Goal: Transaction & Acquisition: Purchase product/service

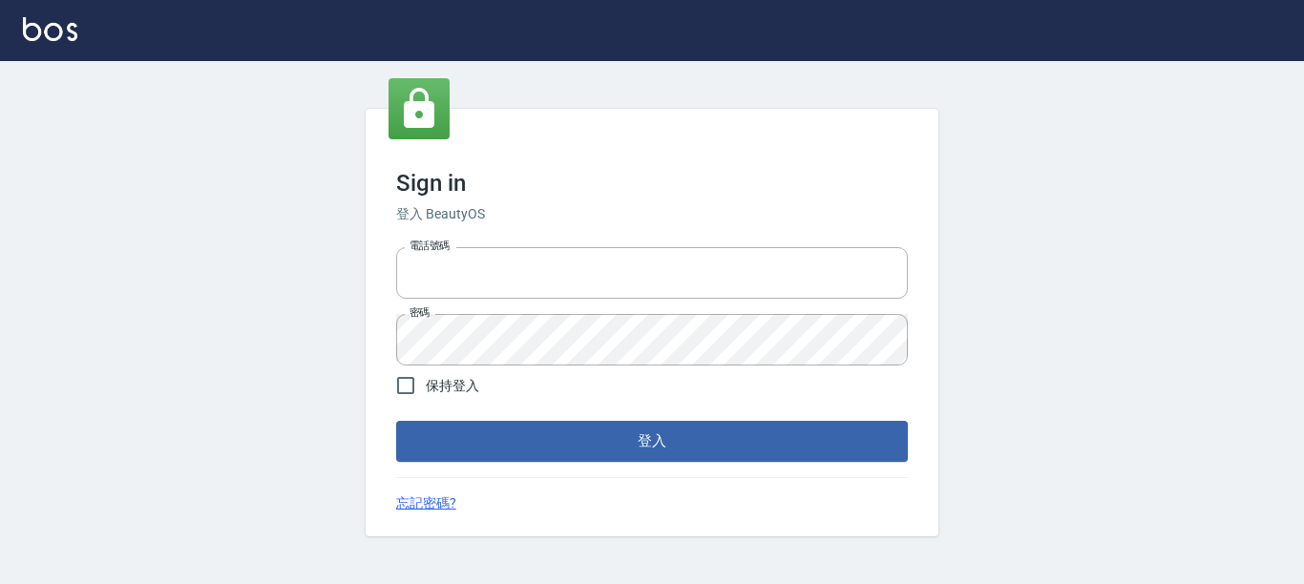
type input "0228278166"
drag, startPoint x: 0, startPoint y: 0, endPoint x: 552, endPoint y: 272, distance: 615.4
click at [553, 272] on input "0228278166" at bounding box center [652, 273] width 512 height 52
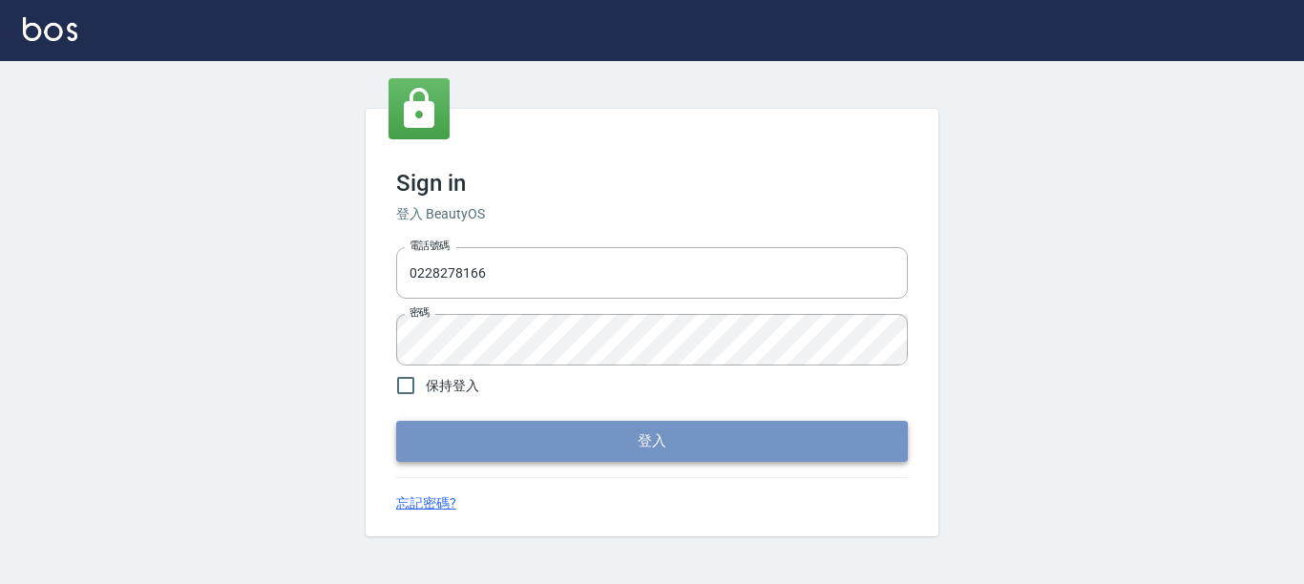
click at [732, 447] on button "登入" at bounding box center [652, 441] width 512 height 40
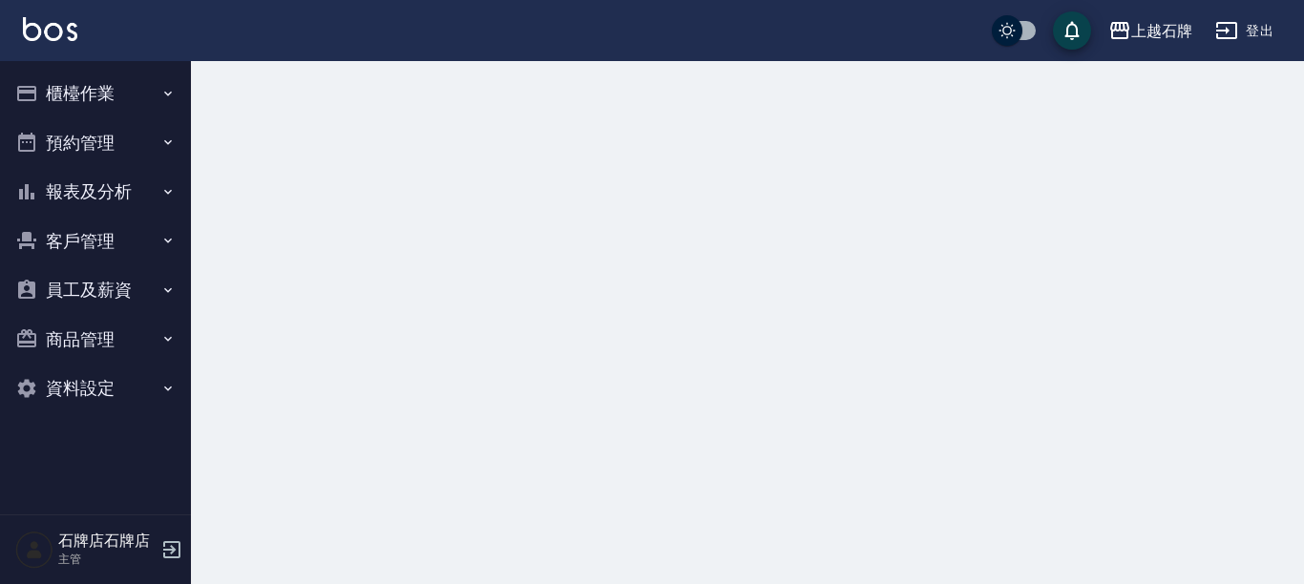
click at [134, 98] on button "櫃檯作業" at bounding box center [96, 94] width 176 height 50
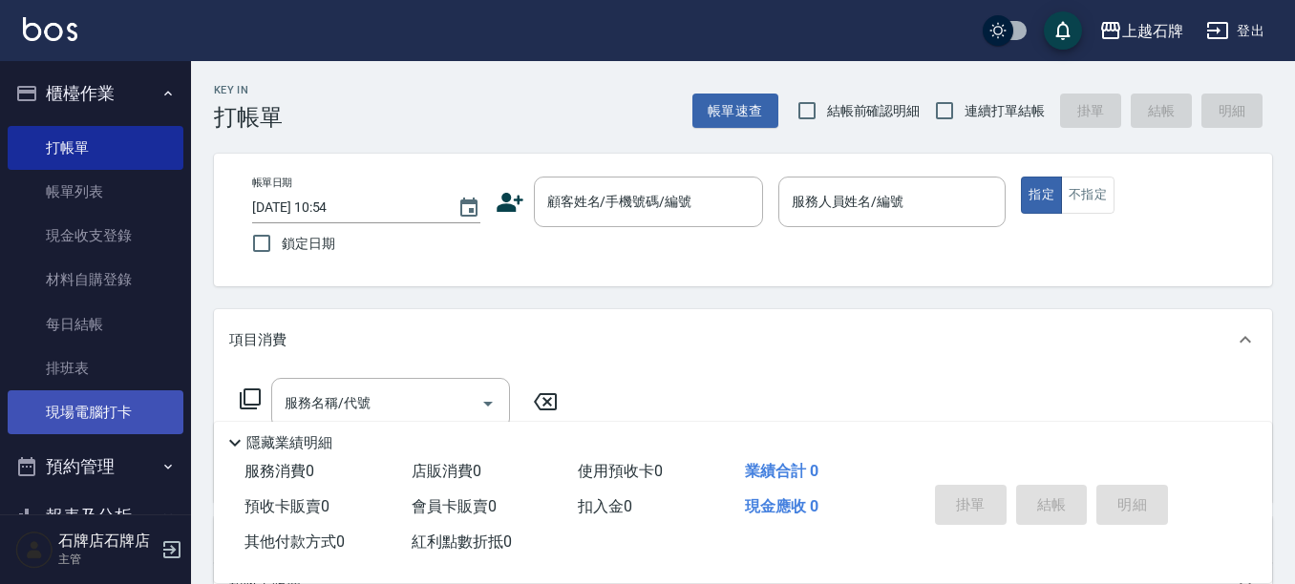
click at [138, 414] on link "現場電腦打卡" at bounding box center [96, 413] width 176 height 44
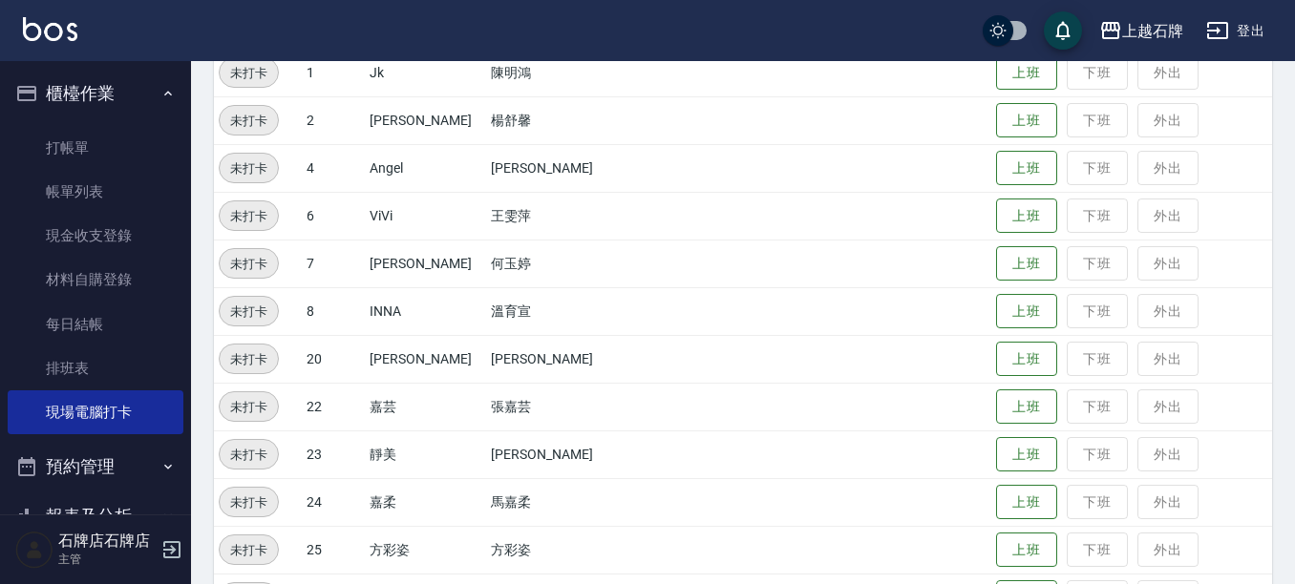
scroll to position [286, 0]
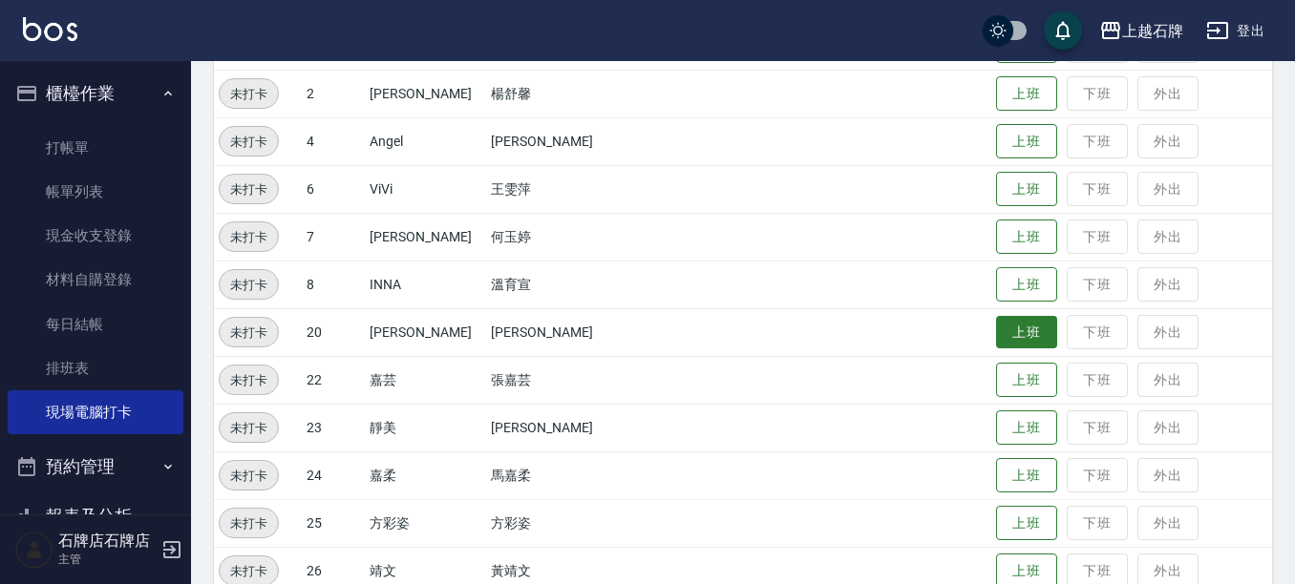
click at [996, 329] on button "上班" at bounding box center [1026, 332] width 61 height 33
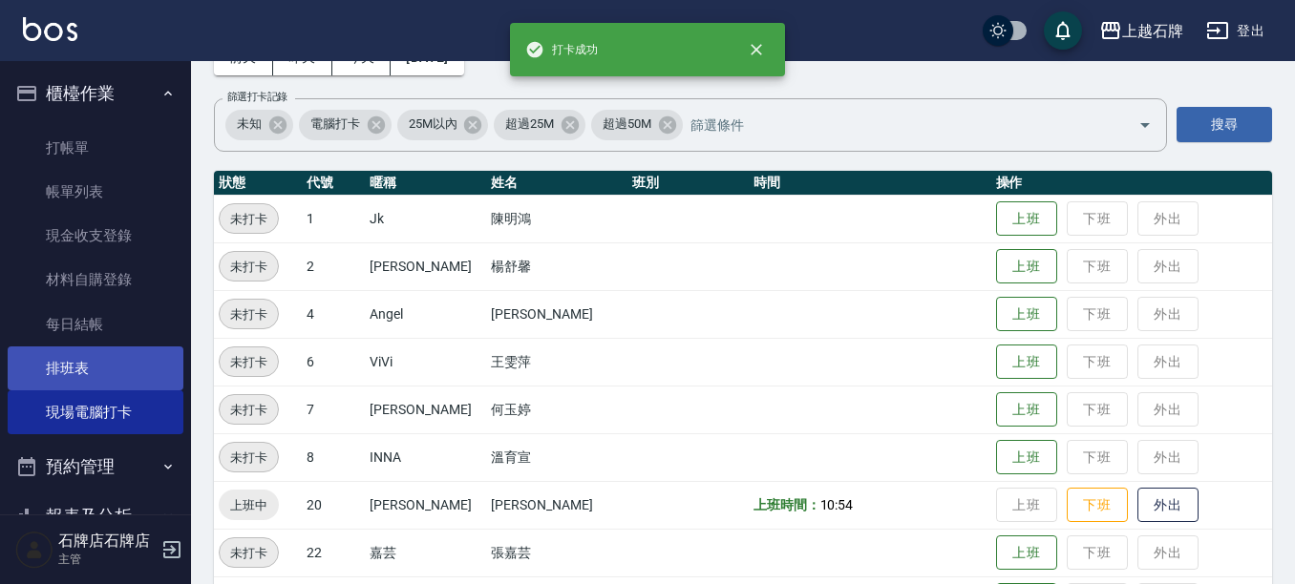
scroll to position [0, 0]
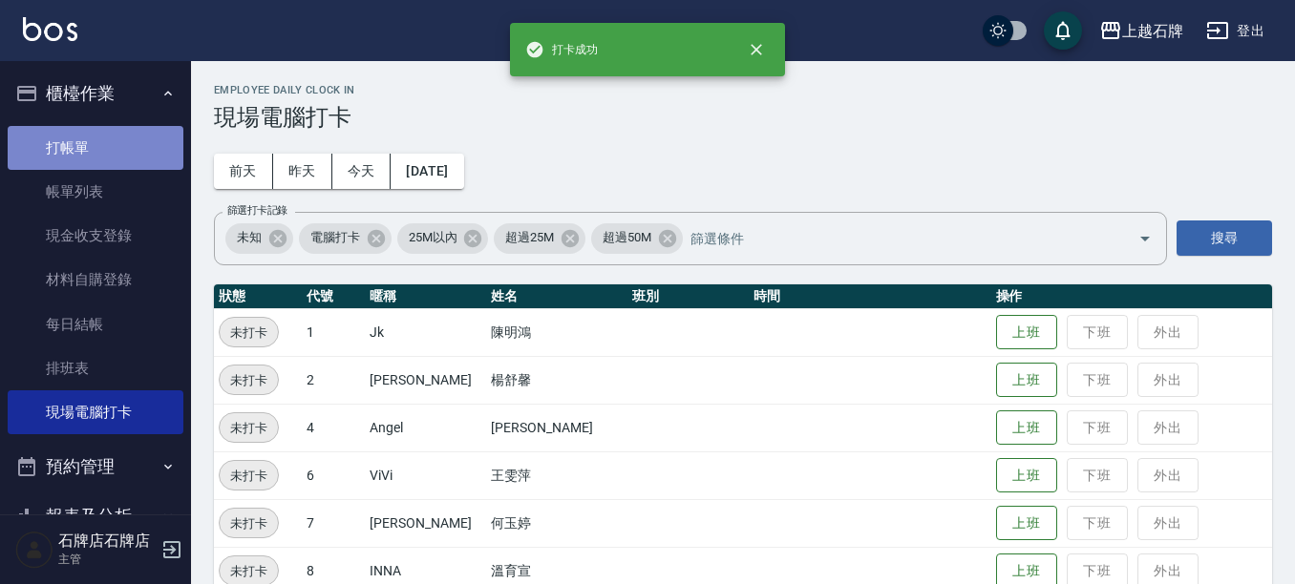
click at [138, 141] on link "打帳單" at bounding box center [96, 148] width 176 height 44
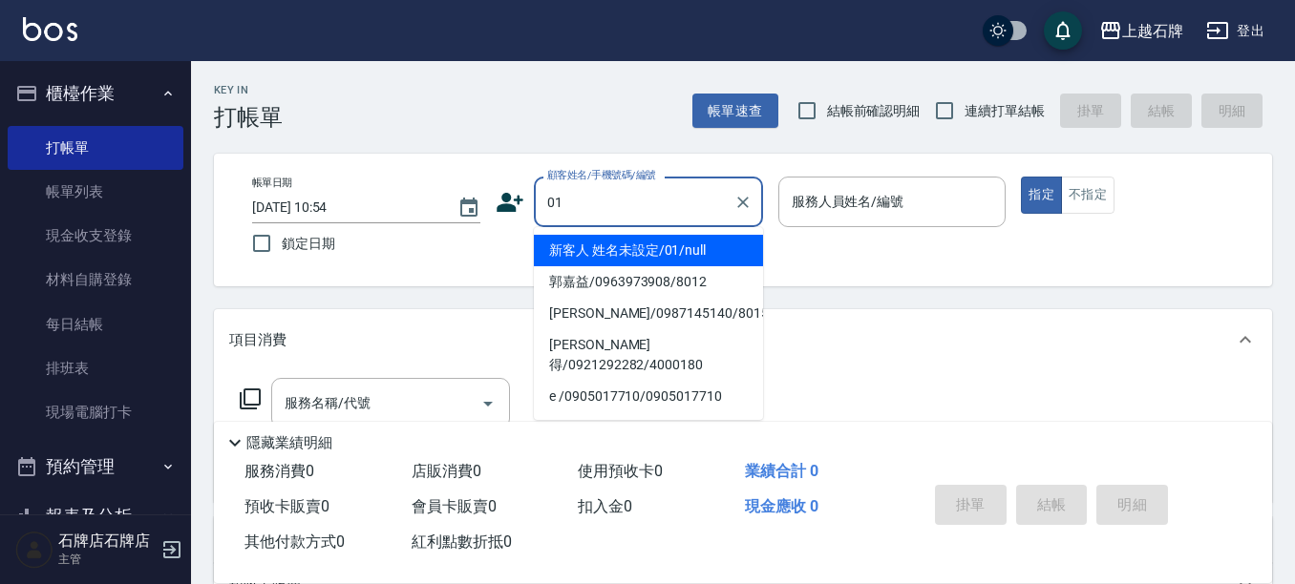
type input "新客人 姓名未設定/01/null"
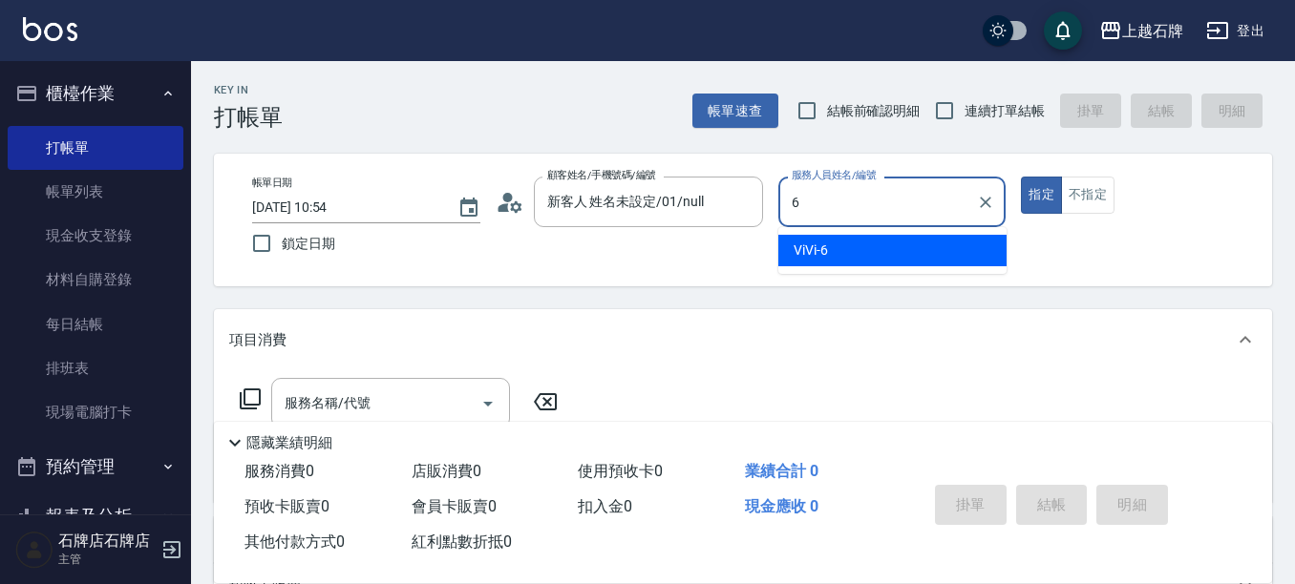
type input "6"
type button "true"
type input "ViVi-6"
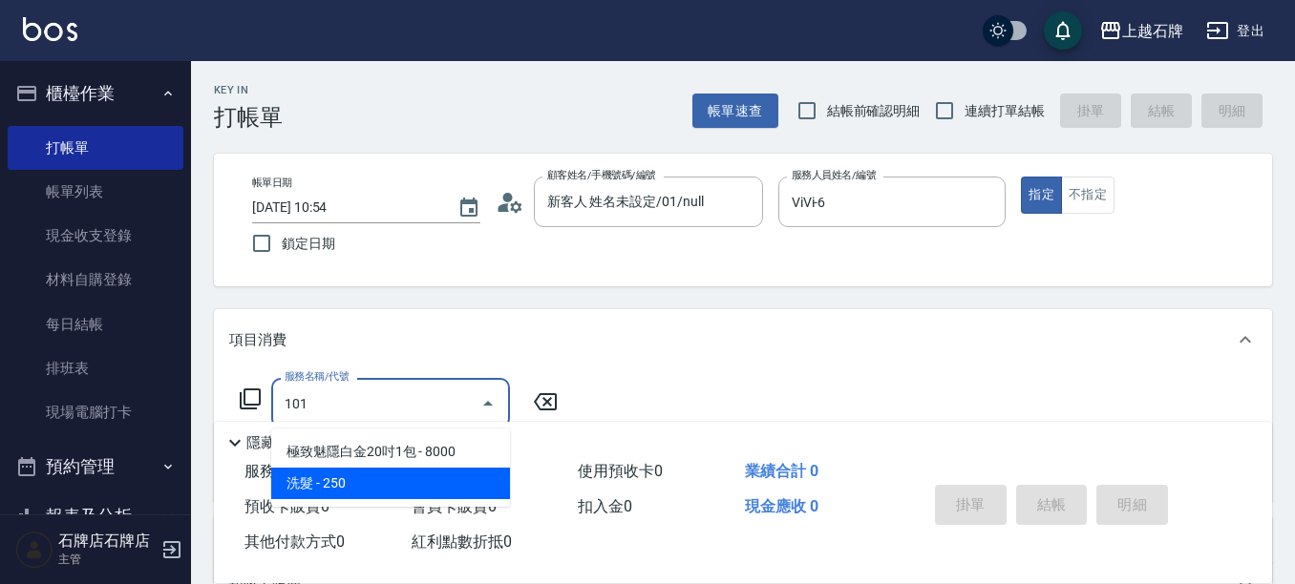
type input "洗髮(101)"
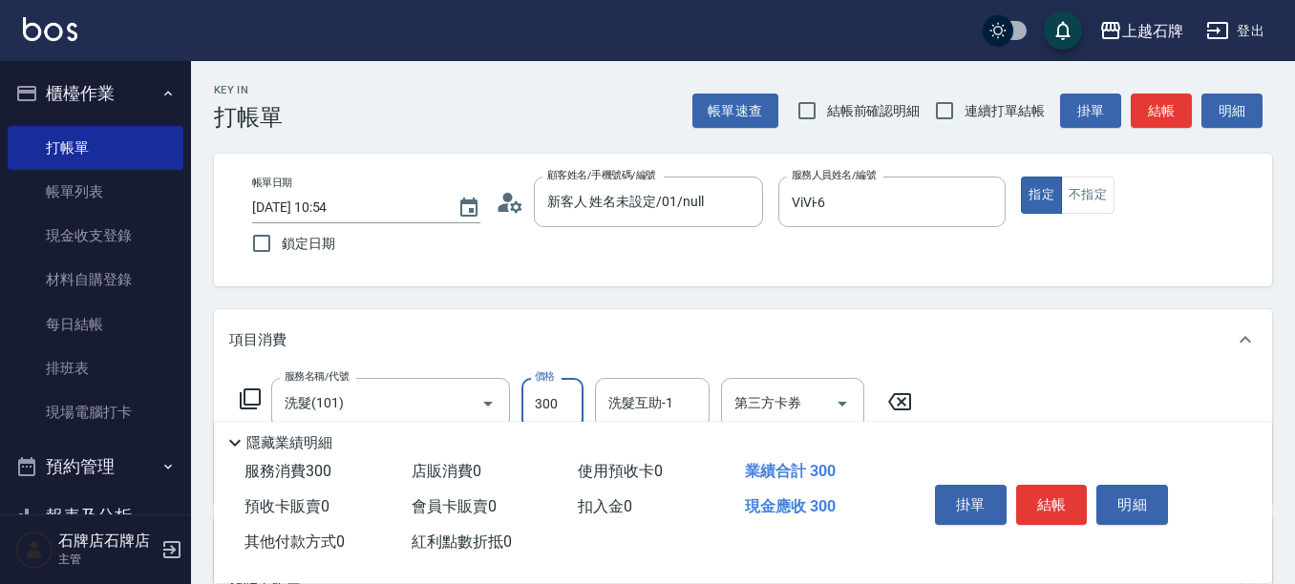
type input "300"
click at [1165, 132] on div "Key In 打帳單 帳單速查 結帳前確認明細 連續打單結帳 掛單 結帳 明細 帳單日期 [DATE] 10:54 鎖定日期 顧客姓名/手機號碼/編號 新客人…" at bounding box center [743, 496] width 1104 height 870
click at [1131, 106] on button "結帳" at bounding box center [1161, 111] width 61 height 35
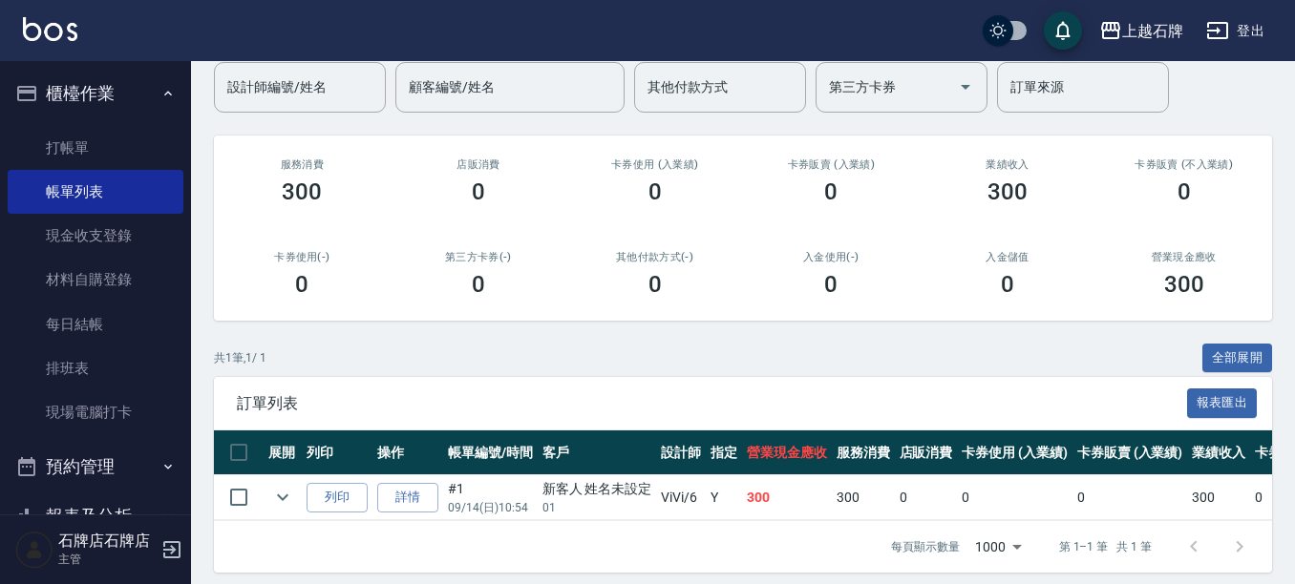
scroll to position [187, 0]
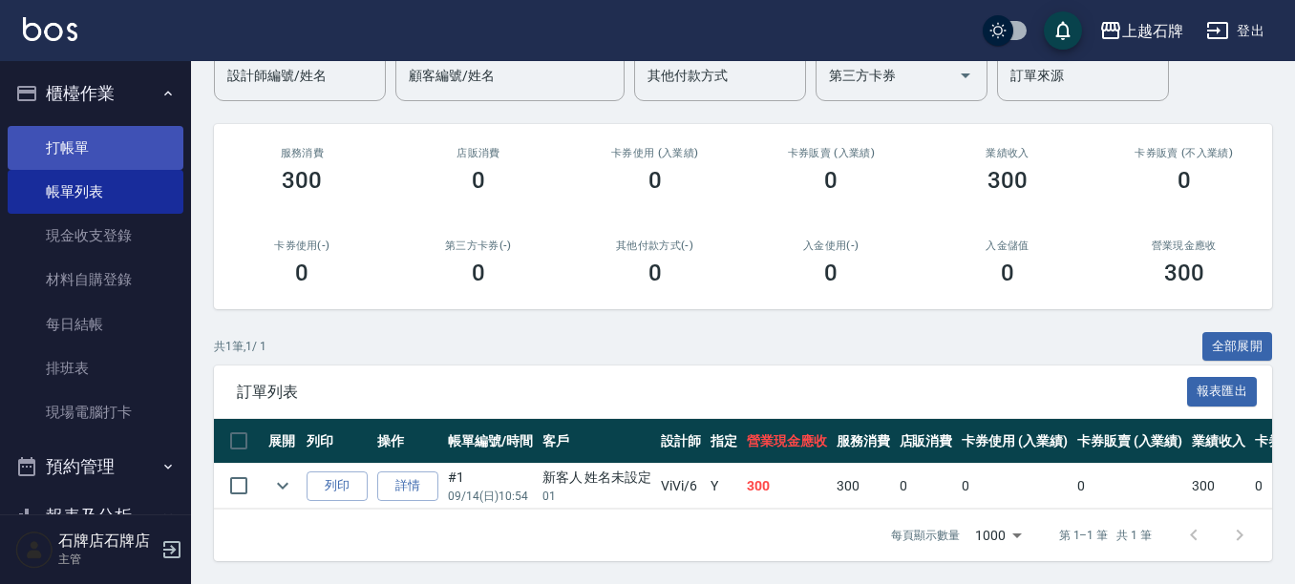
click at [41, 145] on link "打帳單" at bounding box center [96, 148] width 176 height 44
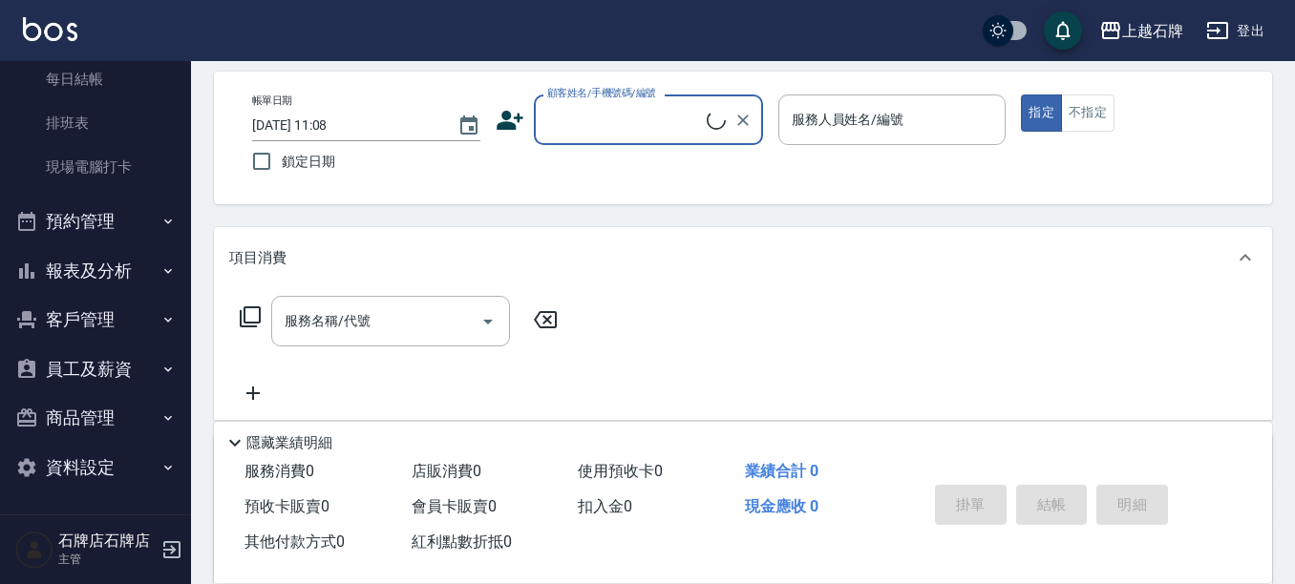
scroll to position [346, 0]
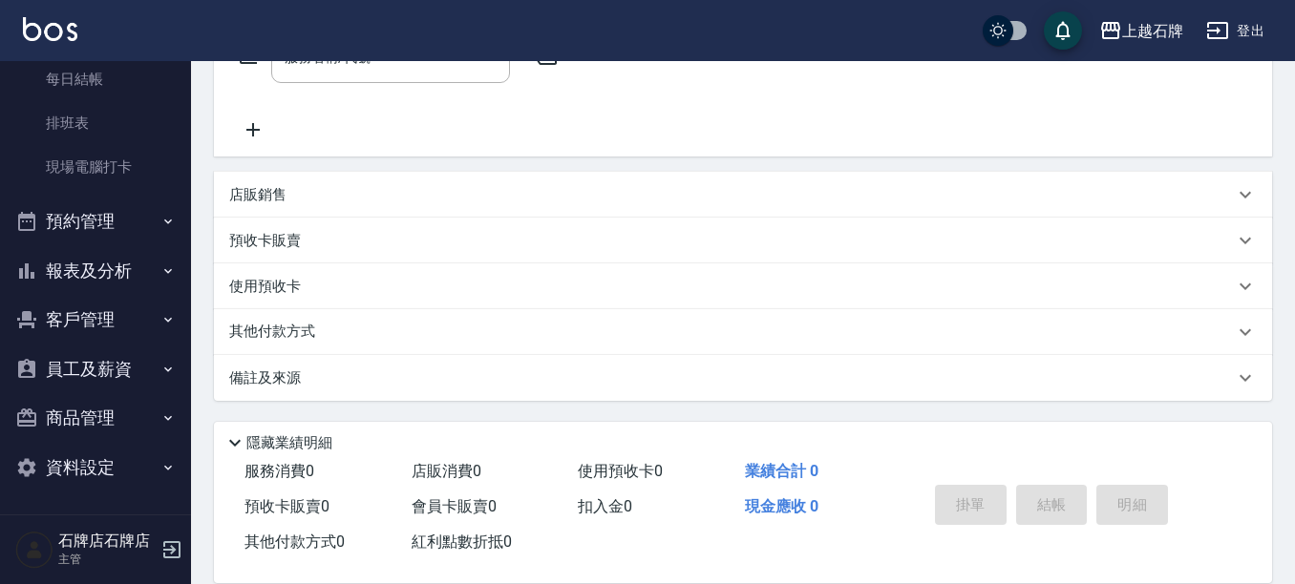
click at [84, 296] on button "客戶管理" at bounding box center [96, 320] width 176 height 50
click at [88, 290] on button "報表及分析" at bounding box center [96, 271] width 176 height 50
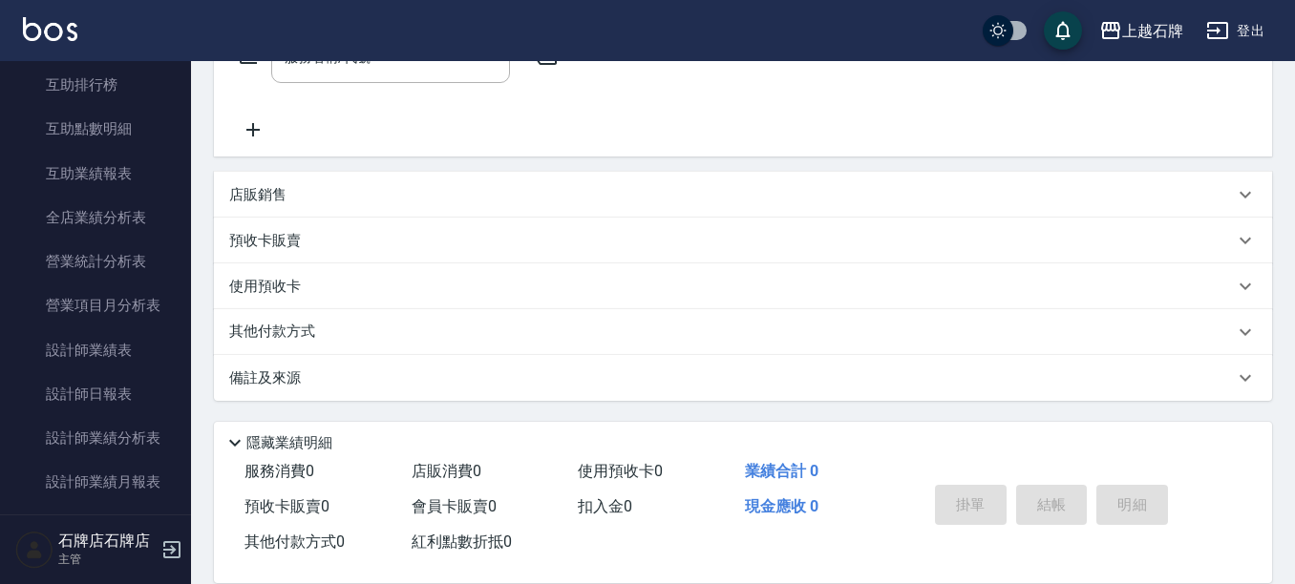
scroll to position [818, 0]
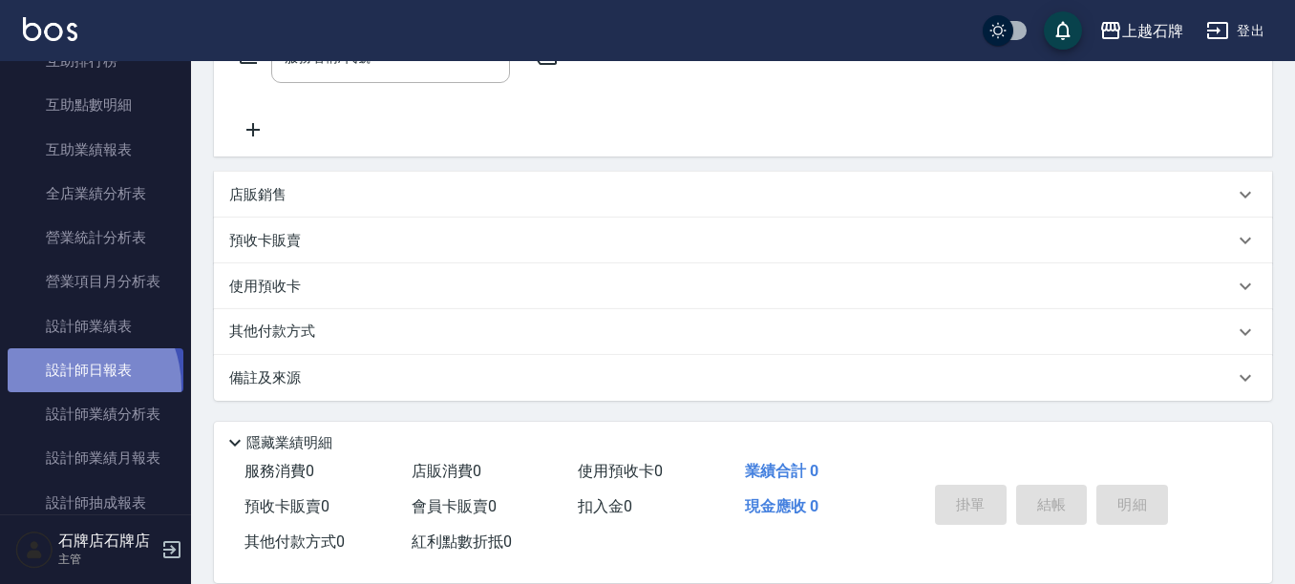
click at [61, 388] on link "設計師日報表" at bounding box center [96, 371] width 176 height 44
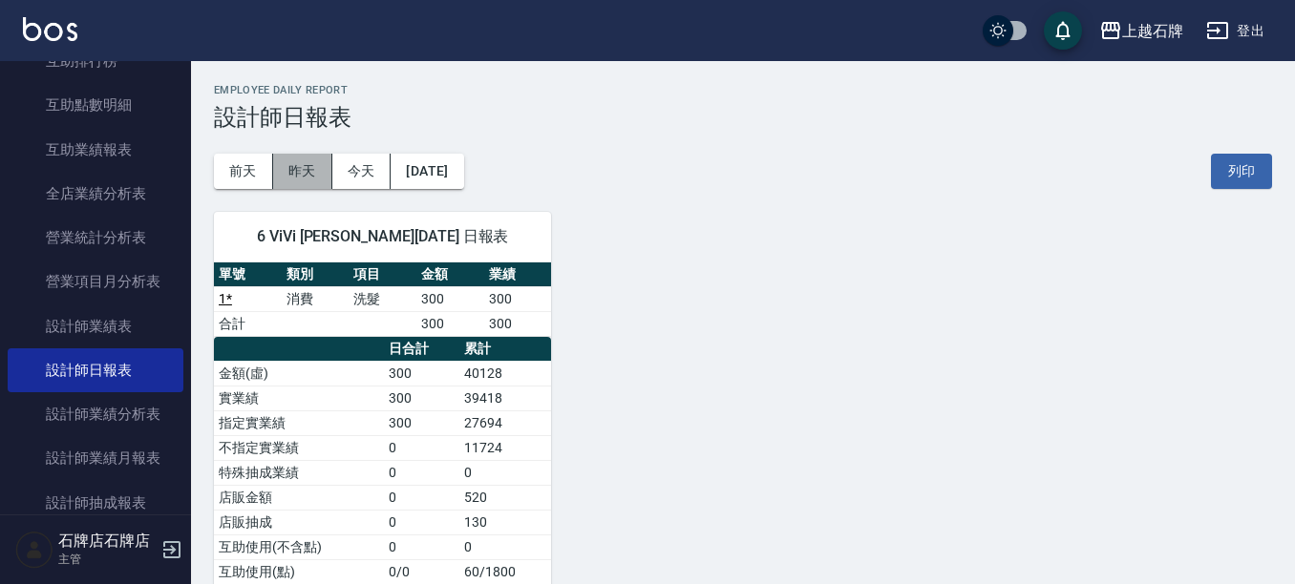
click at [287, 163] on button "昨天" at bounding box center [302, 171] width 59 height 35
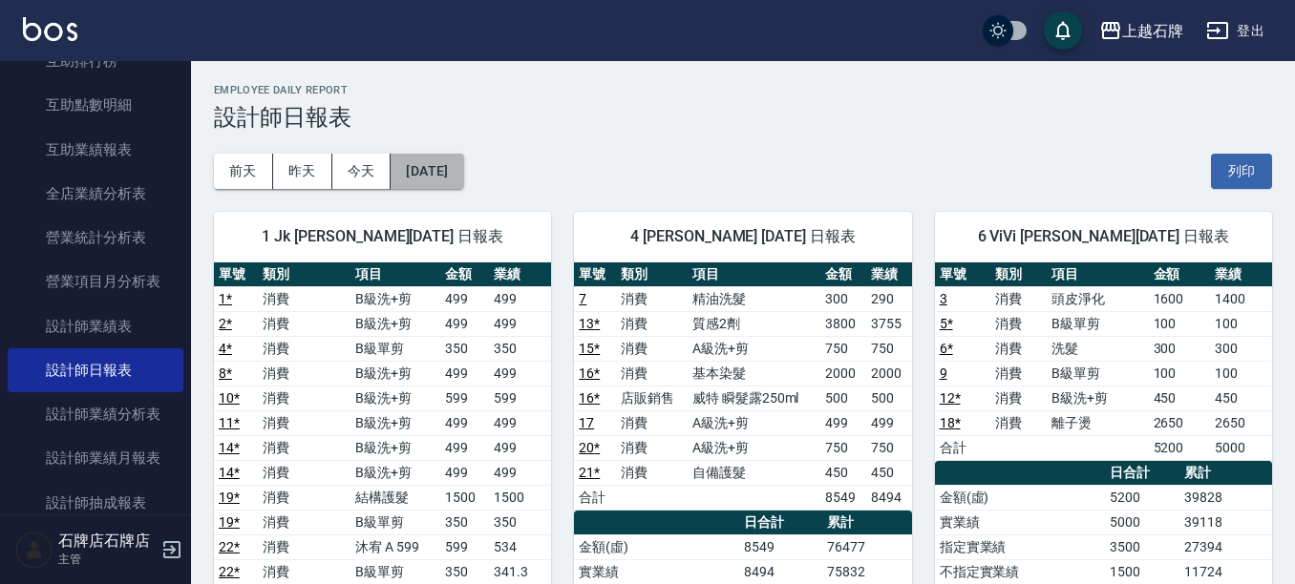
click at [454, 162] on button "[DATE]" at bounding box center [427, 171] width 73 height 35
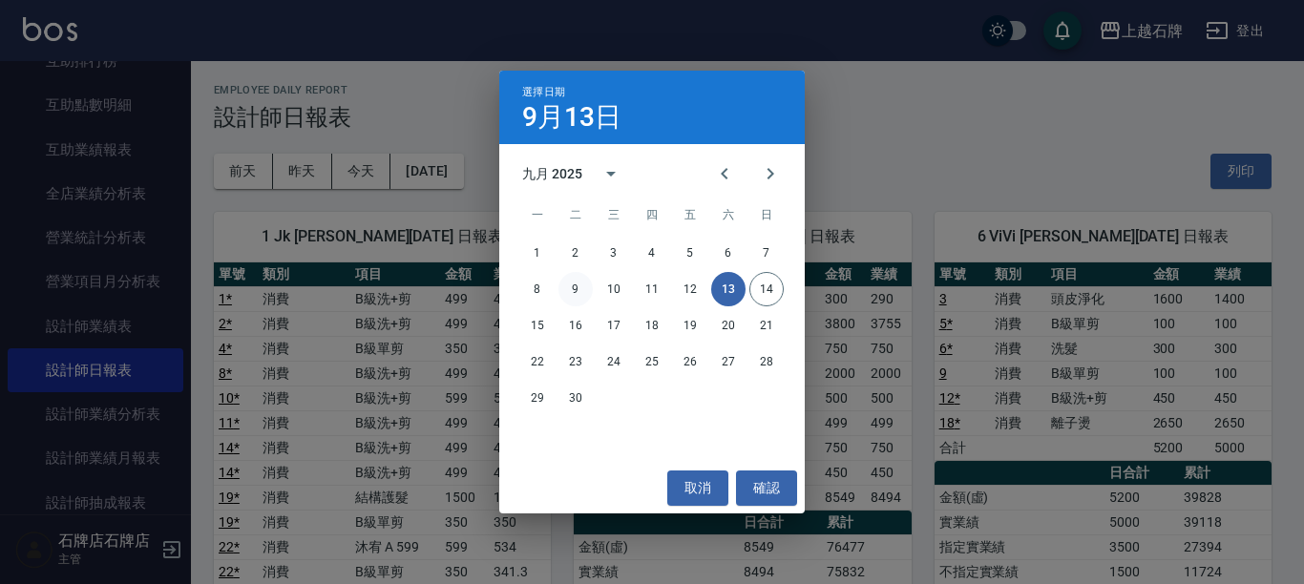
click at [583, 291] on button "9" at bounding box center [576, 289] width 34 height 34
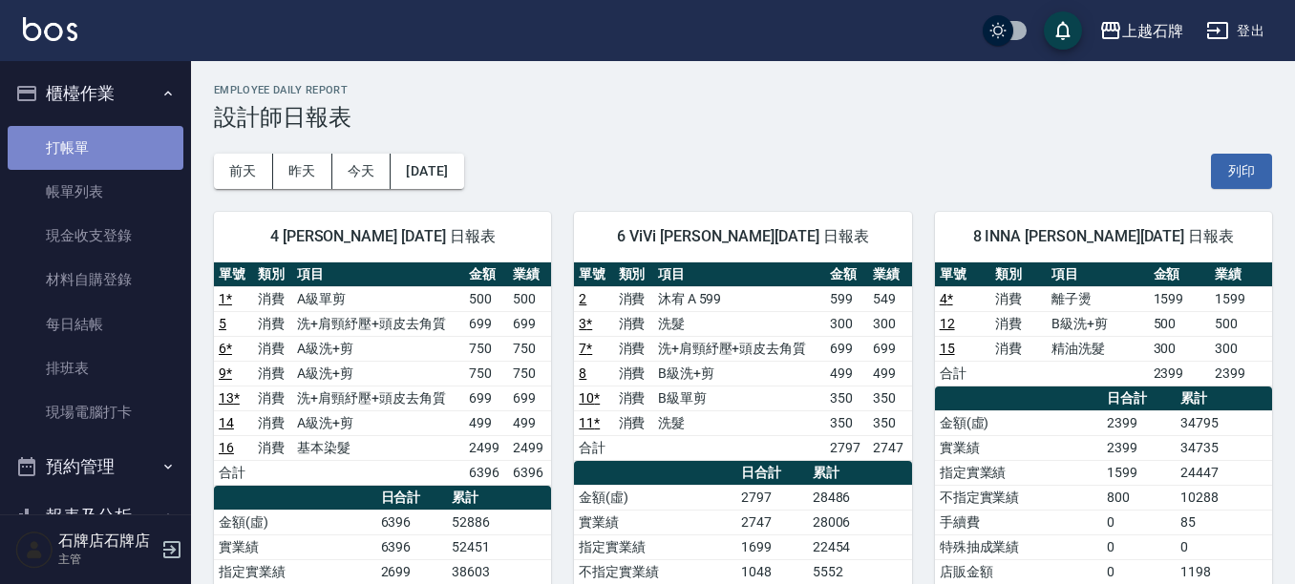
click at [116, 148] on link "打帳單" at bounding box center [96, 148] width 176 height 44
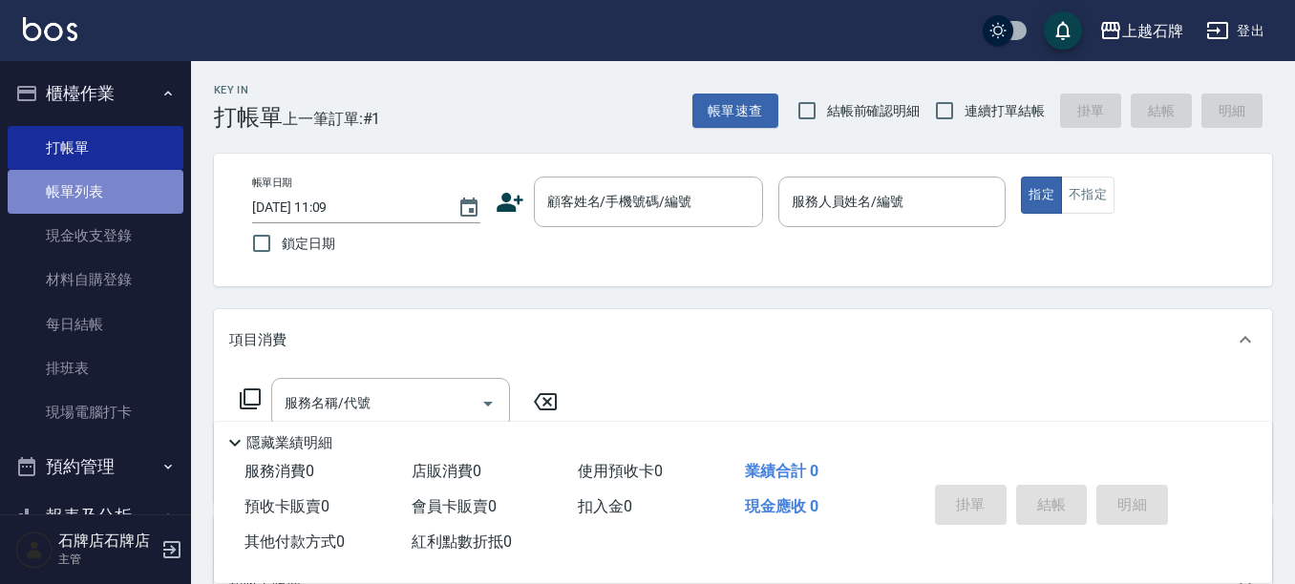
click at [104, 183] on link "帳單列表" at bounding box center [96, 192] width 176 height 44
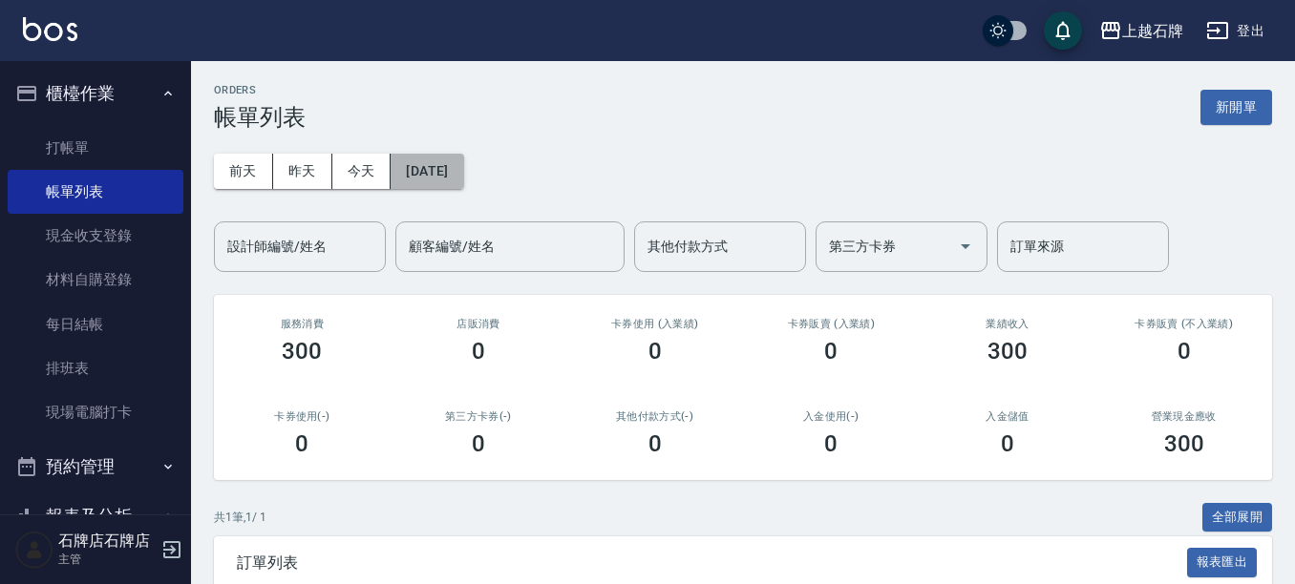
click at [451, 169] on button "[DATE]" at bounding box center [427, 171] width 73 height 35
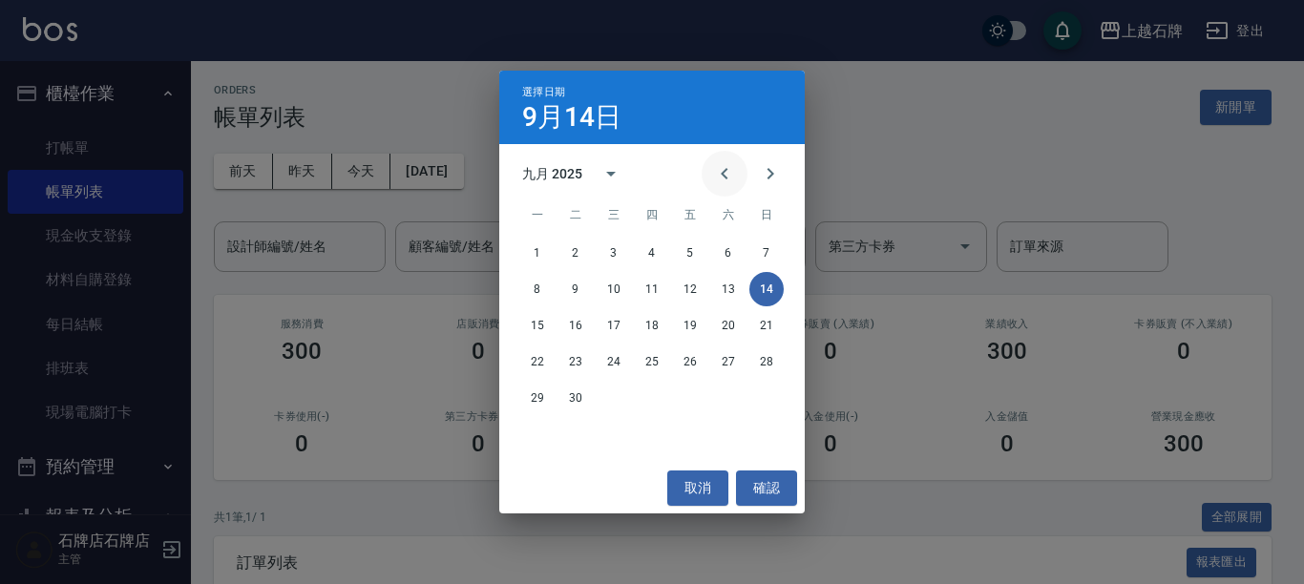
click at [735, 172] on icon "Previous month" at bounding box center [724, 173] width 23 height 23
click at [720, 288] on button "9" at bounding box center [728, 289] width 34 height 34
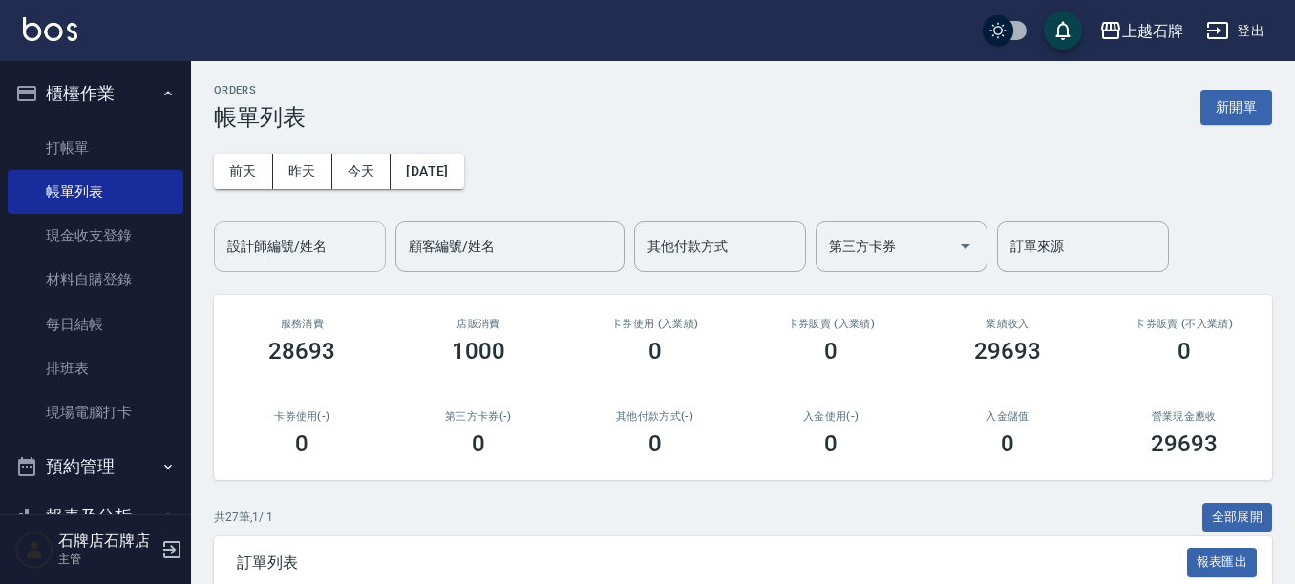
click at [307, 264] on div "設計師編號/姓名" at bounding box center [300, 247] width 172 height 51
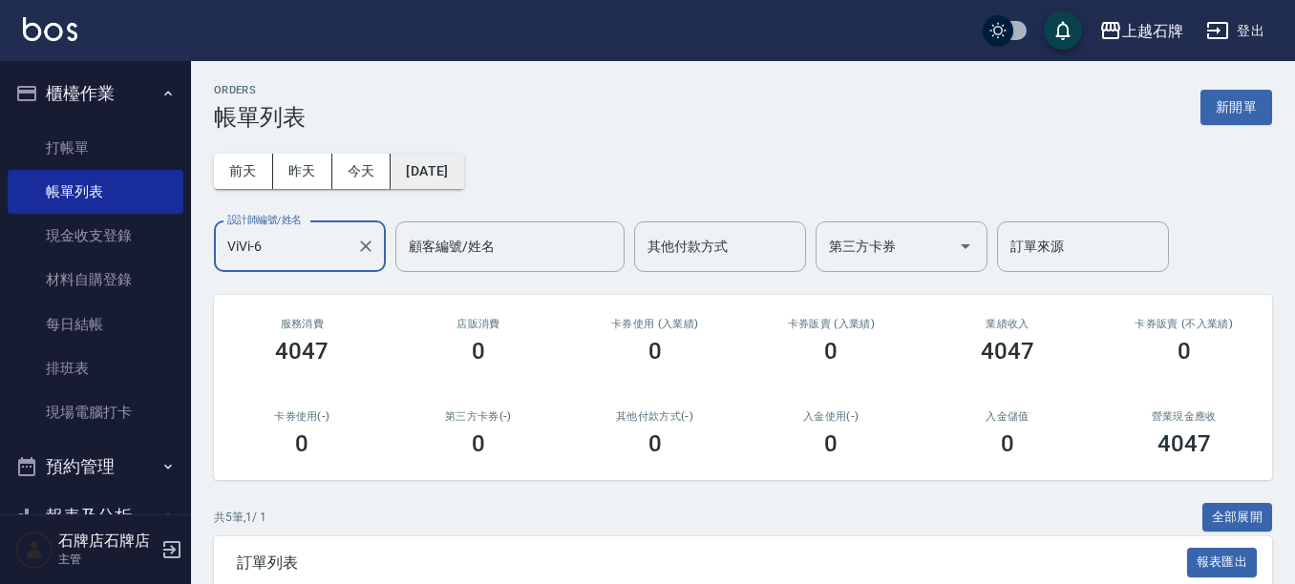
type input "ViVi-6"
click at [463, 172] on button "[DATE]" at bounding box center [427, 171] width 73 height 35
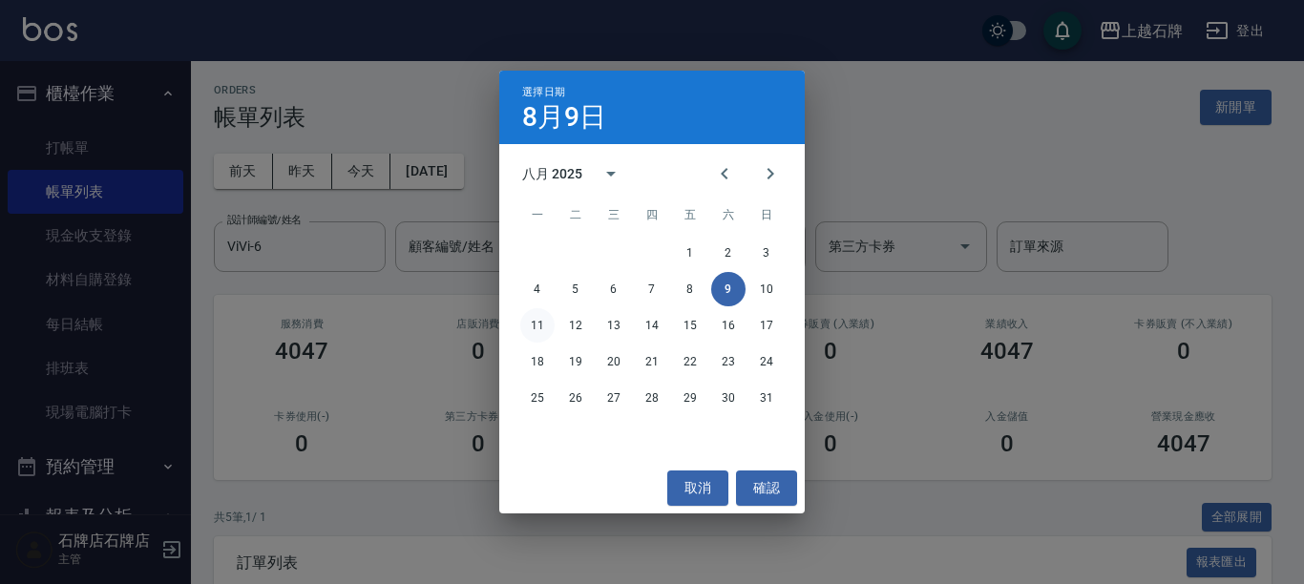
click at [547, 320] on button "11" at bounding box center [537, 325] width 34 height 34
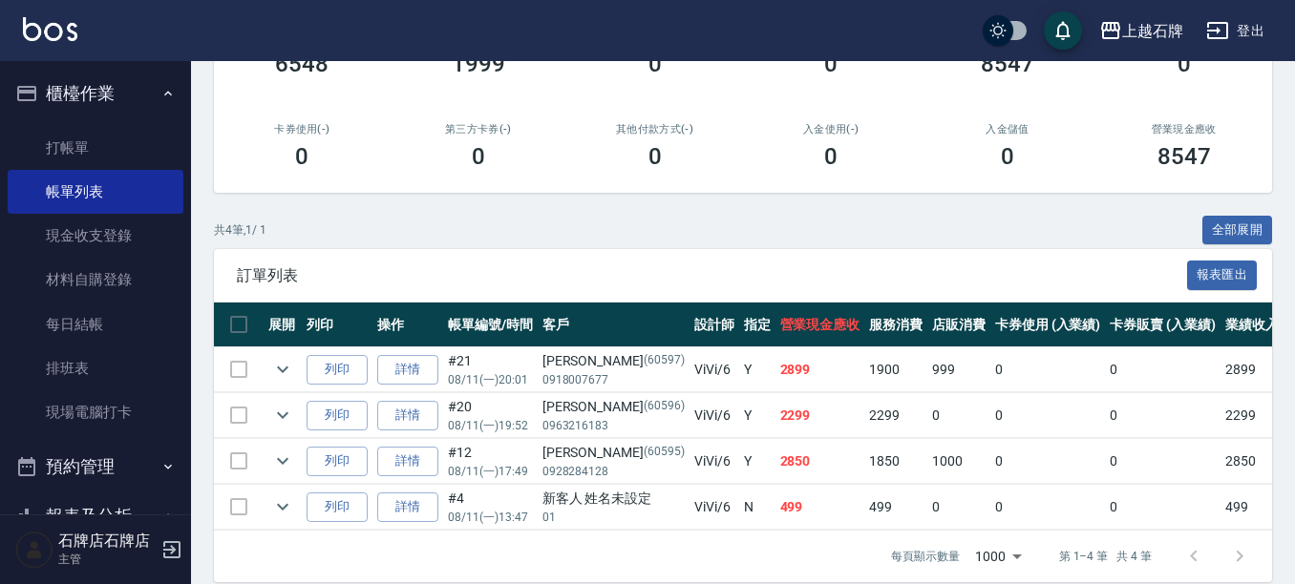
scroll to position [325, 0]
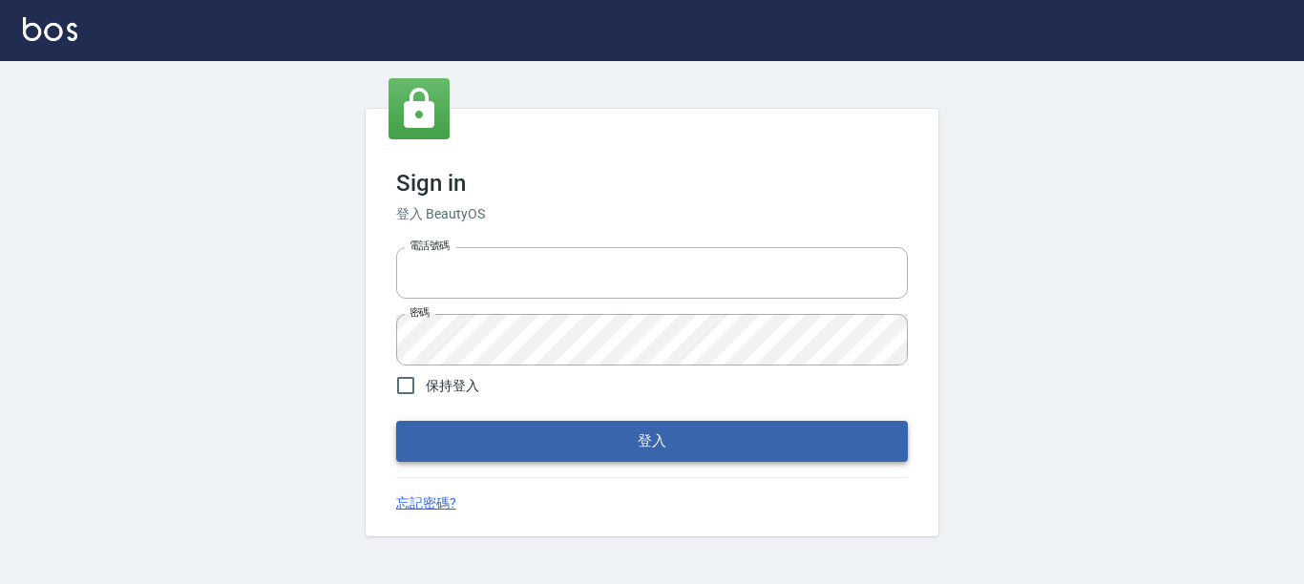
type input "0228278166"
click at [626, 431] on button "登入" at bounding box center [652, 441] width 512 height 40
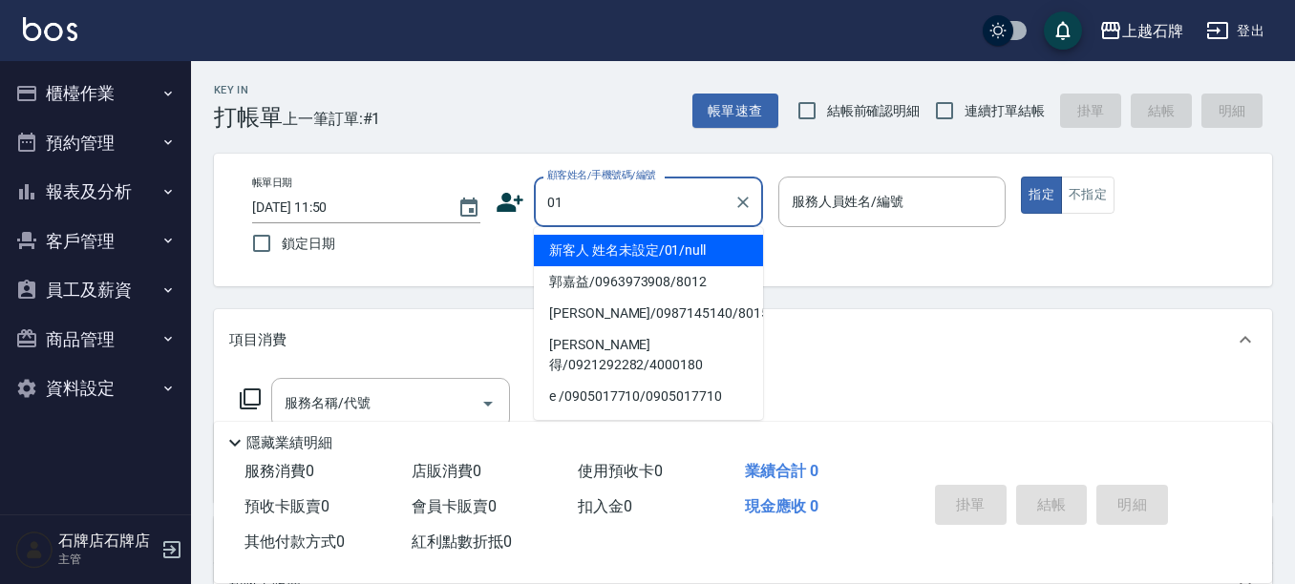
type input "新客人 姓名未設定/01/null"
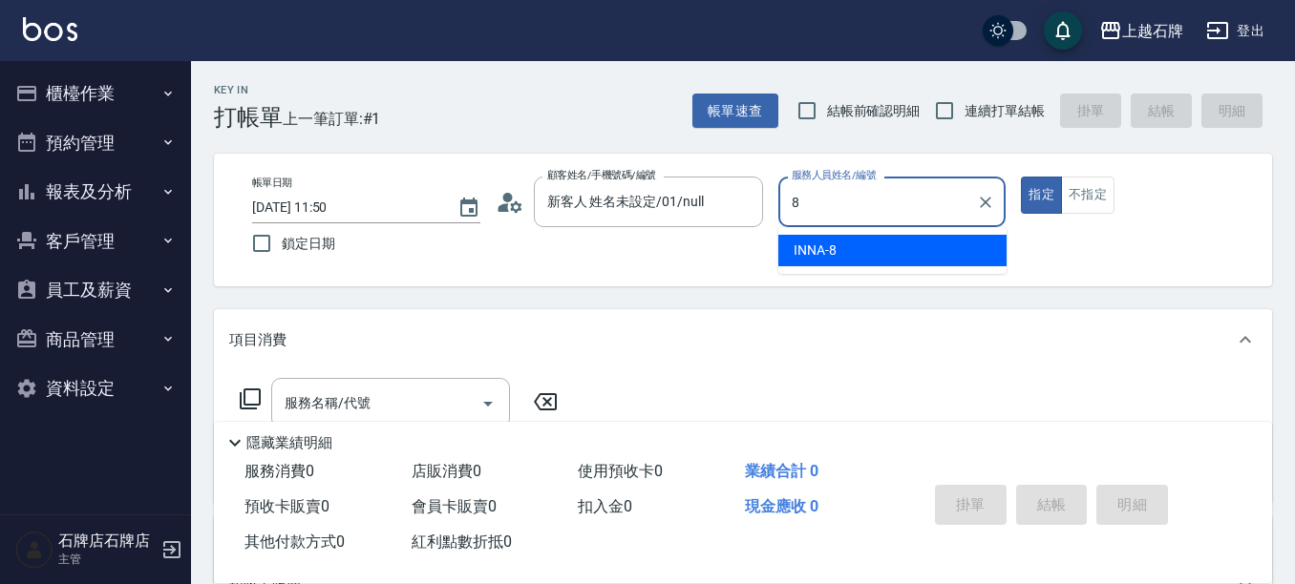
type input "INNA-8"
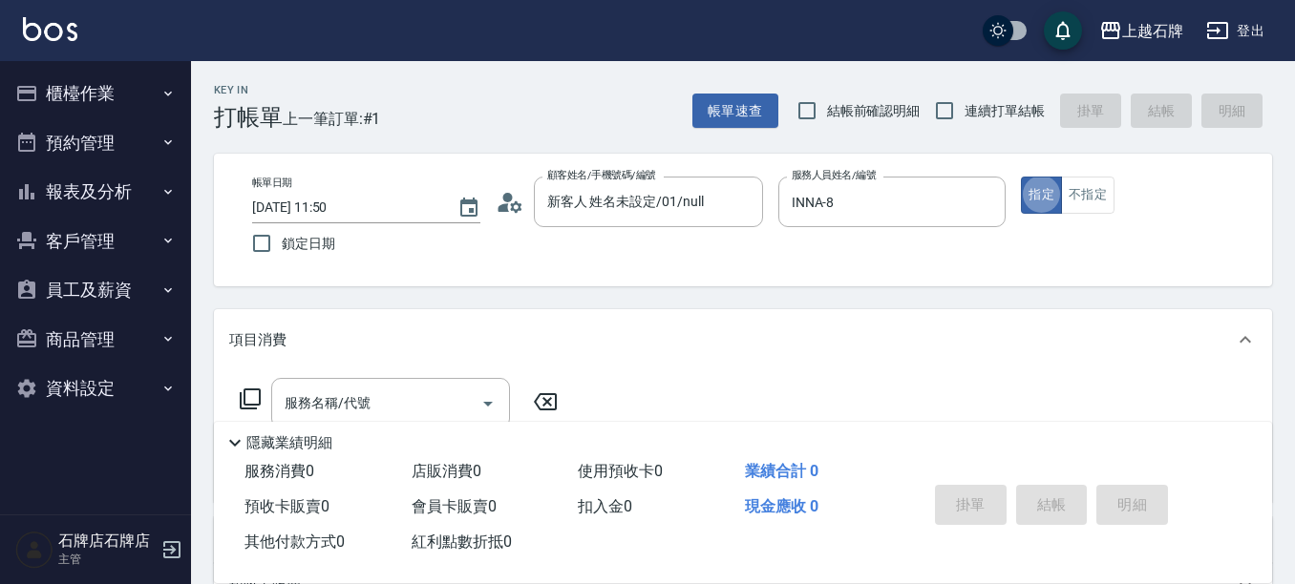
type button "true"
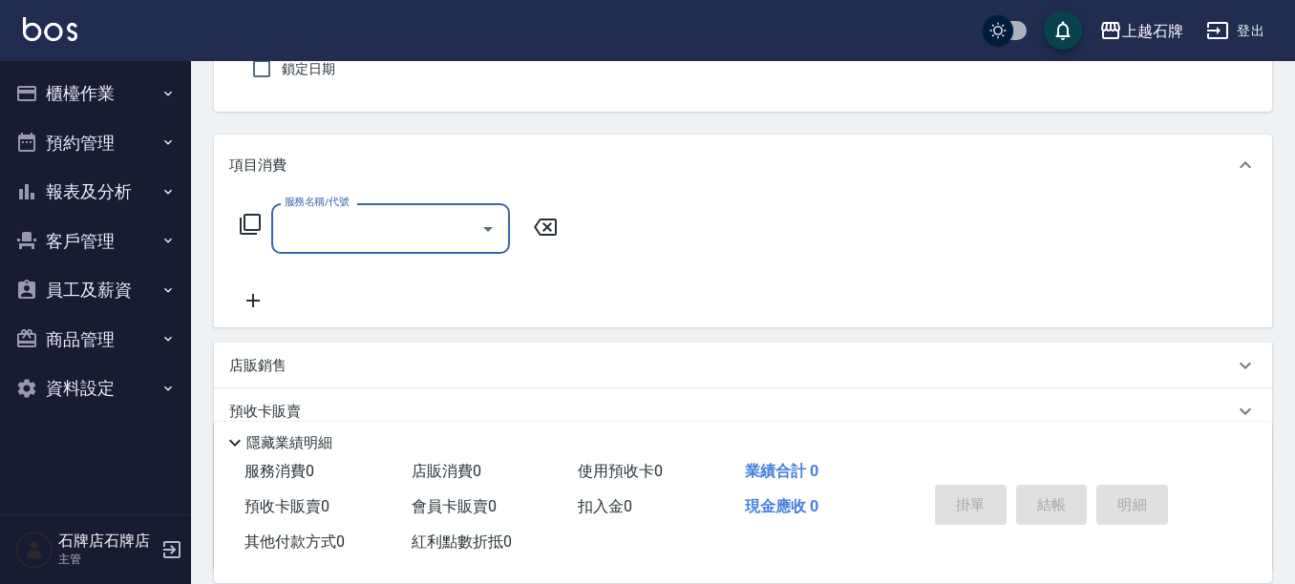
scroll to position [191, 0]
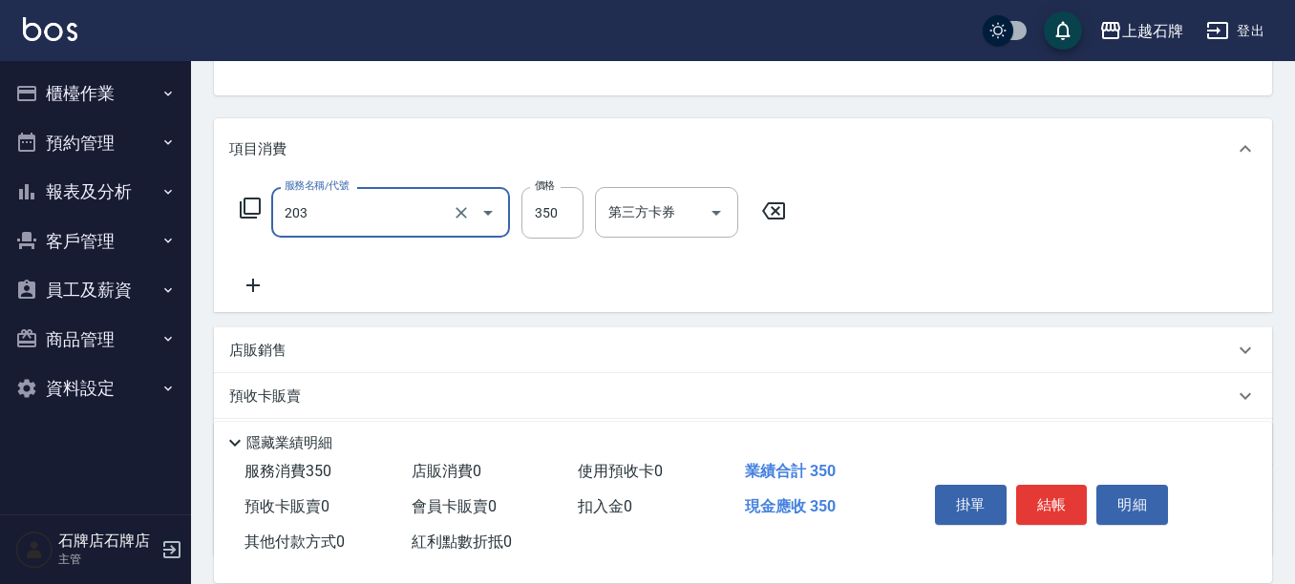
type input "B級洗+剪(203)"
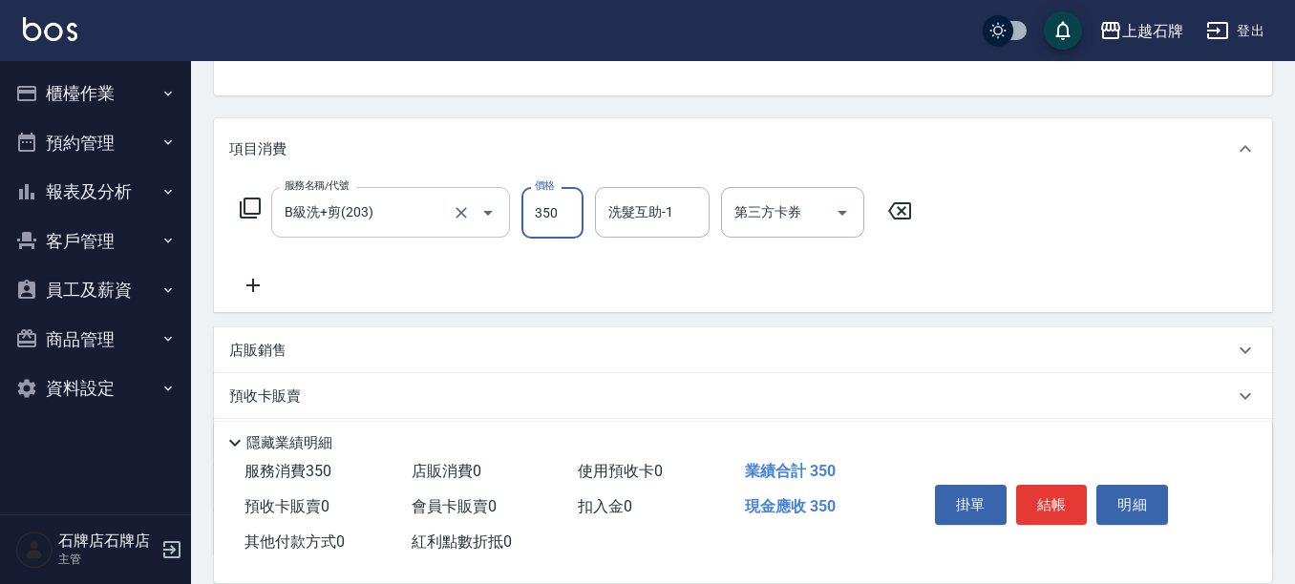
drag, startPoint x: 430, startPoint y: 206, endPoint x: 503, endPoint y: 192, distance: 74.9
click at [436, 205] on input "B級洗+剪(203)" at bounding box center [364, 212] width 168 height 33
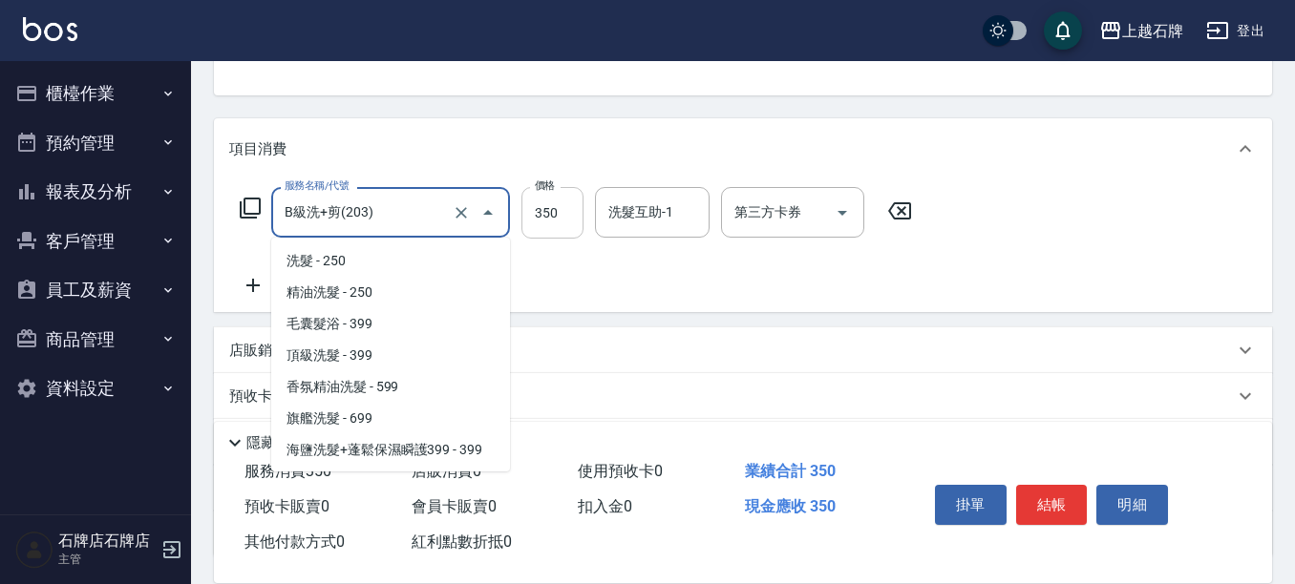
scroll to position [424, 0]
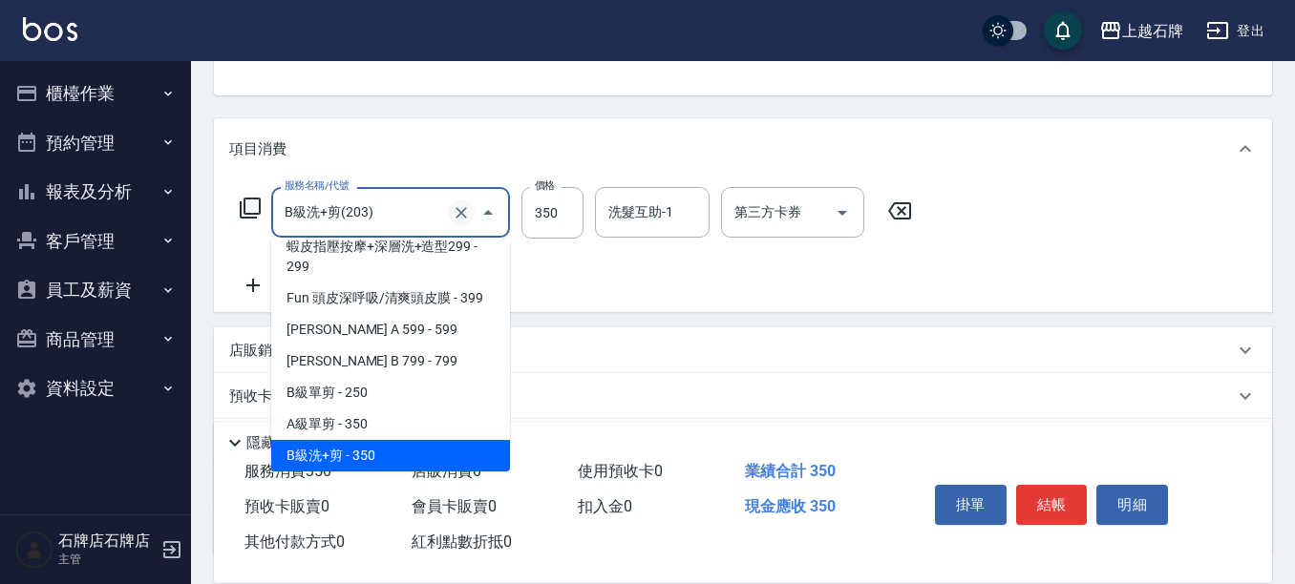
click at [458, 211] on icon "Clear" at bounding box center [461, 212] width 19 height 19
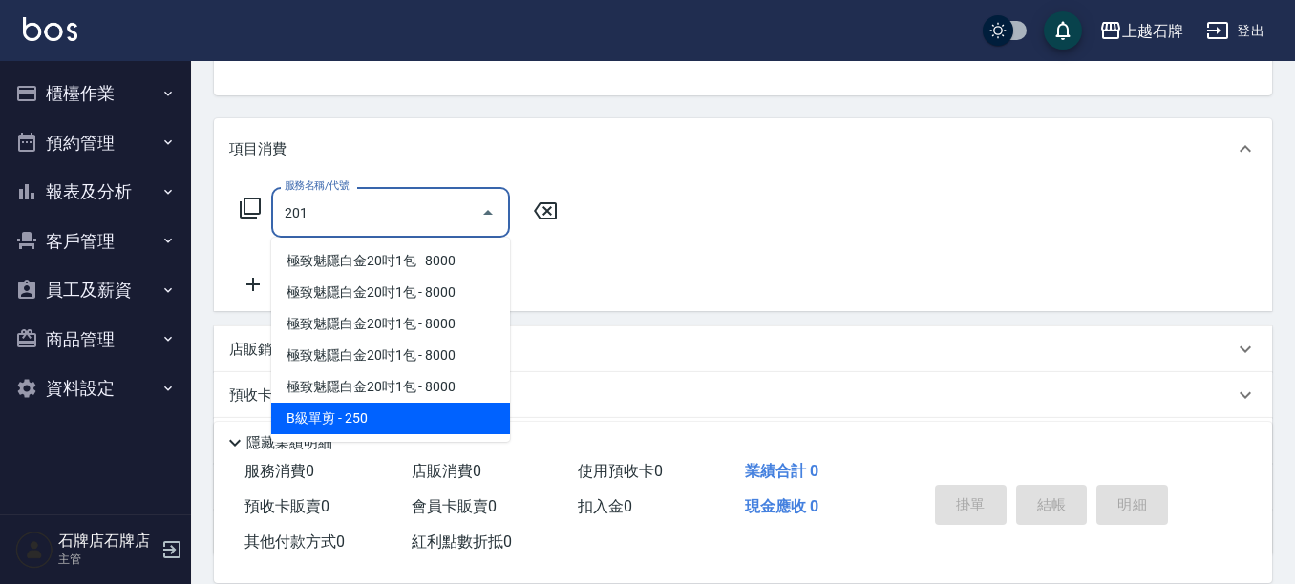
scroll to position [0, 0]
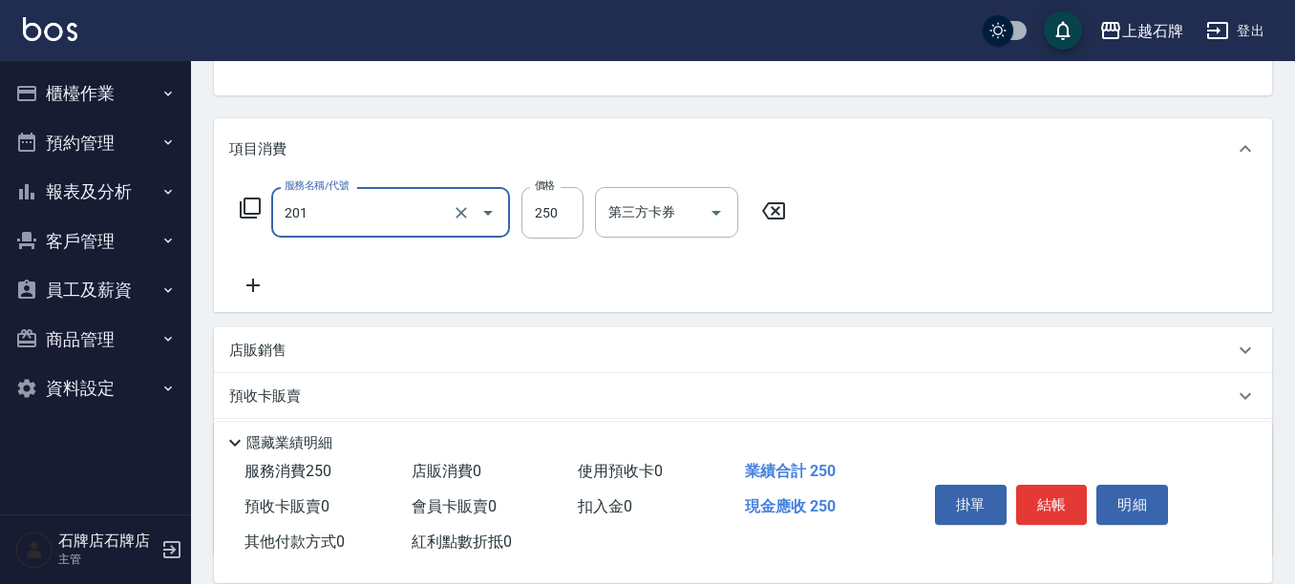
type input "B級單剪(201)"
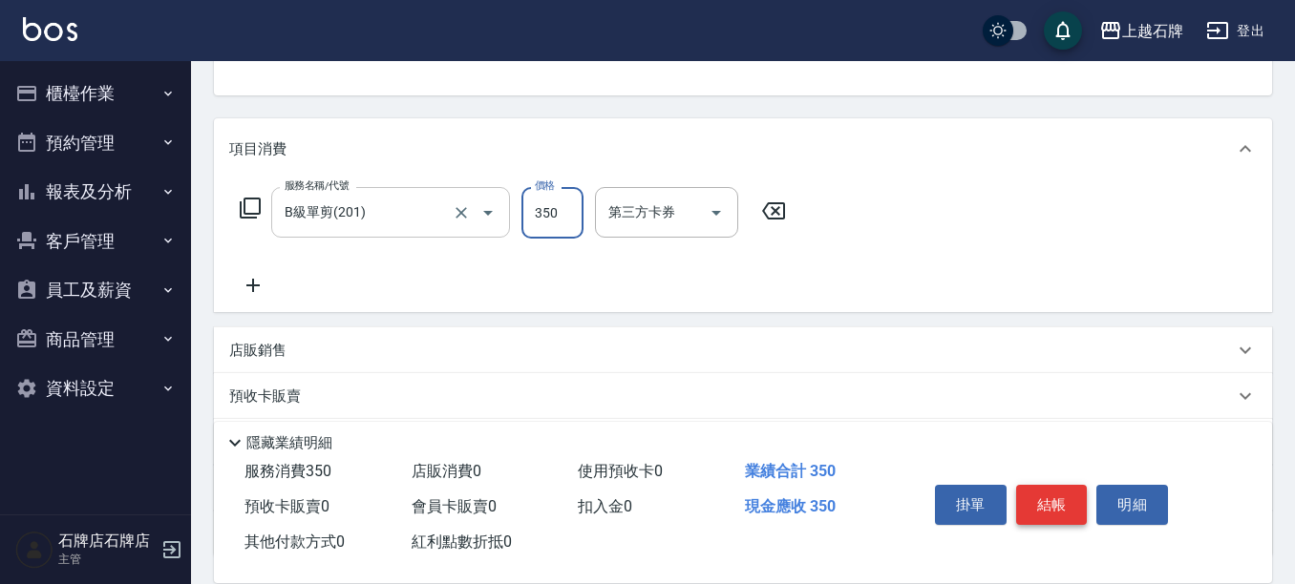
type input "350"
click at [1043, 485] on button "結帳" at bounding box center [1052, 505] width 72 height 40
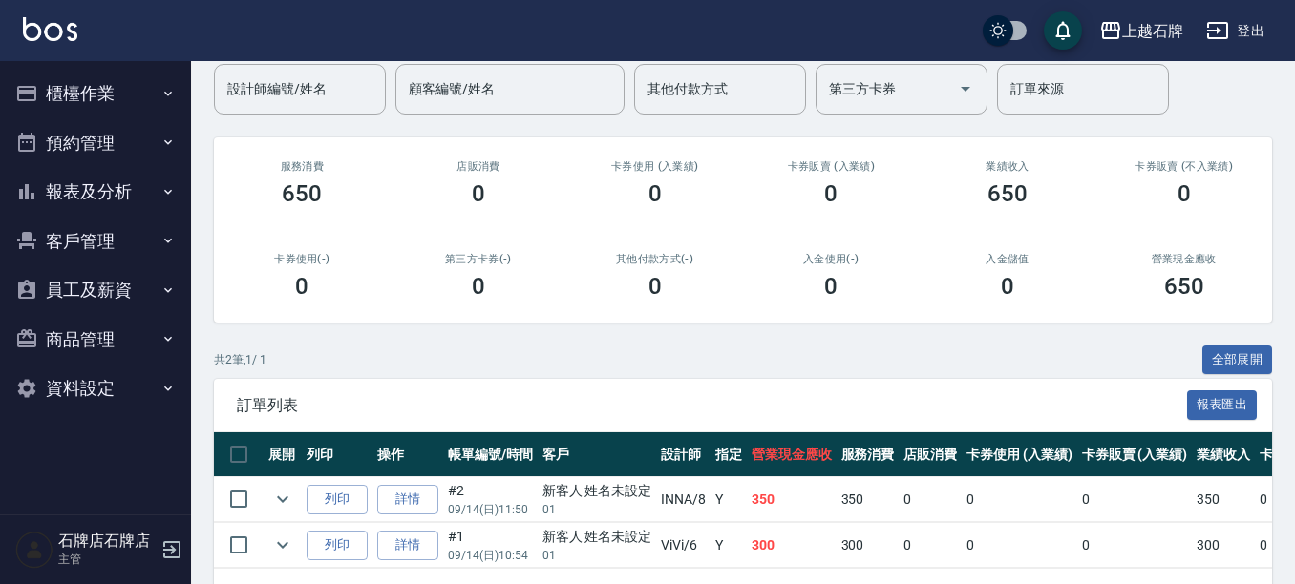
scroll to position [191, 0]
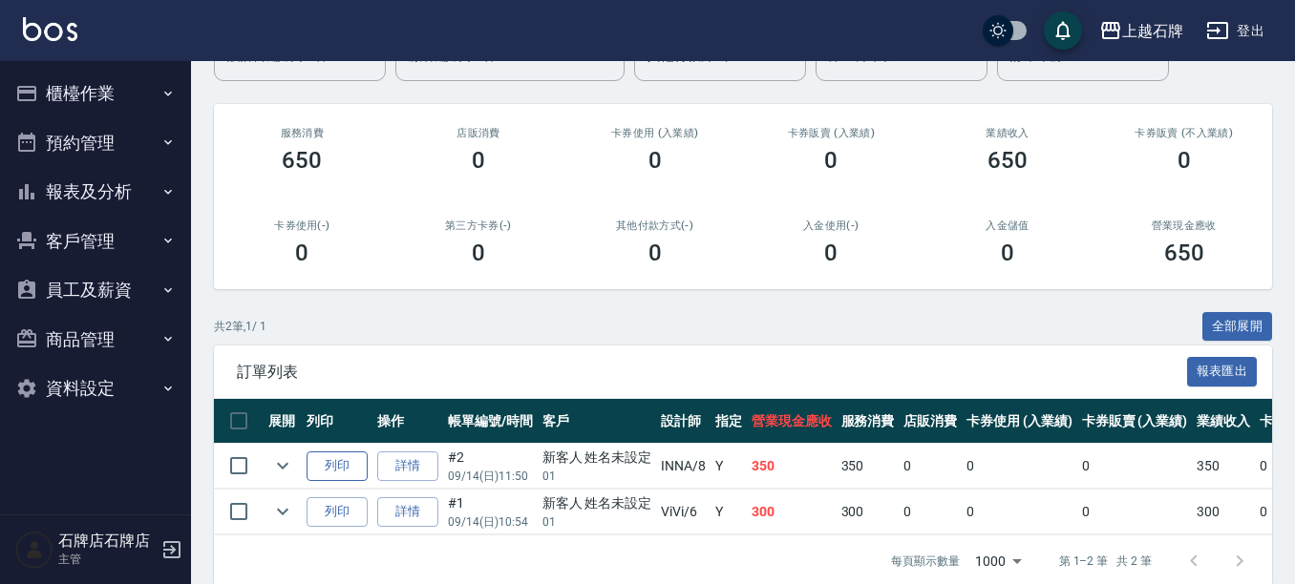
click at [342, 465] on button "列印" at bounding box center [337, 467] width 61 height 30
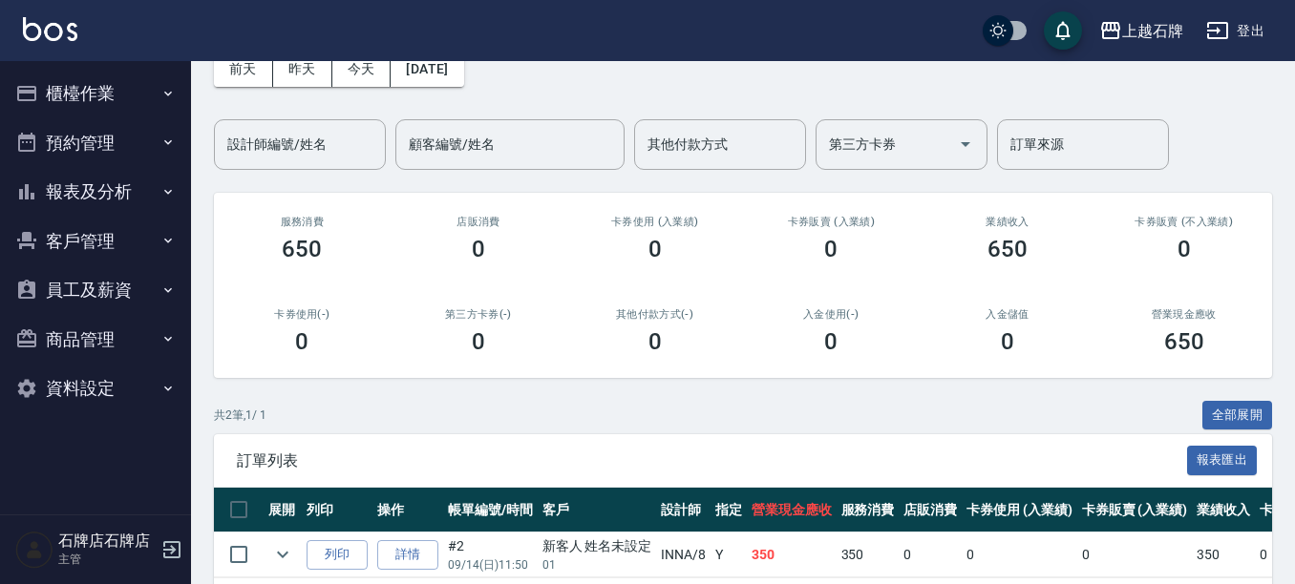
scroll to position [0, 0]
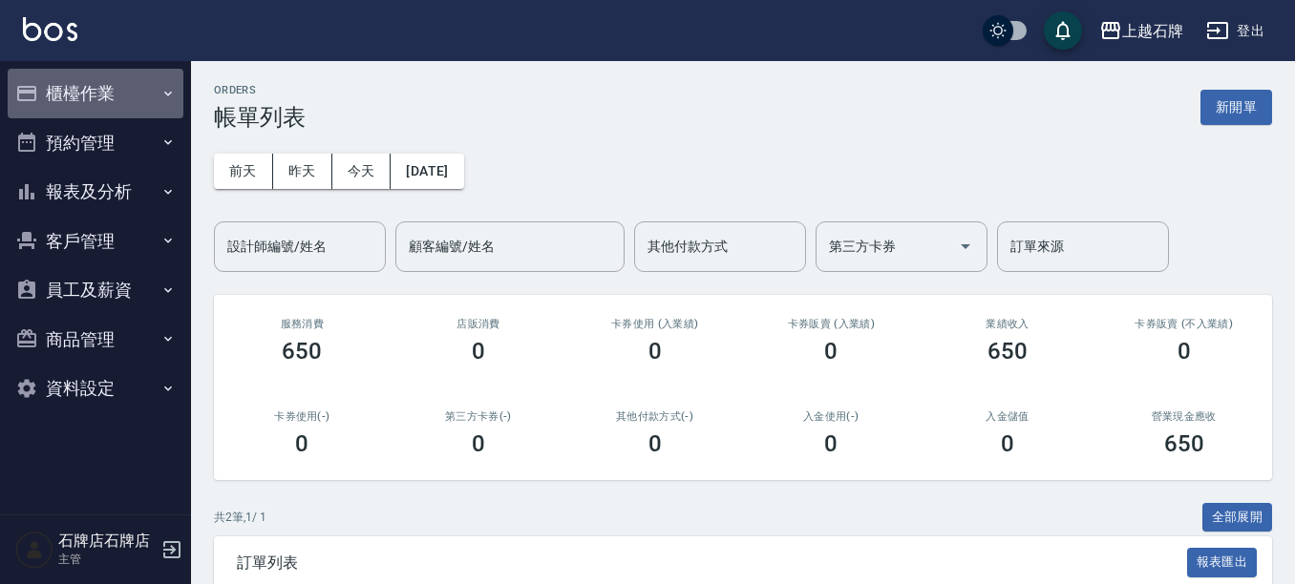
click at [81, 90] on button "櫃檯作業" at bounding box center [96, 94] width 176 height 50
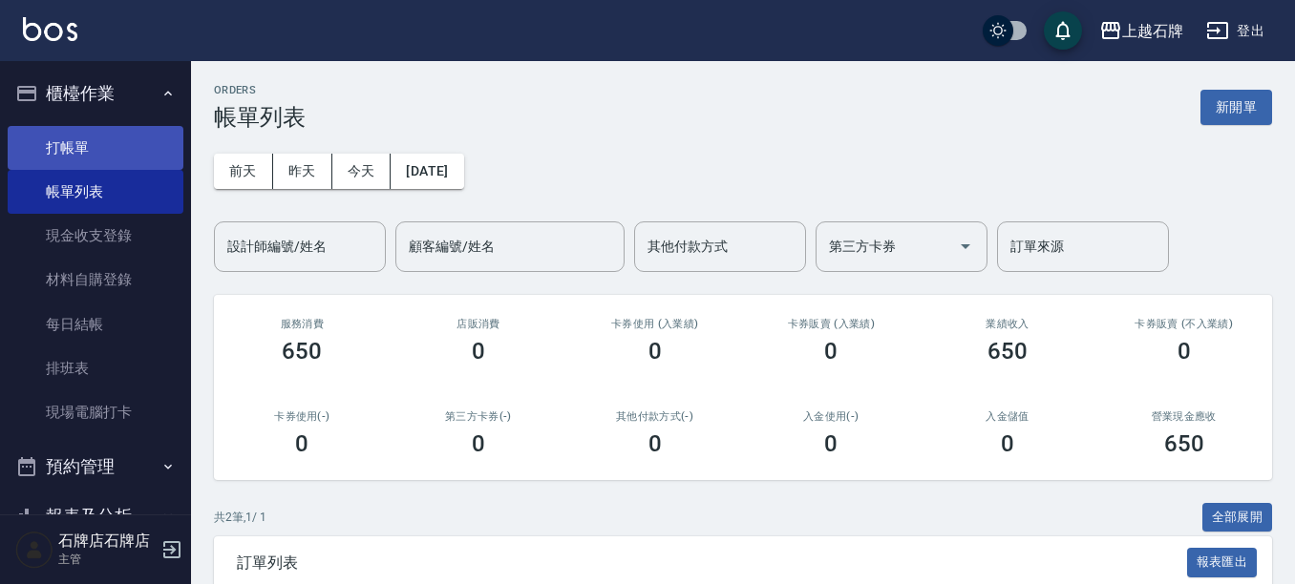
click at [63, 138] on link "打帳單" at bounding box center [96, 148] width 176 height 44
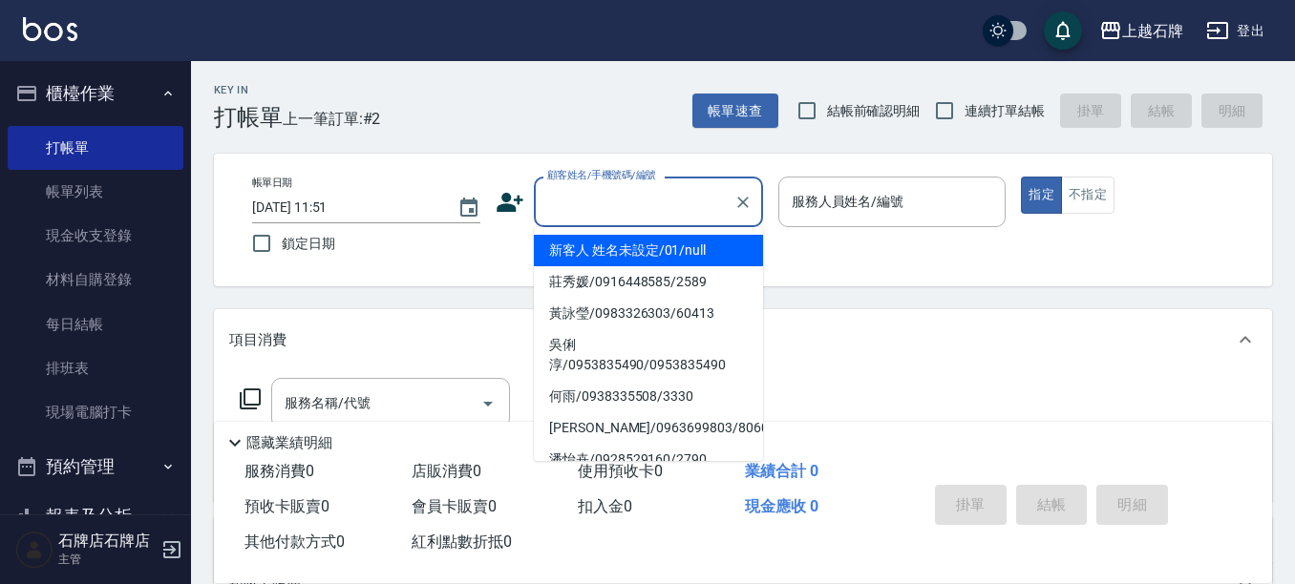
click at [577, 200] on input "顧客姓名/手機號碼/編號" at bounding box center [633, 201] width 183 height 33
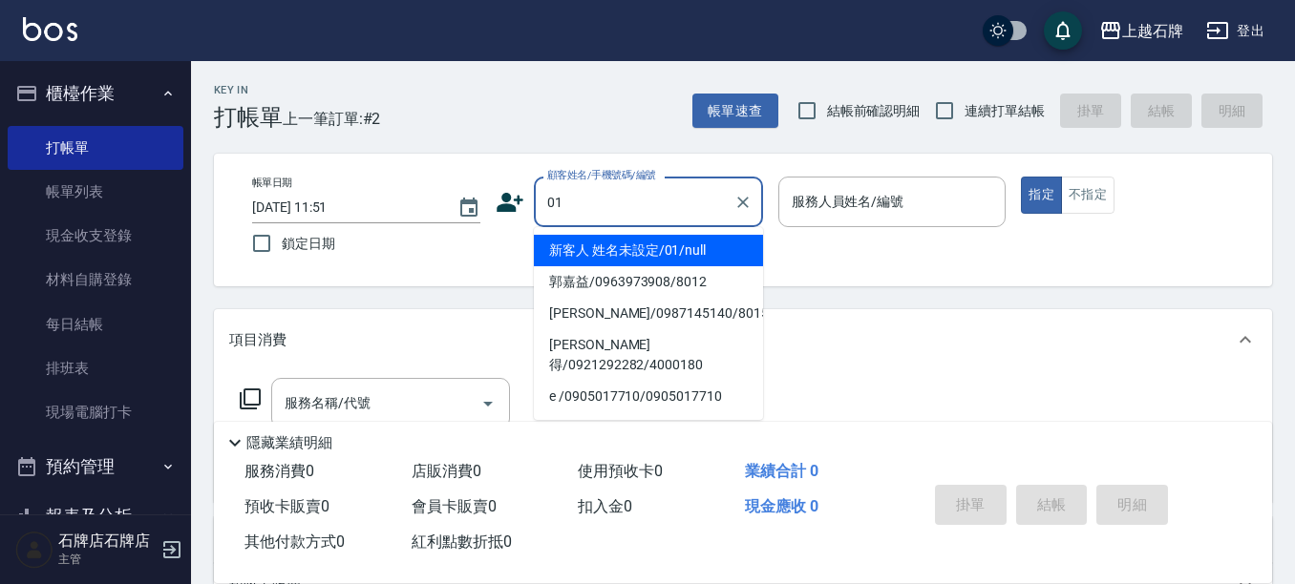
type input "01"
type input "6"
type input "新客人 姓名未設定/01/null"
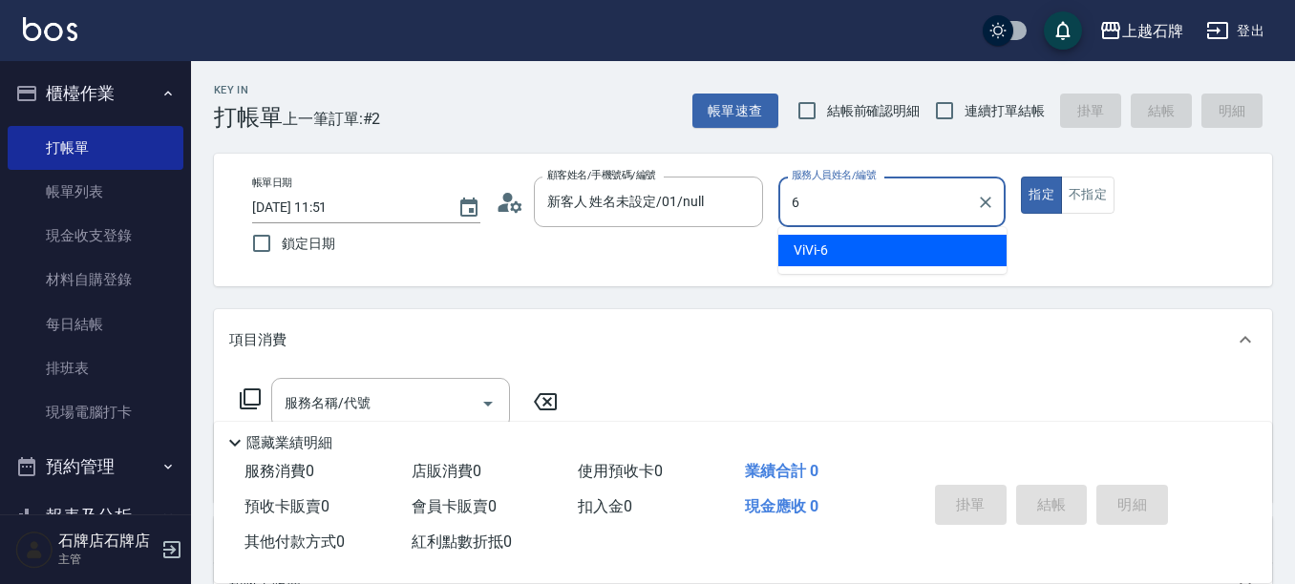
type input "6"
type button "true"
type input "ViVi-6"
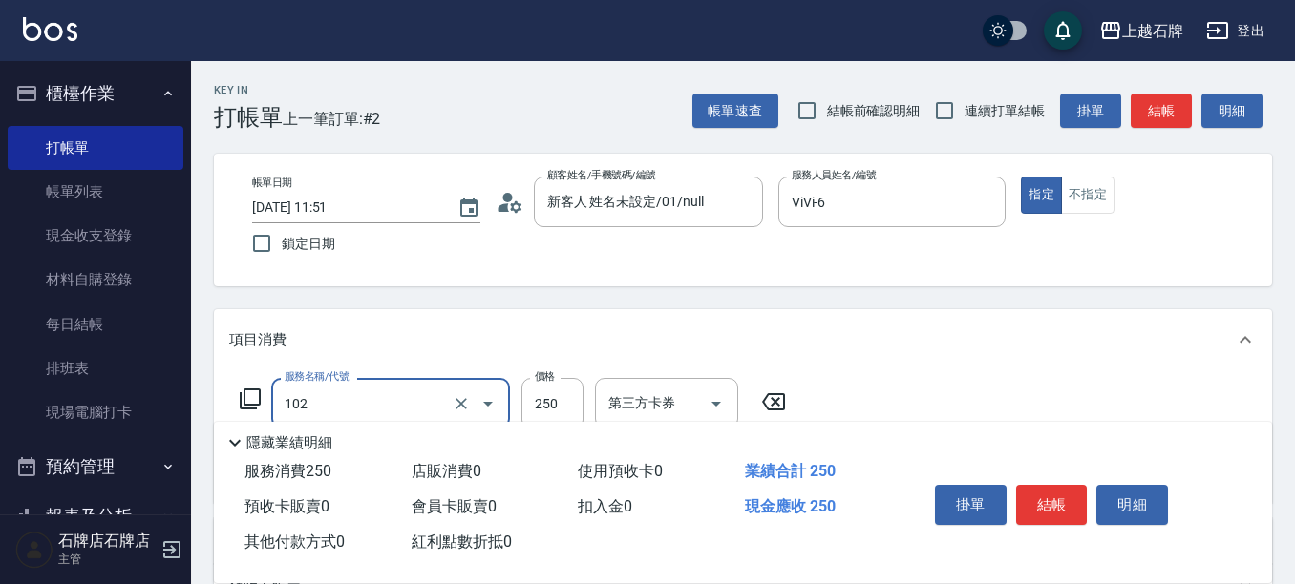
type input "精油洗髮(102)"
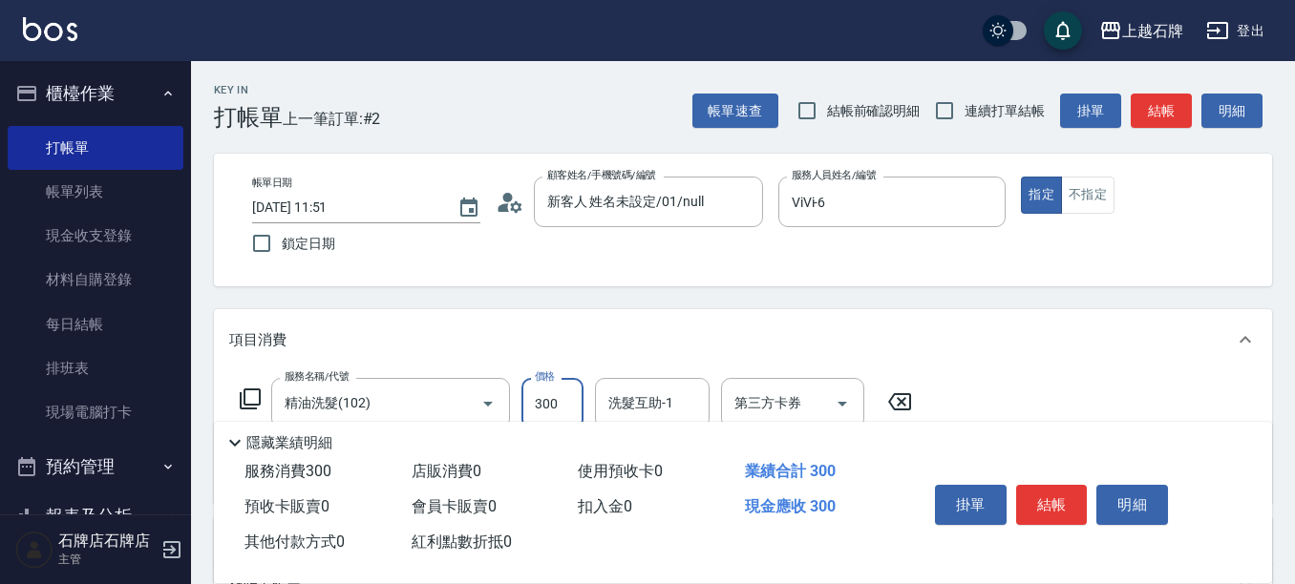
type input "300"
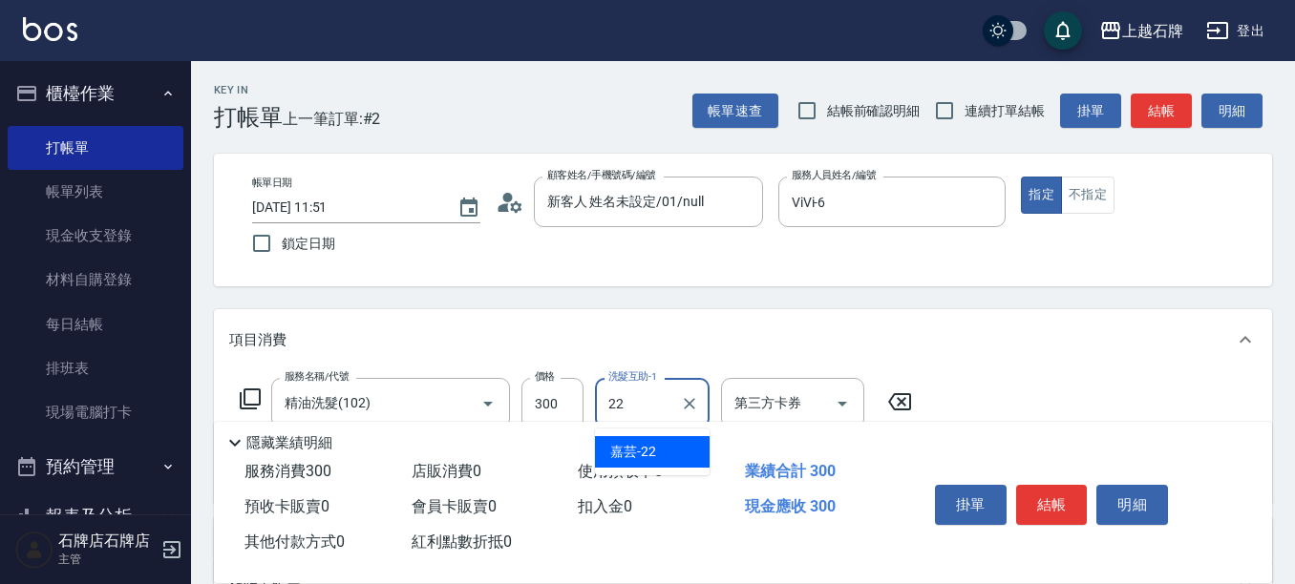
type input "嘉芸-22"
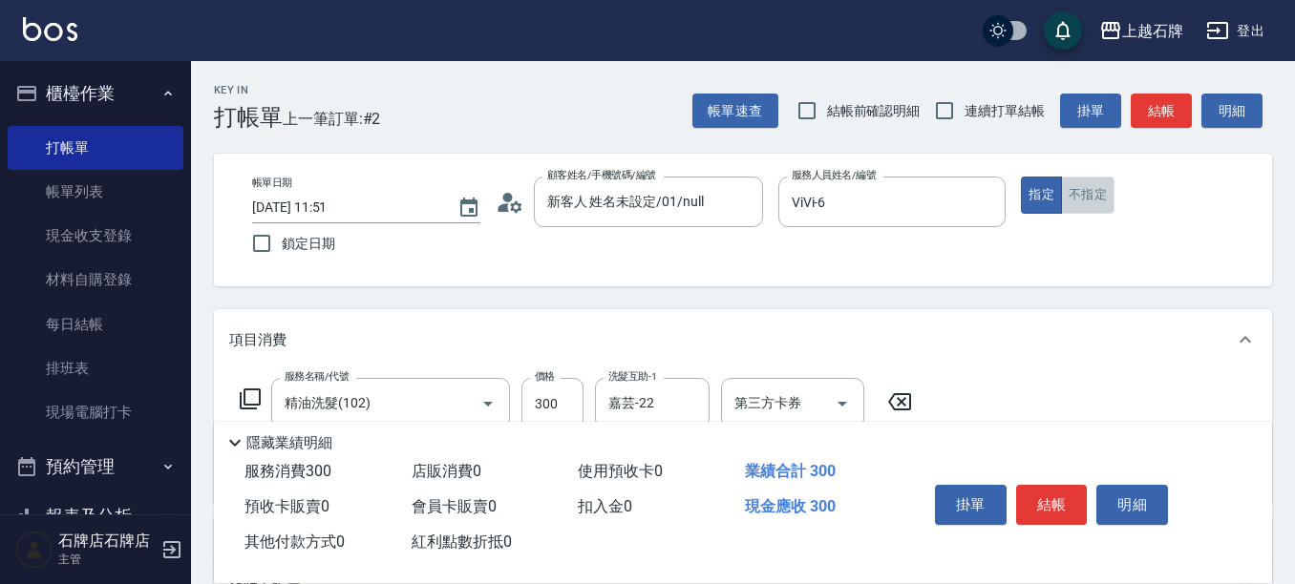
drag, startPoint x: 1101, startPoint y: 205, endPoint x: 1137, endPoint y: 149, distance: 67.0
click at [1111, 199] on button "不指定" at bounding box center [1087, 195] width 53 height 37
click at [1140, 120] on button "結帳" at bounding box center [1161, 111] width 61 height 35
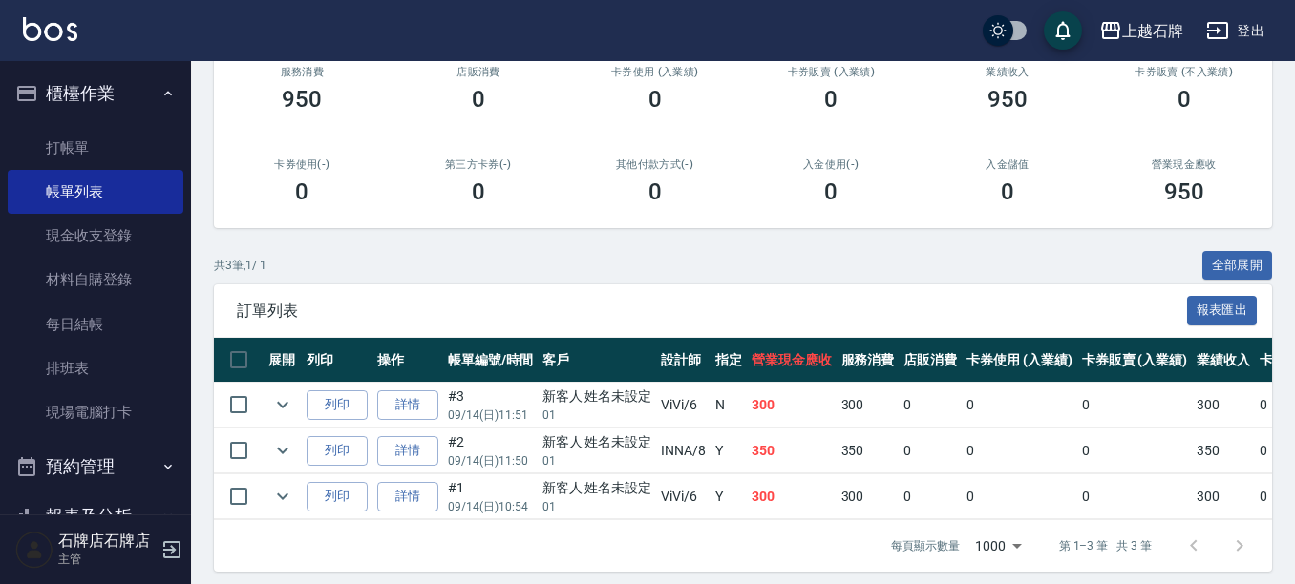
scroll to position [279, 0]
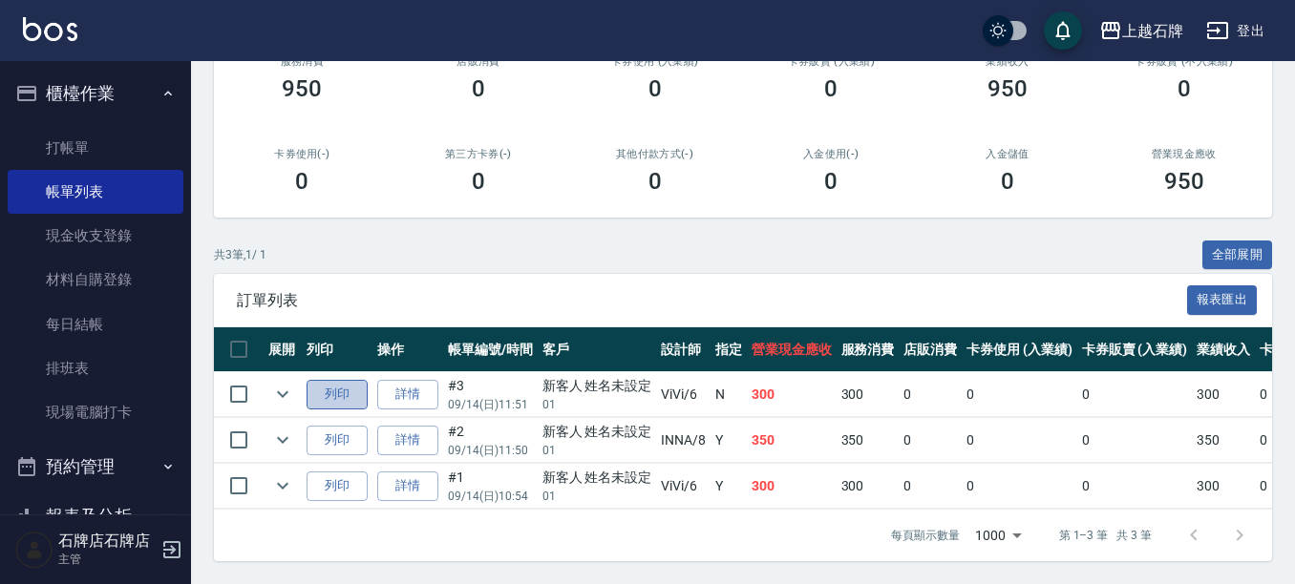
click at [358, 380] on button "列印" at bounding box center [337, 395] width 61 height 30
click at [366, 426] on button "列印" at bounding box center [337, 441] width 61 height 30
click at [348, 472] on button "列印" at bounding box center [337, 487] width 61 height 30
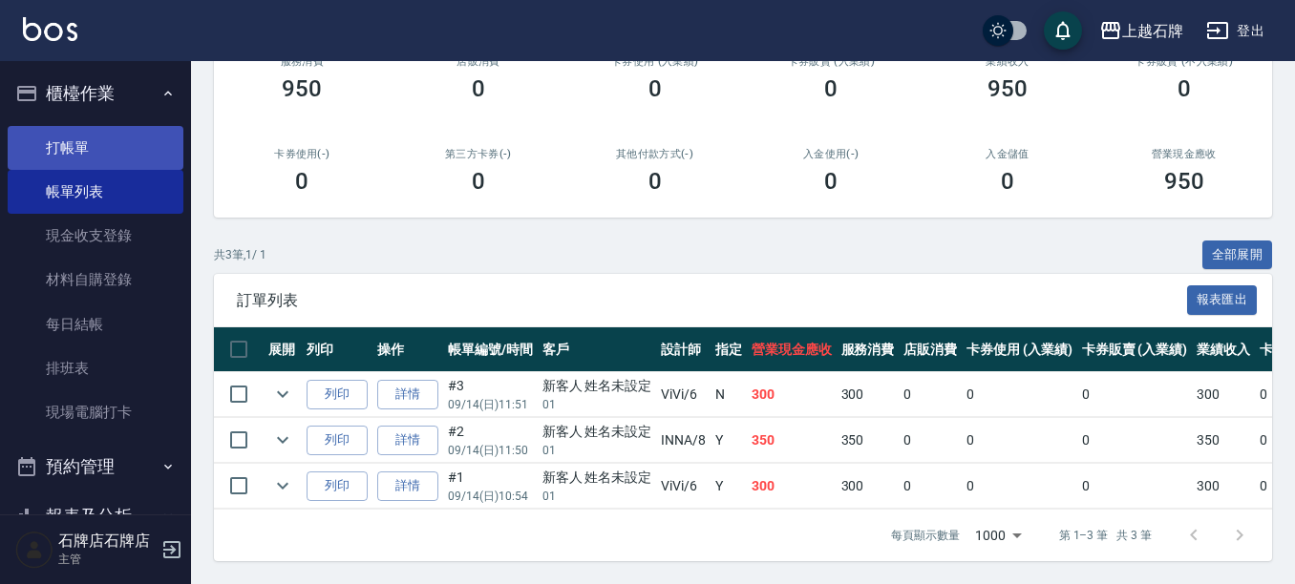
click at [29, 161] on link "打帳單" at bounding box center [96, 148] width 176 height 44
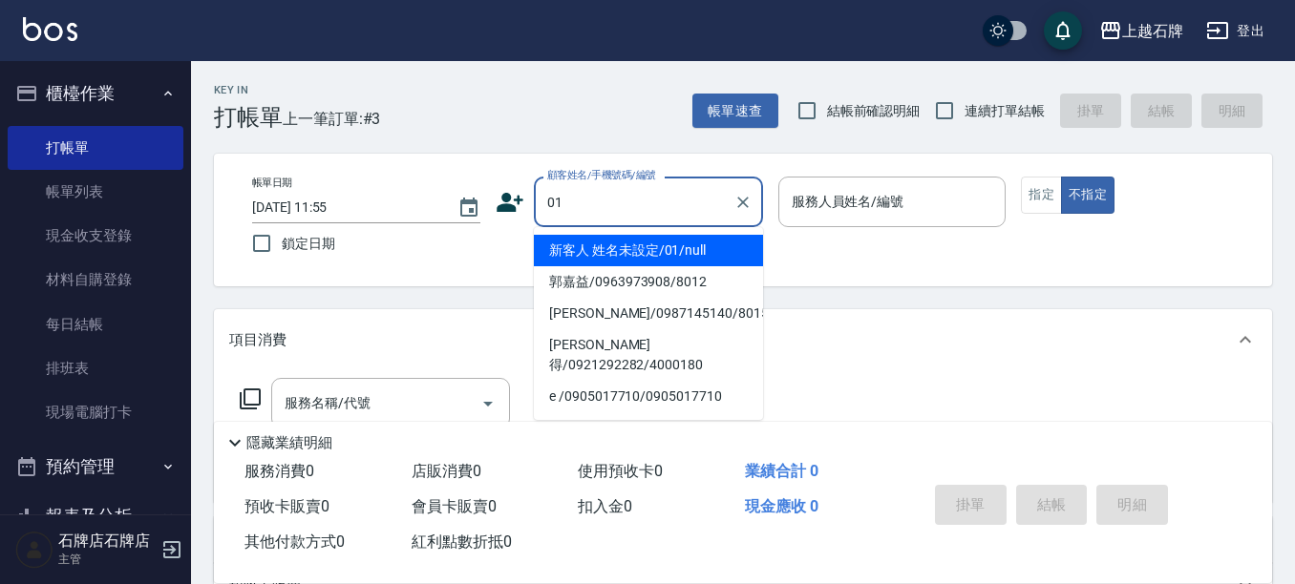
type input "新客人 姓名未設定/01/null"
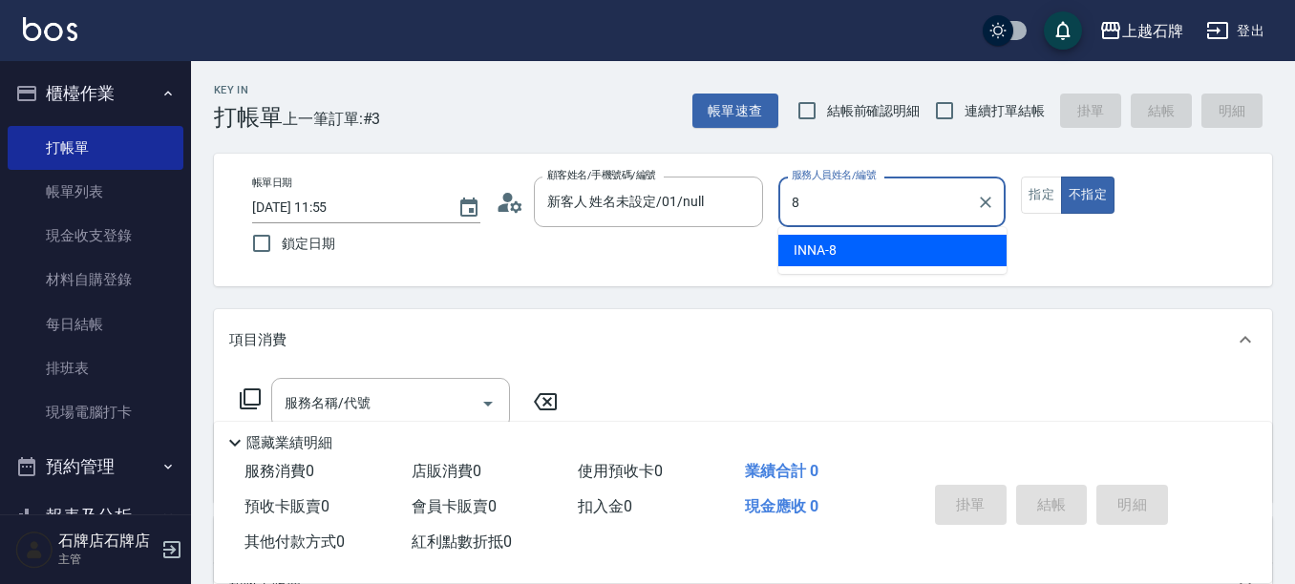
type input "INNA-8"
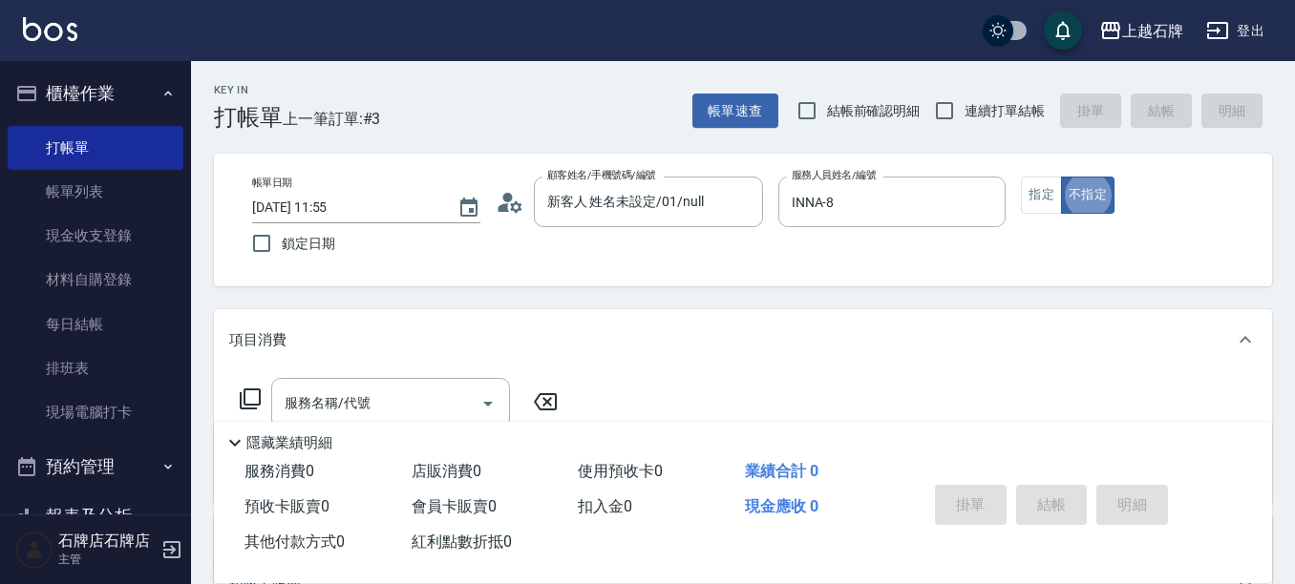
type button "false"
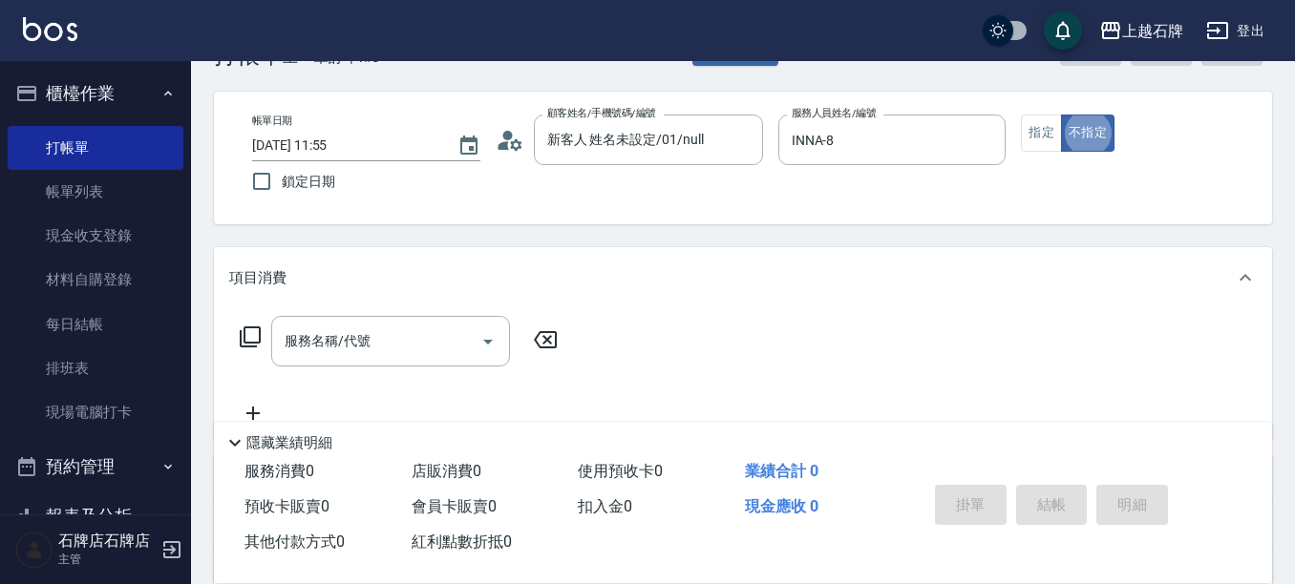
scroll to position [95, 0]
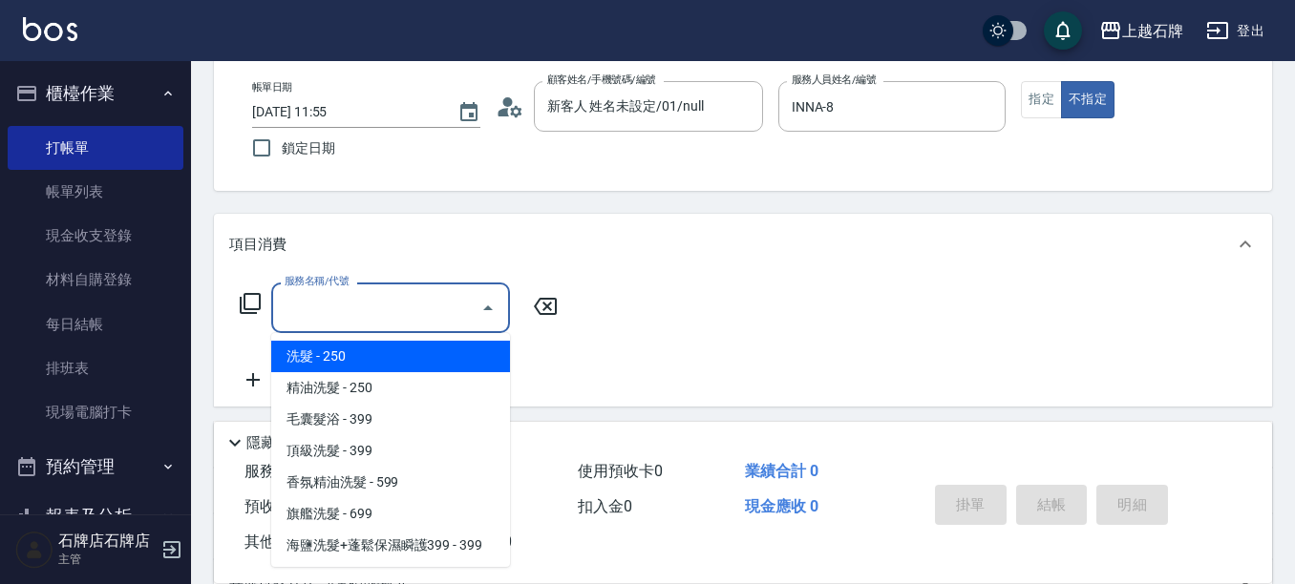
click at [327, 311] on input "服務名稱/代號" at bounding box center [376, 307] width 193 height 33
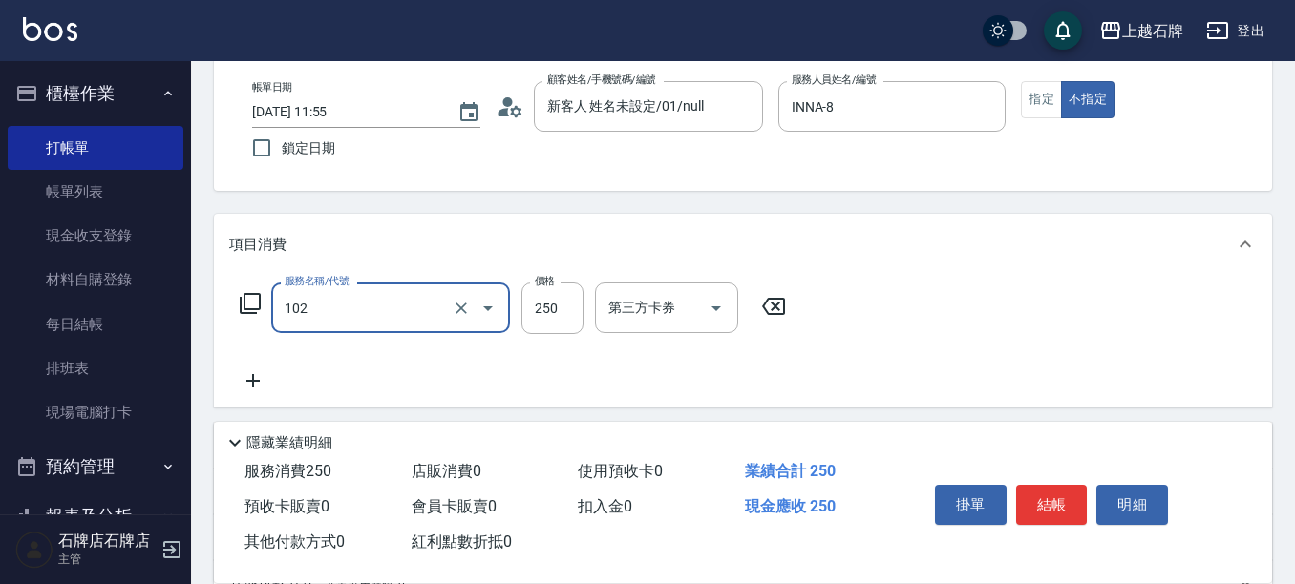
type input "精油洗髮(102)"
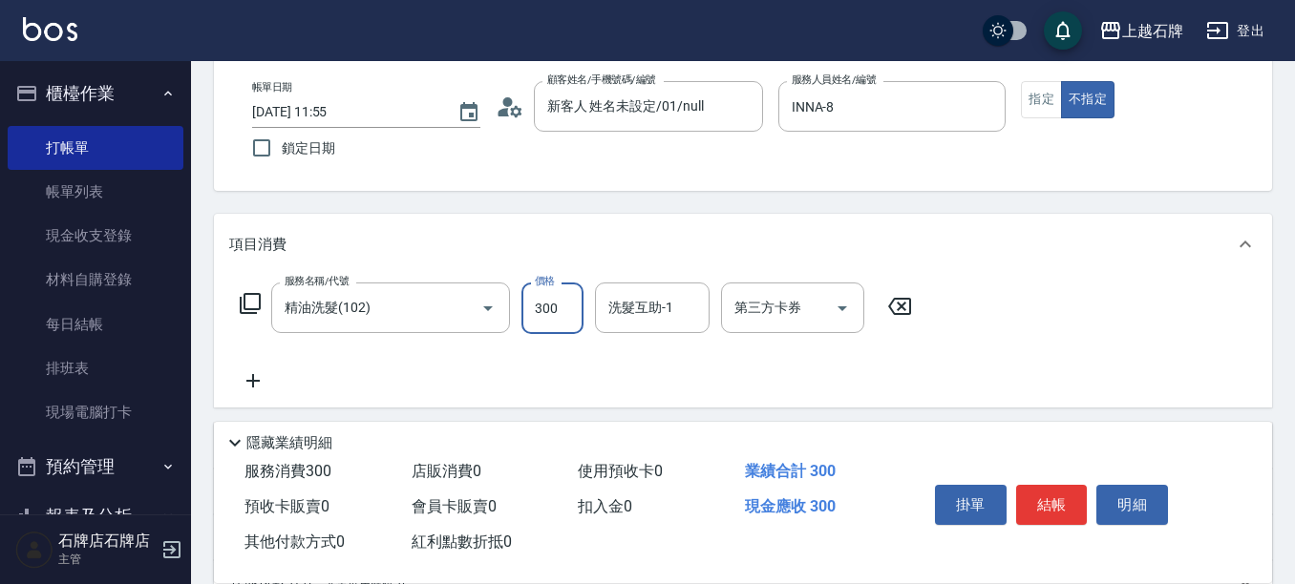
type input "300"
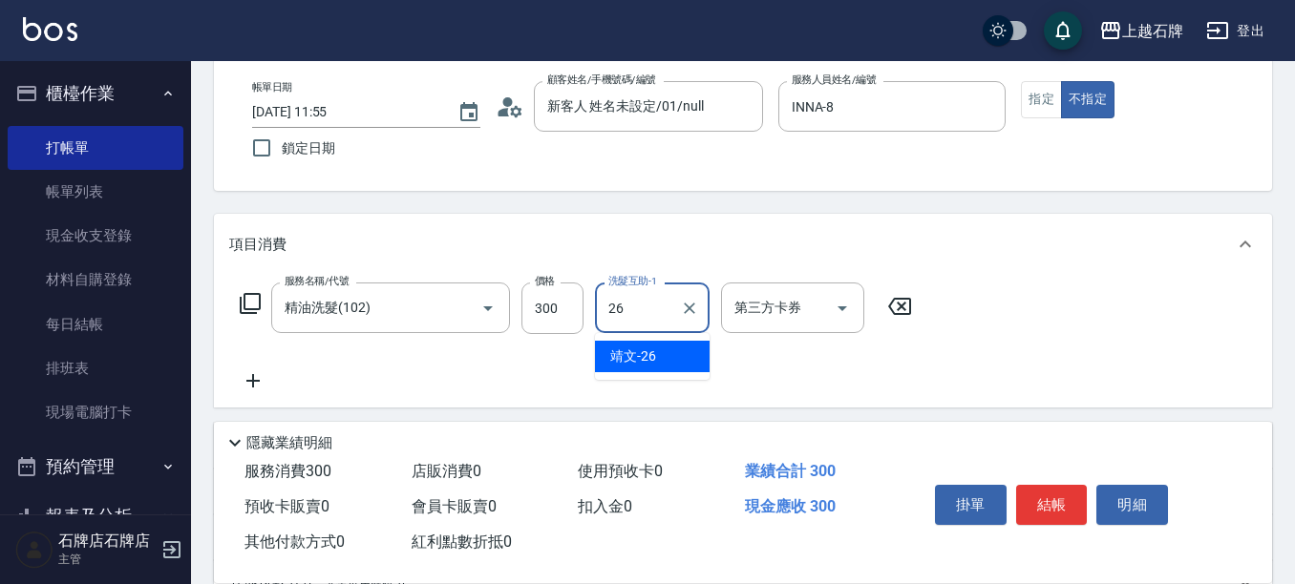
type input "靖文-26"
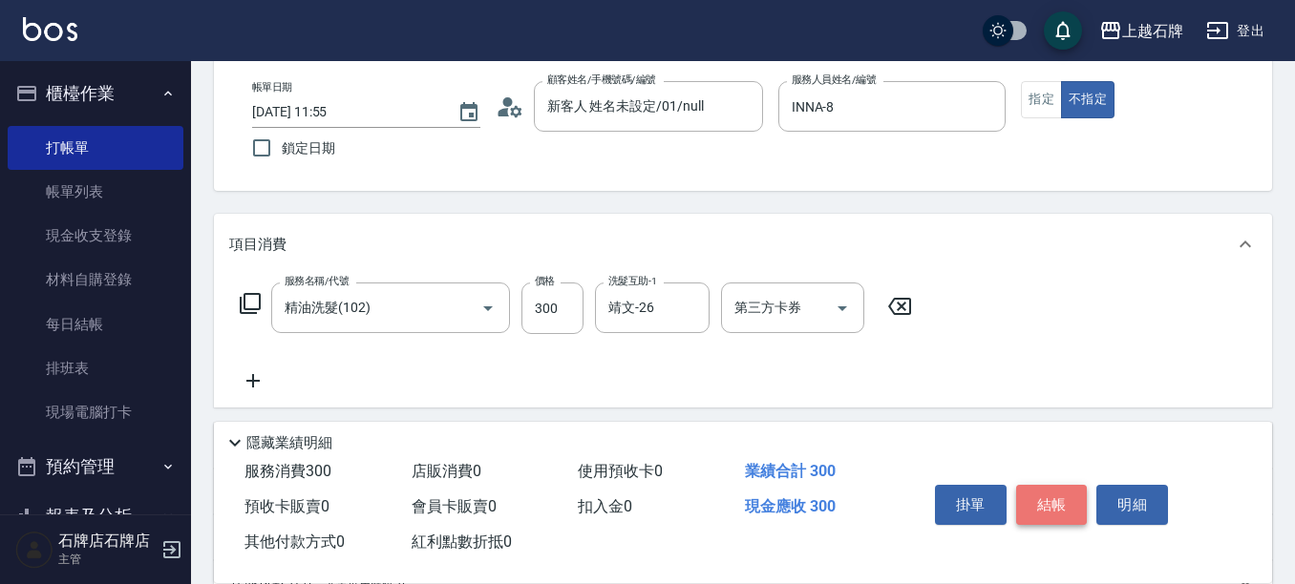
click at [1060, 494] on button "結帳" at bounding box center [1052, 505] width 72 height 40
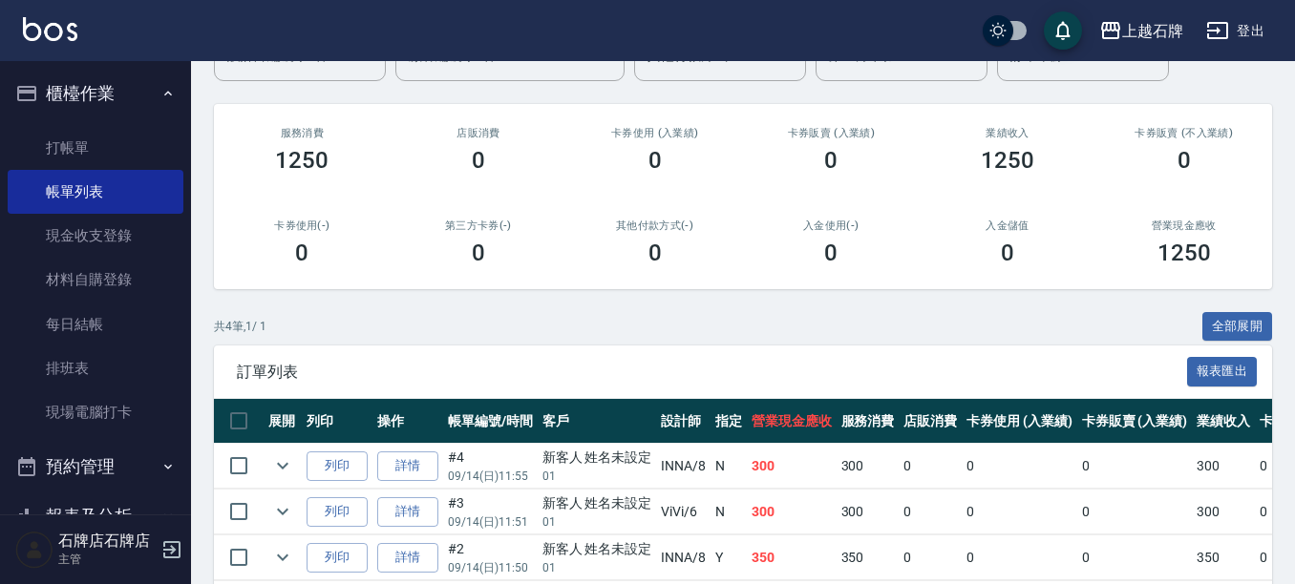
scroll to position [286, 0]
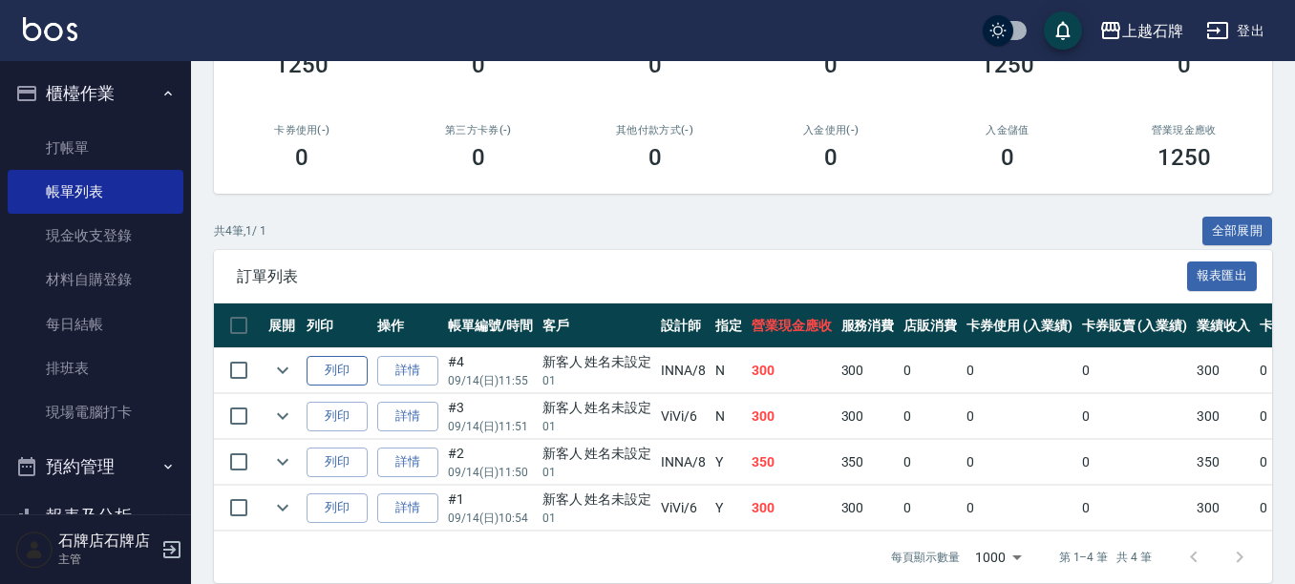
click at [335, 358] on button "列印" at bounding box center [337, 371] width 61 height 30
click at [102, 150] on link "打帳單" at bounding box center [96, 148] width 176 height 44
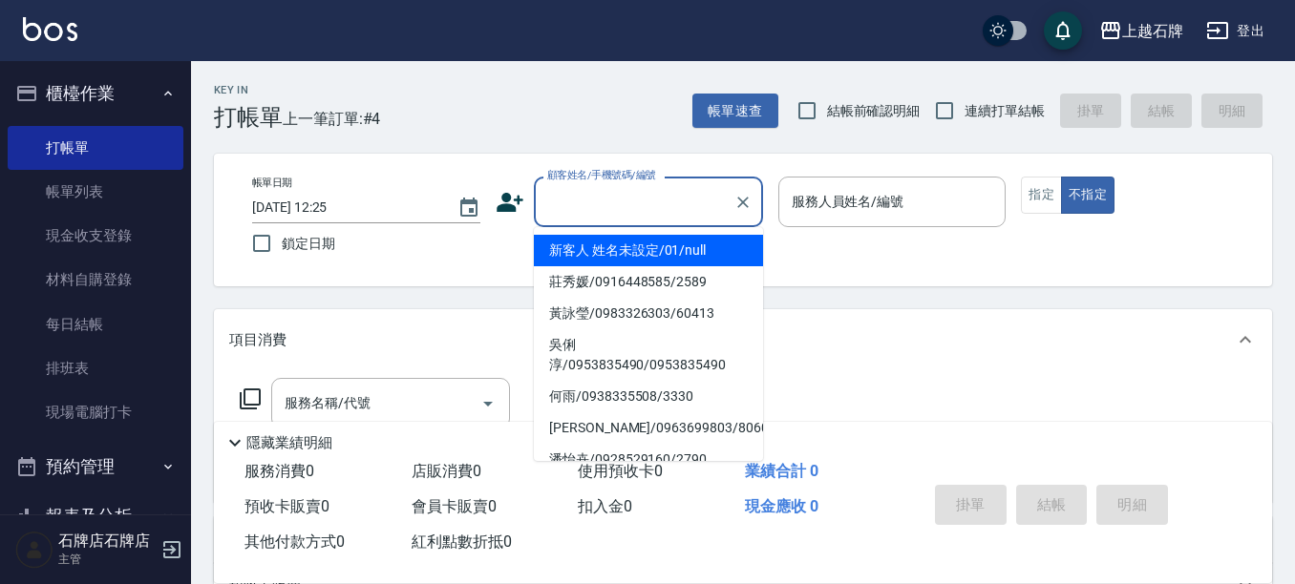
click at [626, 194] on input "顧客姓名/手機號碼/編號" at bounding box center [633, 201] width 183 height 33
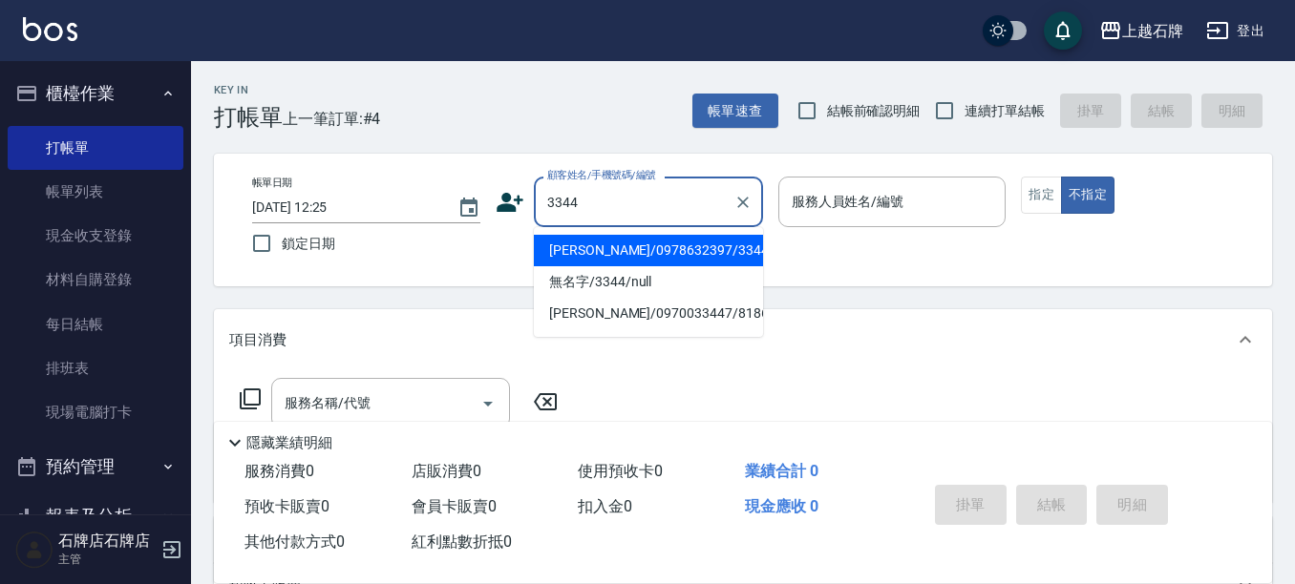
click at [722, 254] on li "楊奇恩/0978632397/3344" at bounding box center [648, 251] width 229 height 32
type input "楊奇恩/0978632397/3344"
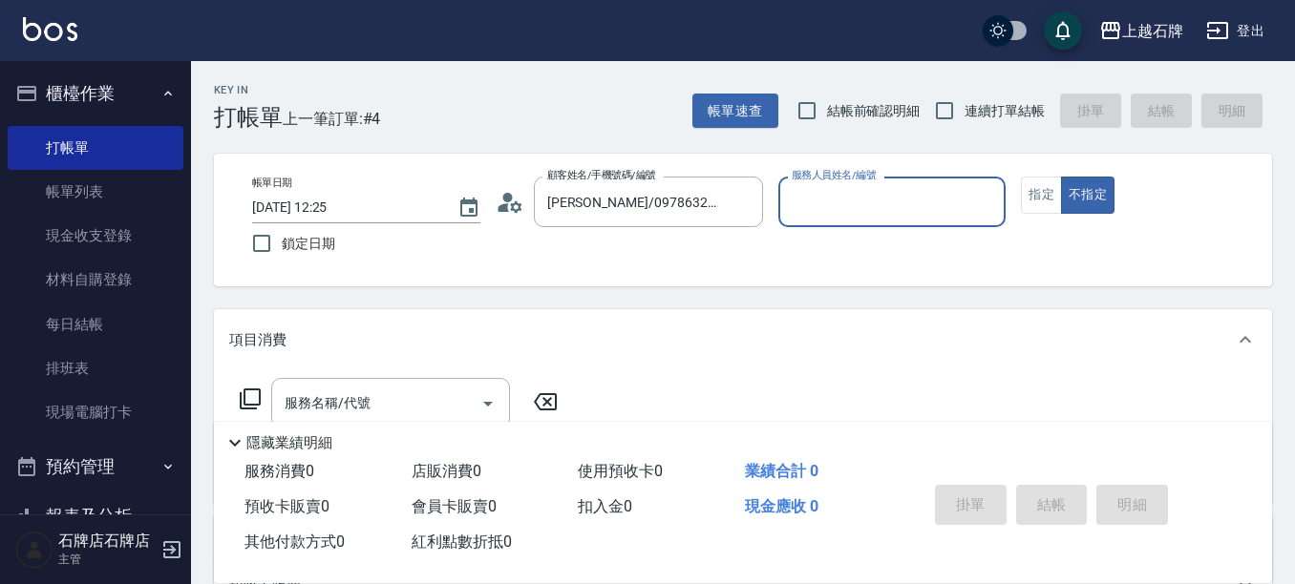
type input "Angel-4"
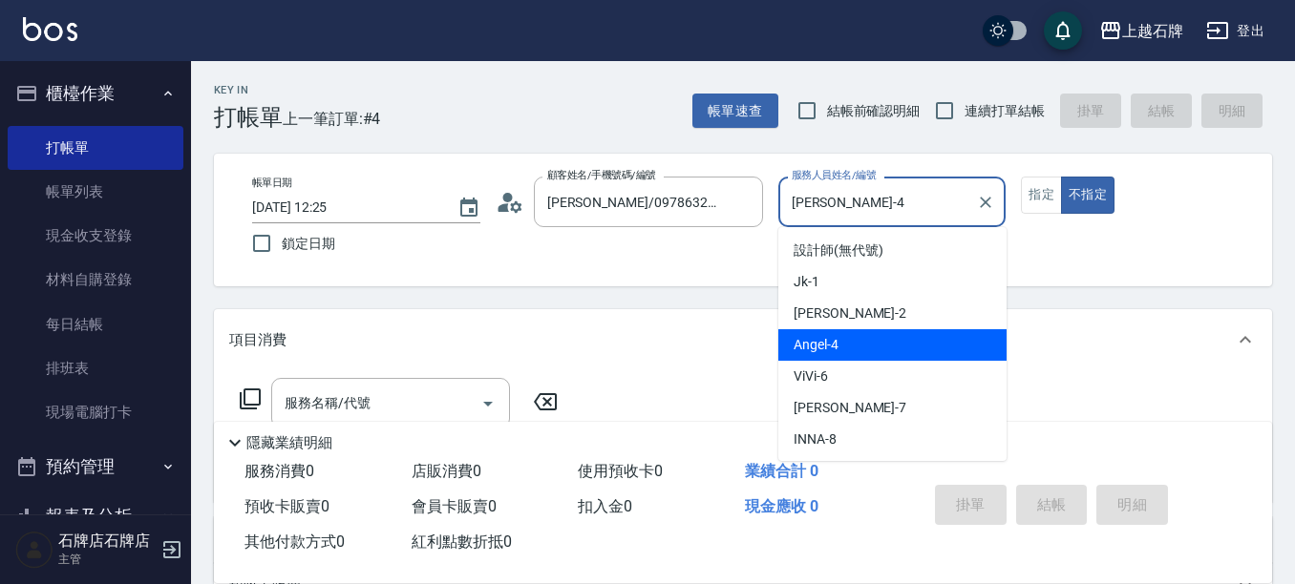
click at [851, 214] on input "Angel-4" at bounding box center [878, 201] width 182 height 33
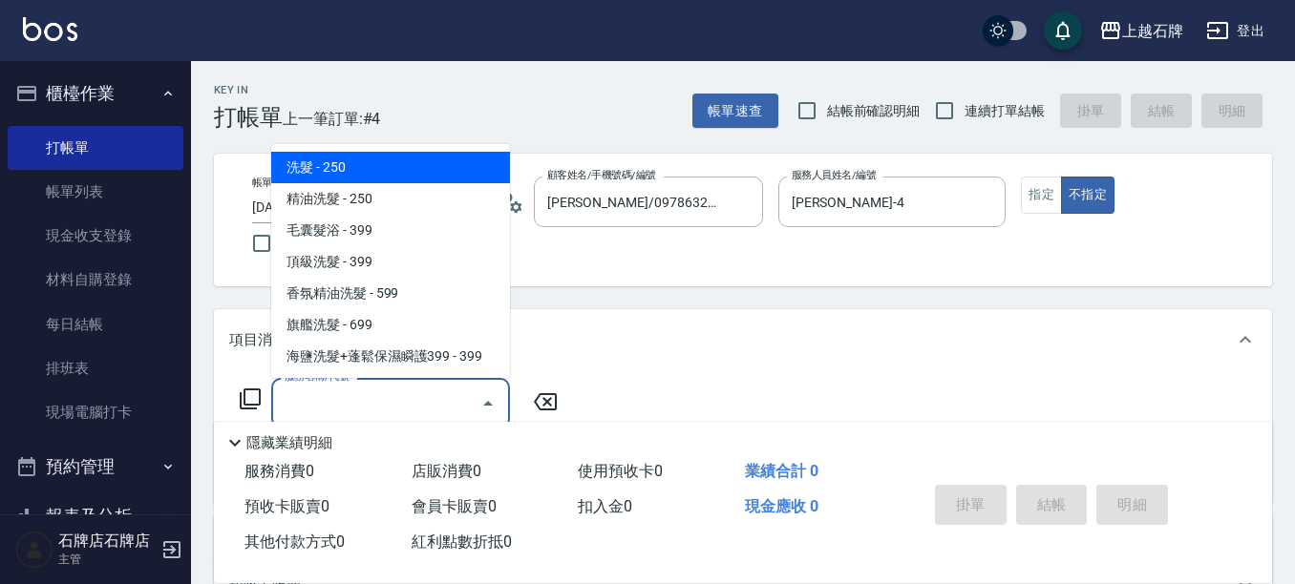
click at [426, 405] on input "服務名稱/代號" at bounding box center [376, 403] width 193 height 33
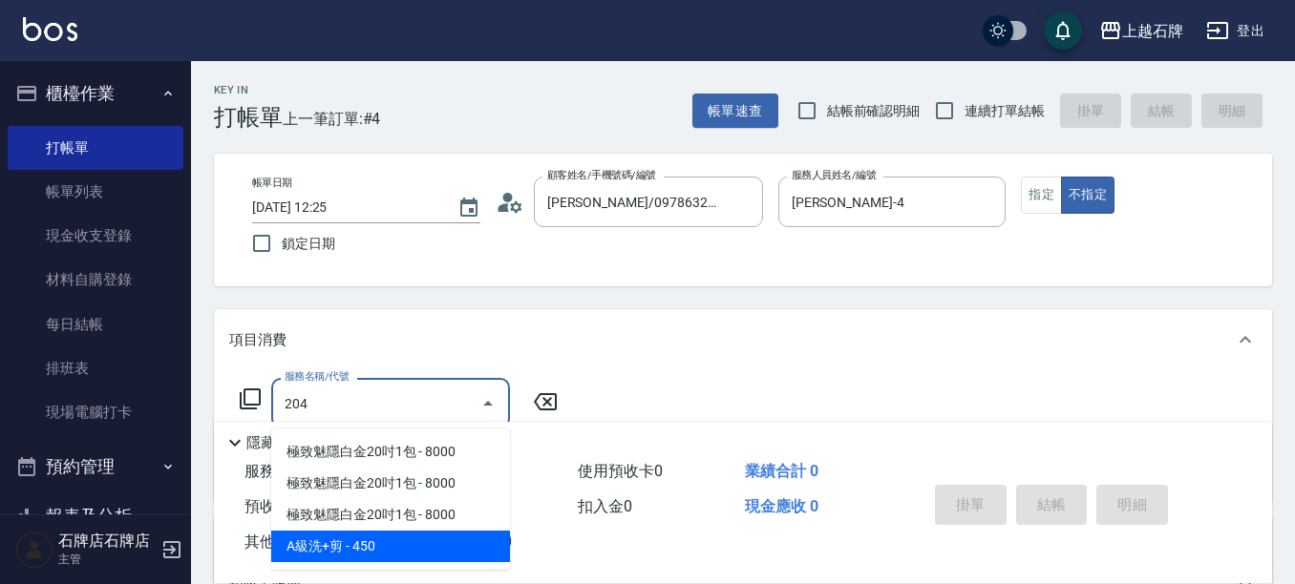
click at [430, 539] on span "A級洗+剪 - 450" at bounding box center [390, 547] width 239 height 32
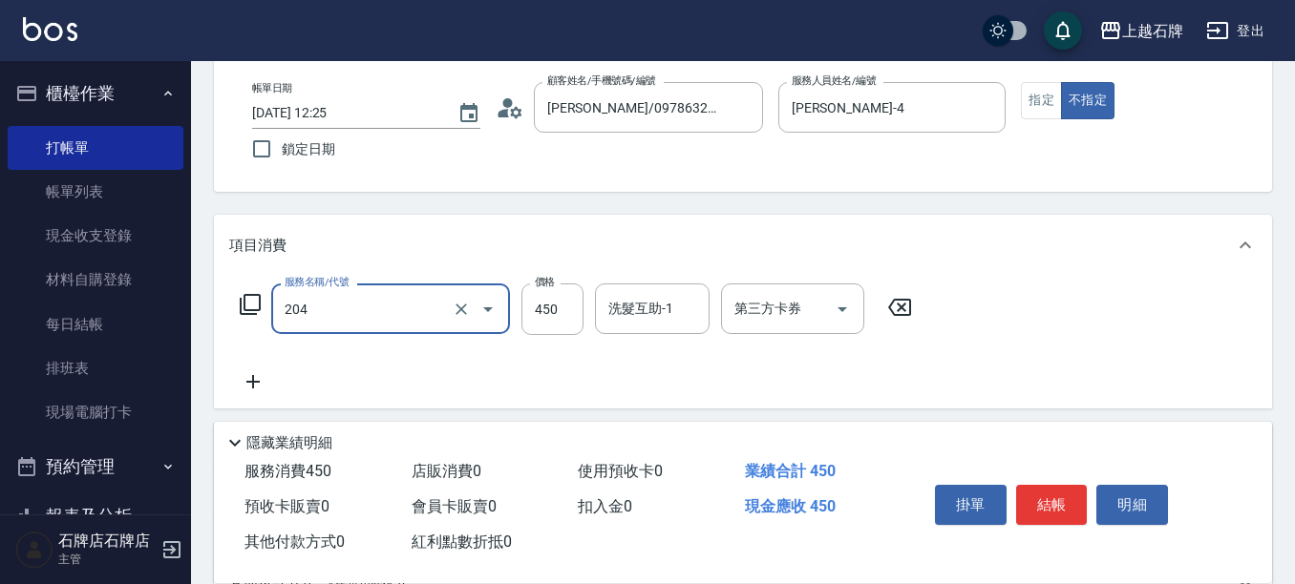
scroll to position [95, 0]
type input "A級洗+剪(204)"
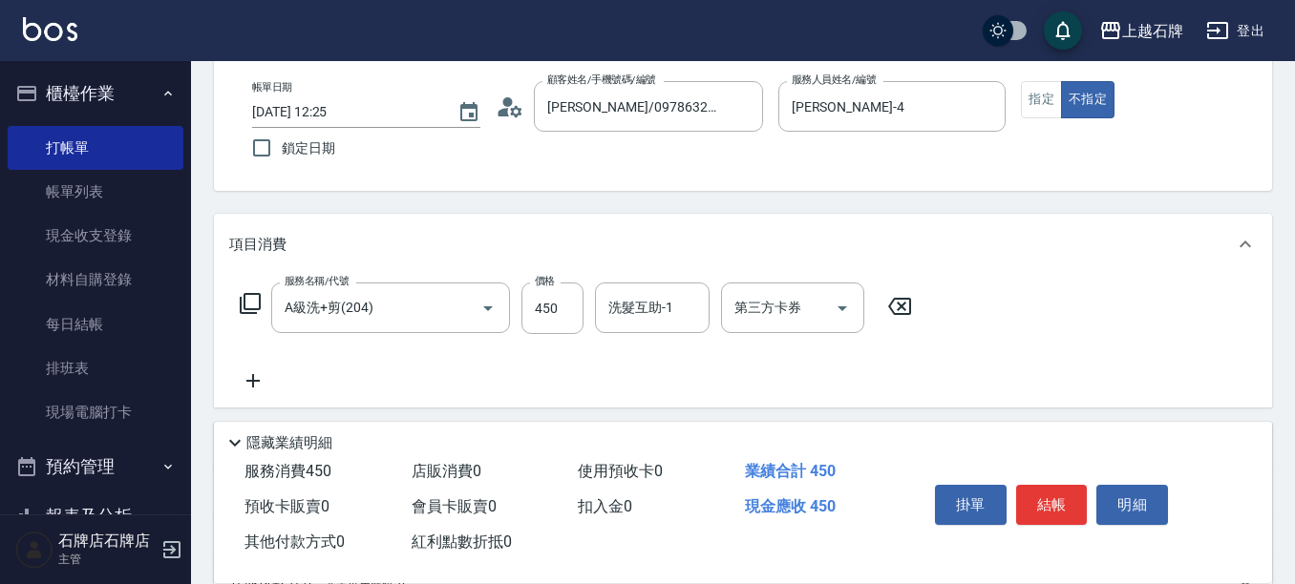
click at [244, 306] on icon at bounding box center [250, 303] width 21 height 21
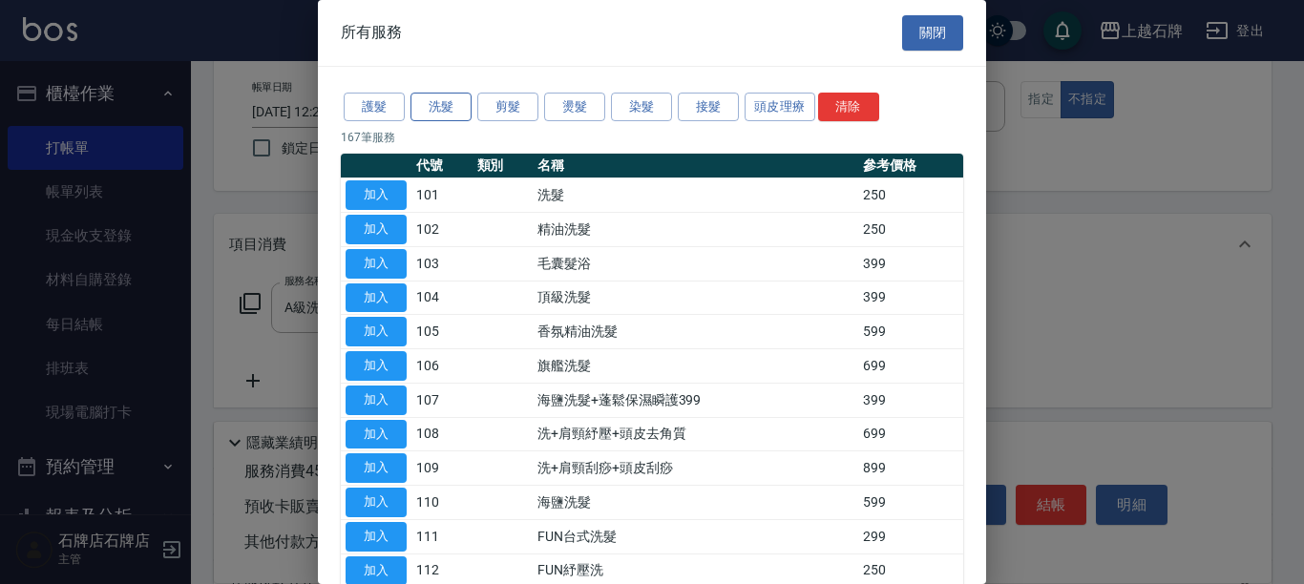
click at [437, 100] on button "洗髮" at bounding box center [441, 108] width 61 height 30
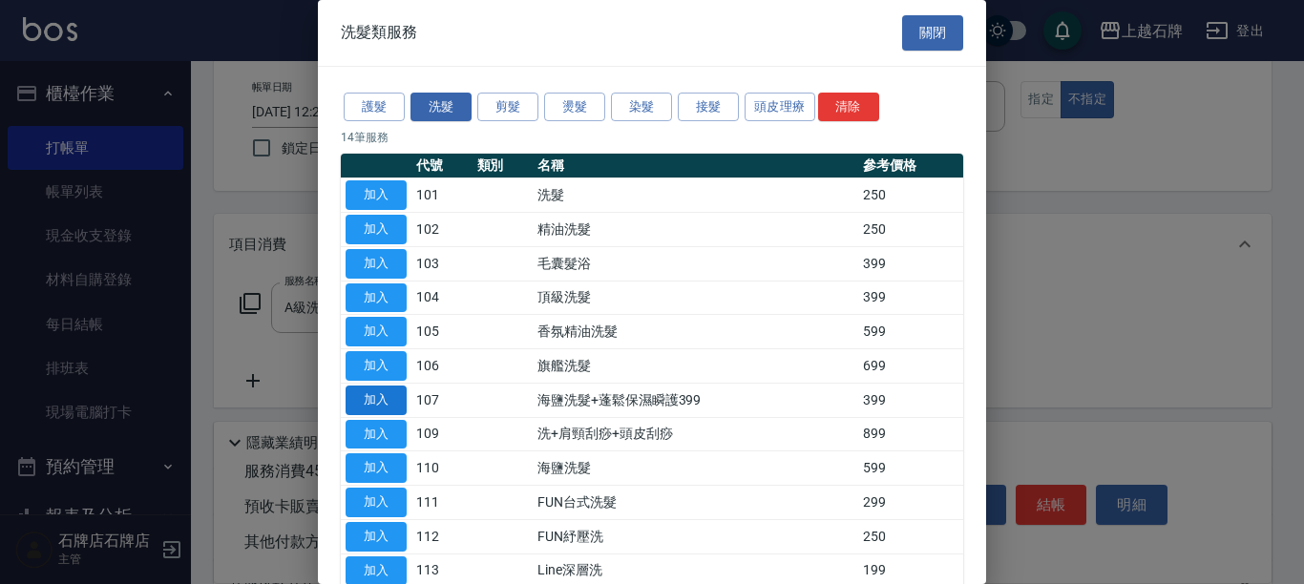
click at [361, 401] on button "加入" at bounding box center [376, 401] width 61 height 30
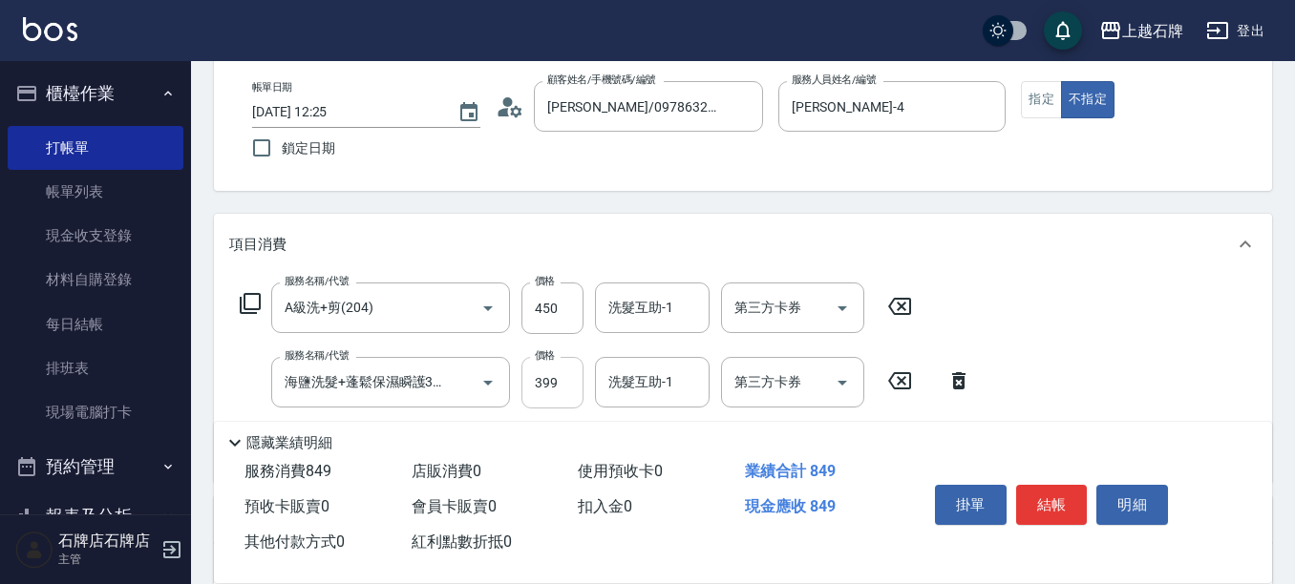
click at [556, 400] on input "399" at bounding box center [552, 383] width 62 height 52
type input "500"
click at [1035, 97] on button "指定" at bounding box center [1041, 99] width 41 height 37
drag, startPoint x: 1034, startPoint y: 503, endPoint x: 926, endPoint y: 363, distance: 177.1
click at [1035, 502] on button "結帳" at bounding box center [1052, 505] width 72 height 40
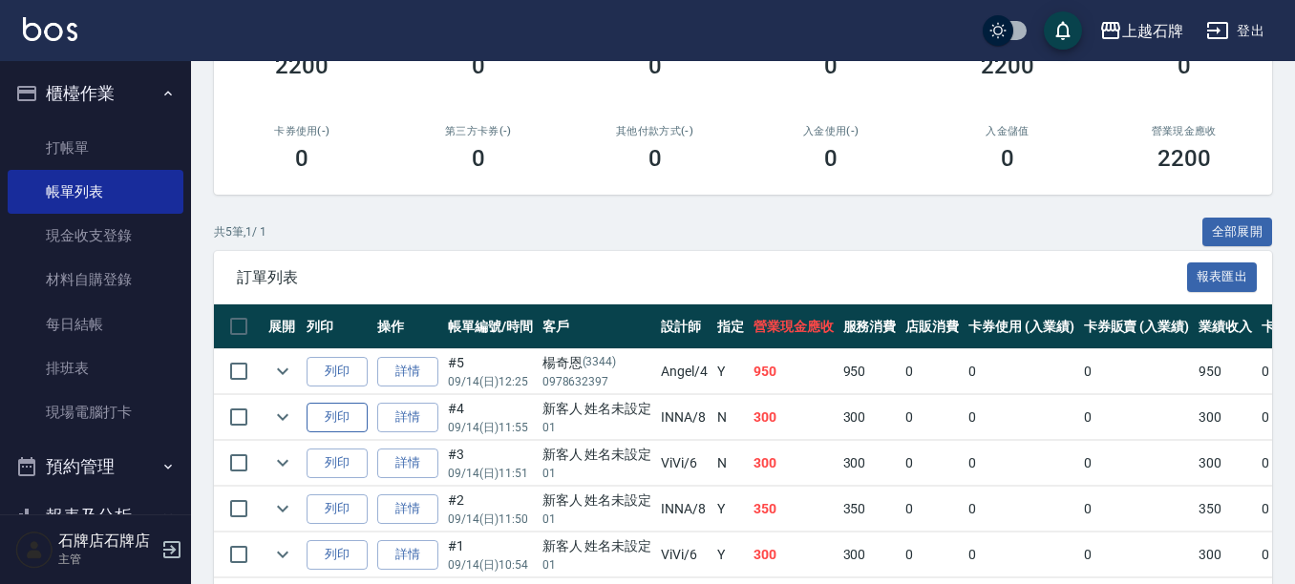
scroll to position [286, 0]
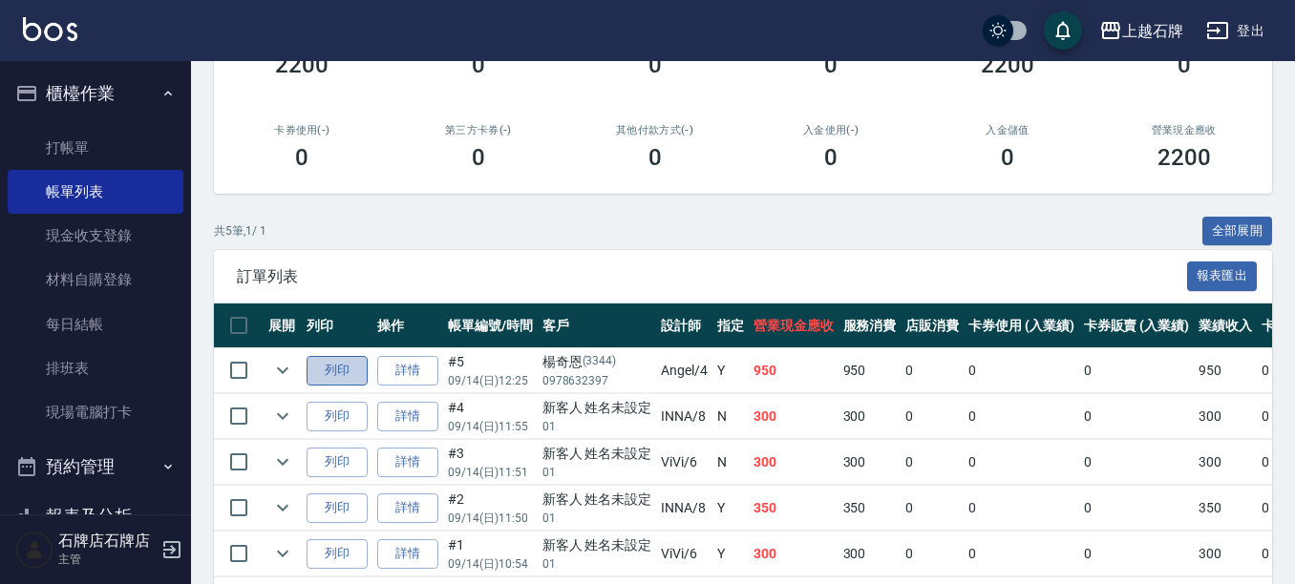
click at [338, 375] on button "列印" at bounding box center [337, 371] width 61 height 30
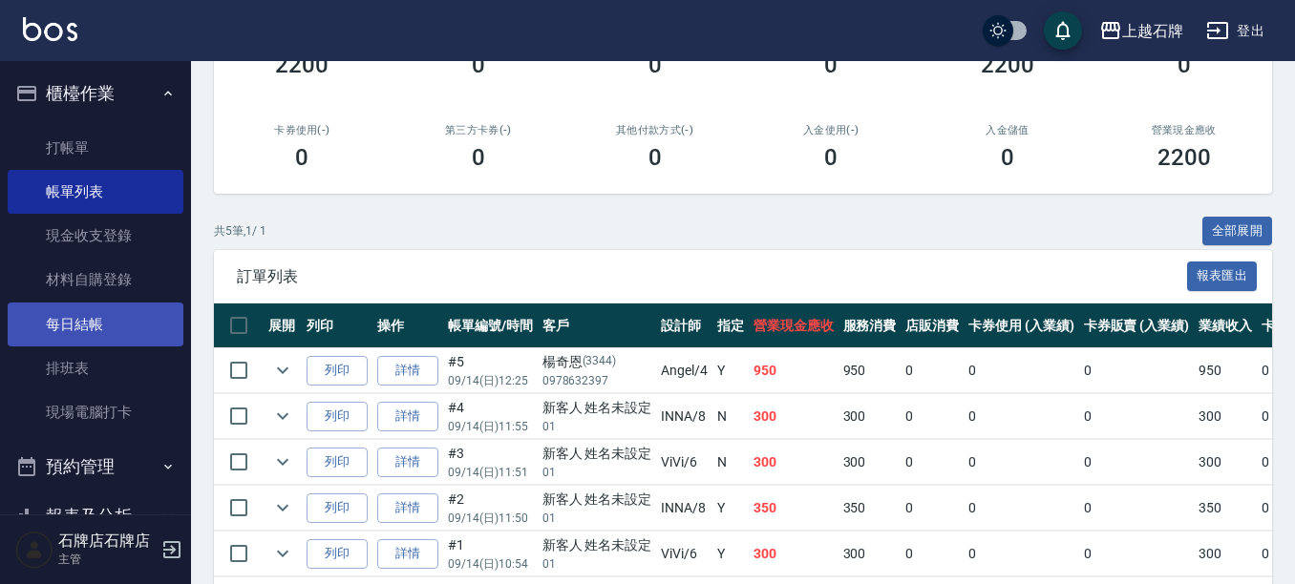
drag, startPoint x: 85, startPoint y: 301, endPoint x: 166, endPoint y: 336, distance: 88.5
click at [167, 336] on nav "櫃檯作業 打帳單 帳單列表 現金收支登錄 材料自購登錄 每日結帳 排班表 現場電腦打卡 預約管理 預約管理 單日預約紀錄 單週預約紀錄 報表及分析 報表目錄 …" at bounding box center [95, 288] width 191 height 454
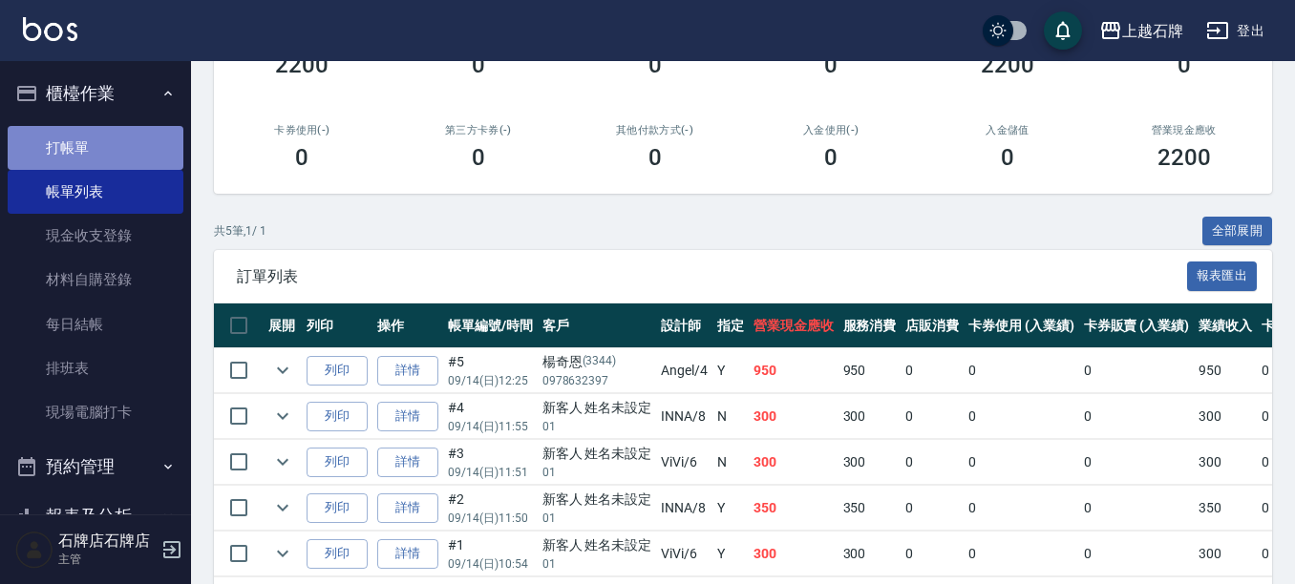
click at [98, 147] on link "打帳單" at bounding box center [96, 148] width 176 height 44
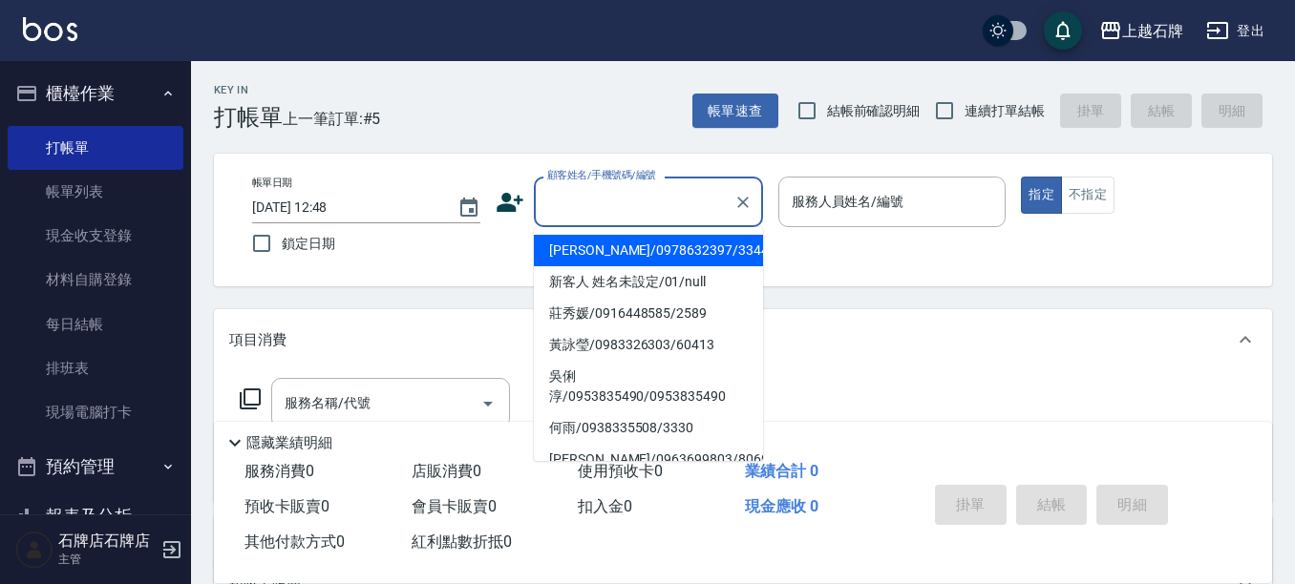
click at [599, 206] on input "顧客姓名/手機號碼/編號" at bounding box center [633, 201] width 183 height 33
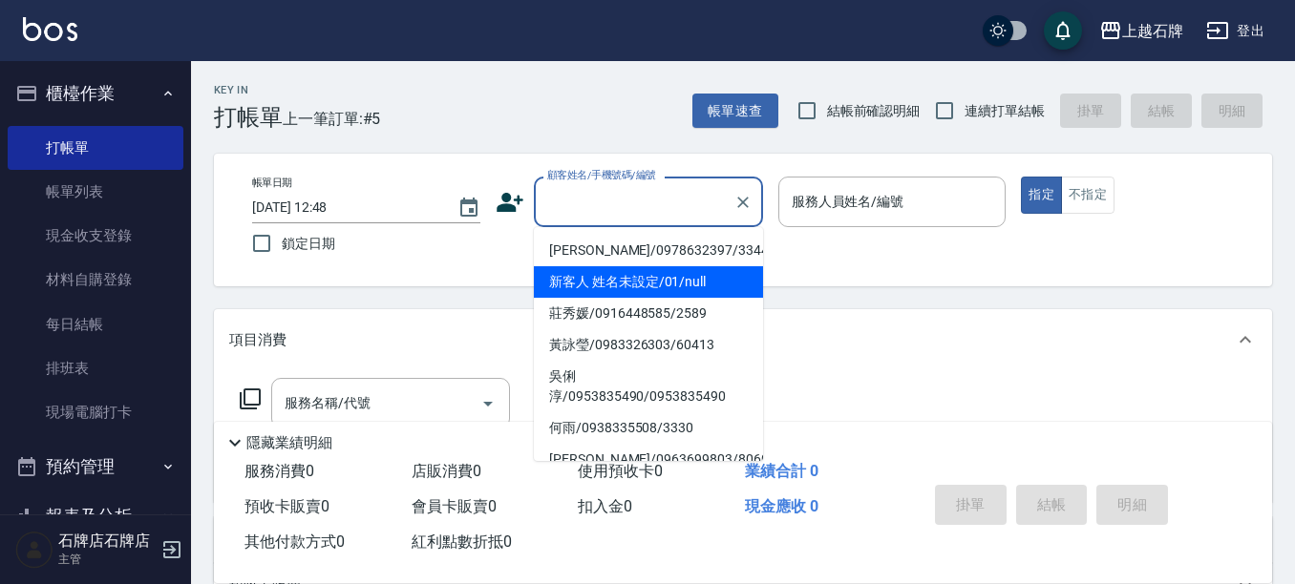
click at [650, 285] on li "新客人 姓名未設定/01/null" at bounding box center [648, 282] width 229 height 32
type input "新客人 姓名未設定/01/null"
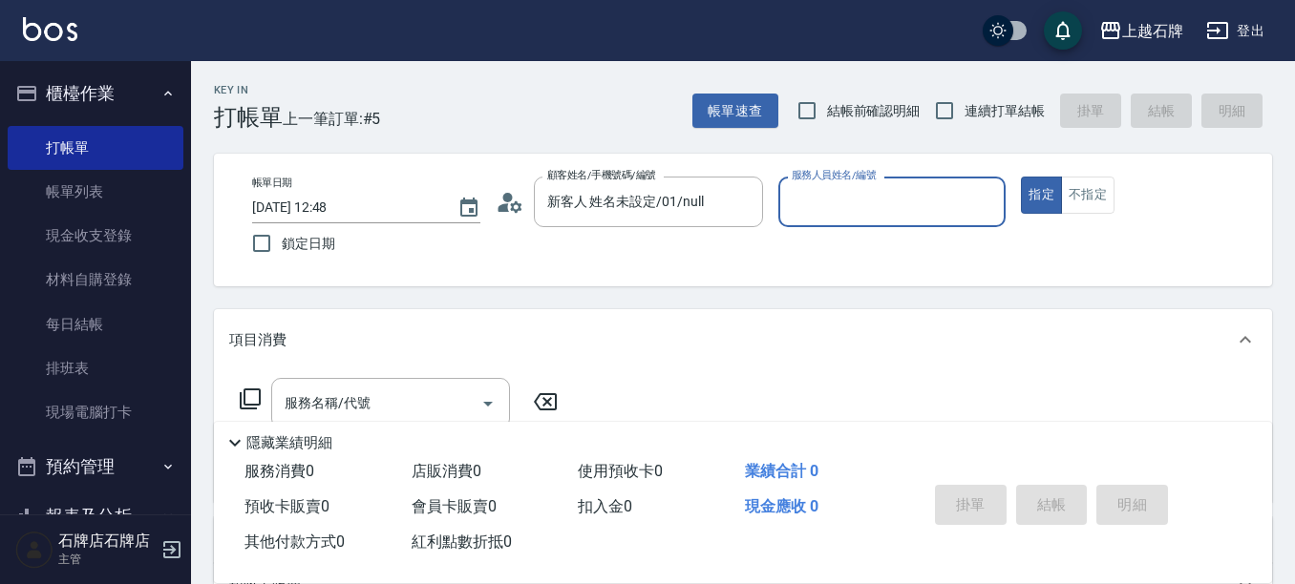
click at [891, 201] on input "服務人員姓名/編號" at bounding box center [892, 201] width 211 height 33
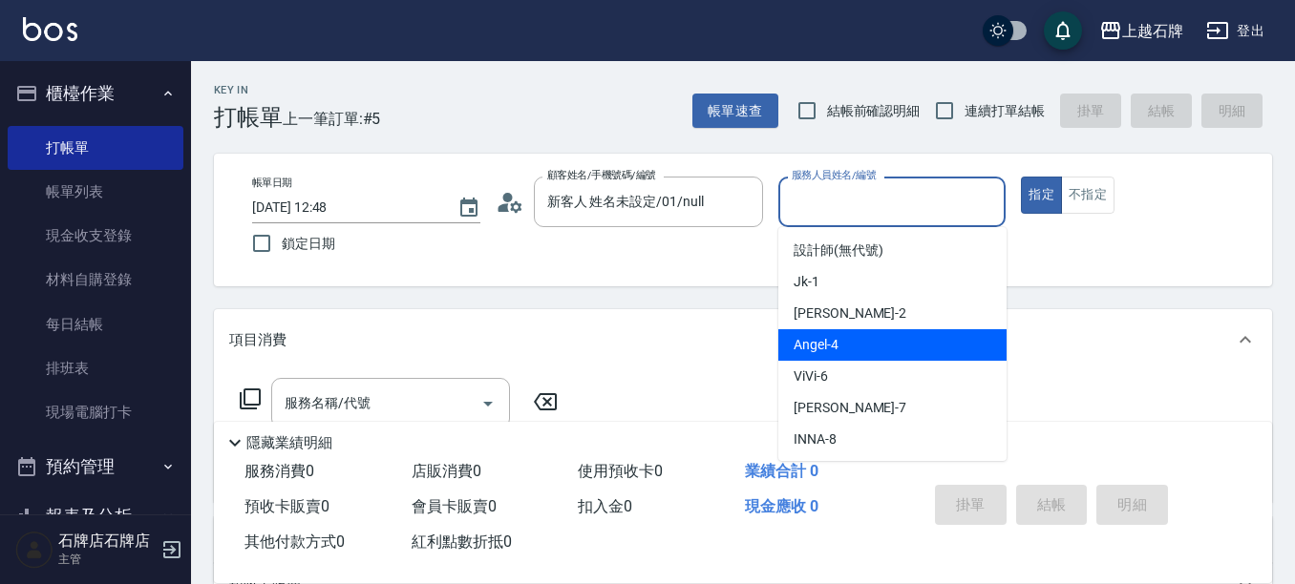
click at [866, 343] on div "Angel -4" at bounding box center [892, 345] width 228 height 32
type input "Angel-4"
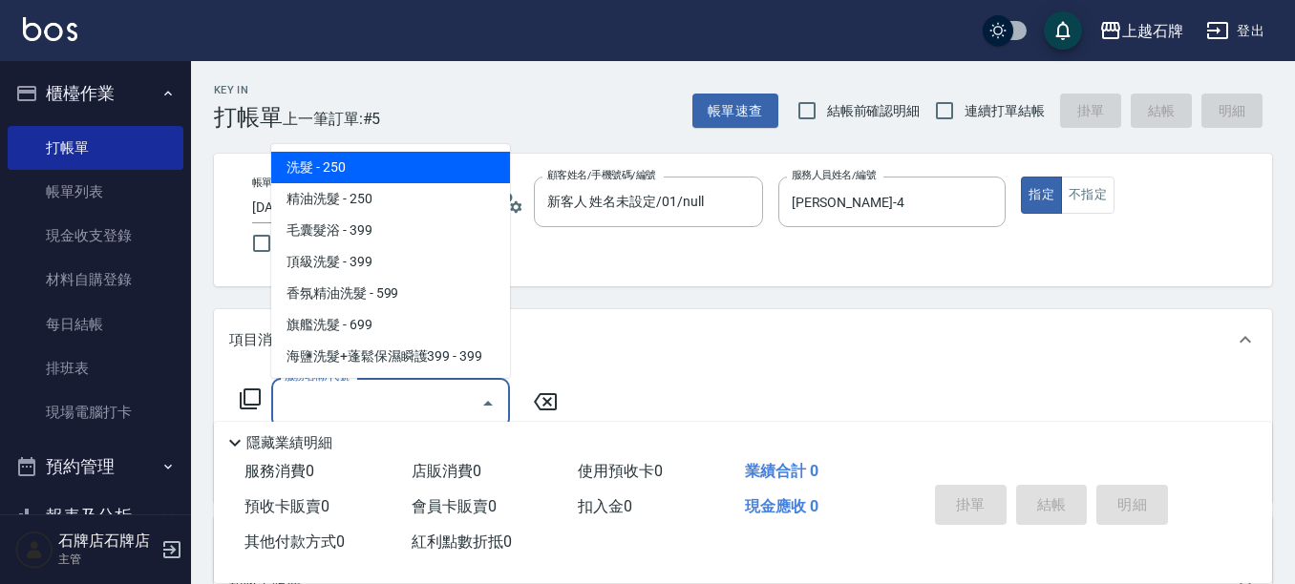
click at [406, 400] on input "服務名稱/代號" at bounding box center [376, 403] width 193 height 33
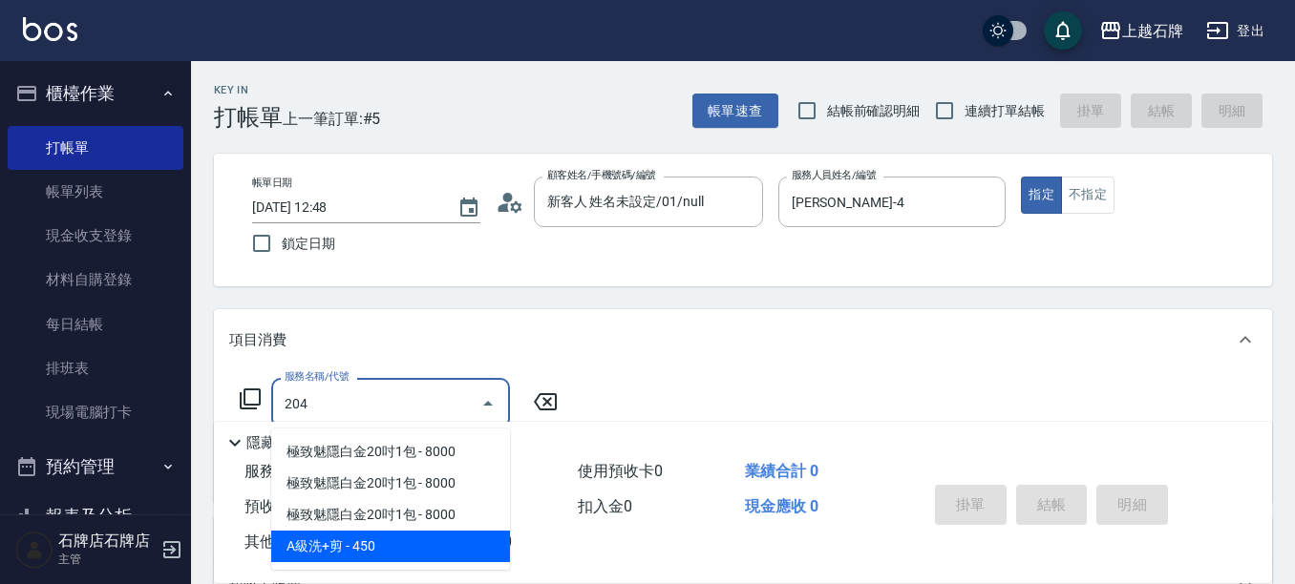
drag, startPoint x: 459, startPoint y: 541, endPoint x: 530, endPoint y: 451, distance: 114.2
click at [459, 538] on span "A級洗+剪 - 450" at bounding box center [390, 547] width 239 height 32
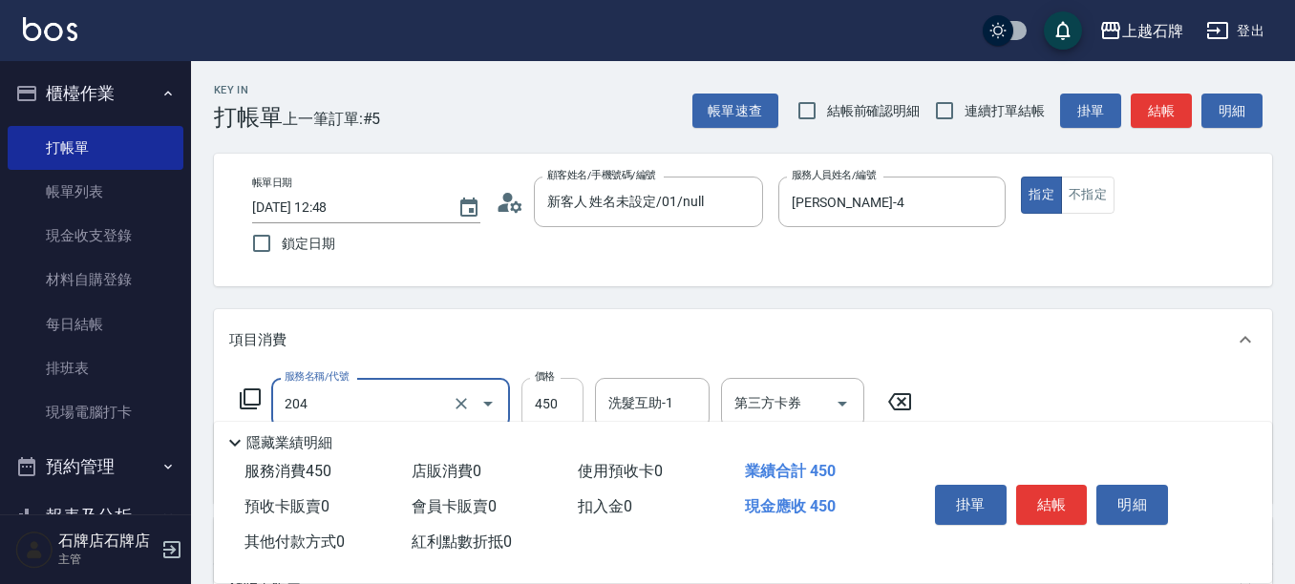
type input "A級洗+剪(204)"
click at [557, 400] on input "450" at bounding box center [552, 404] width 62 height 52
type input "499"
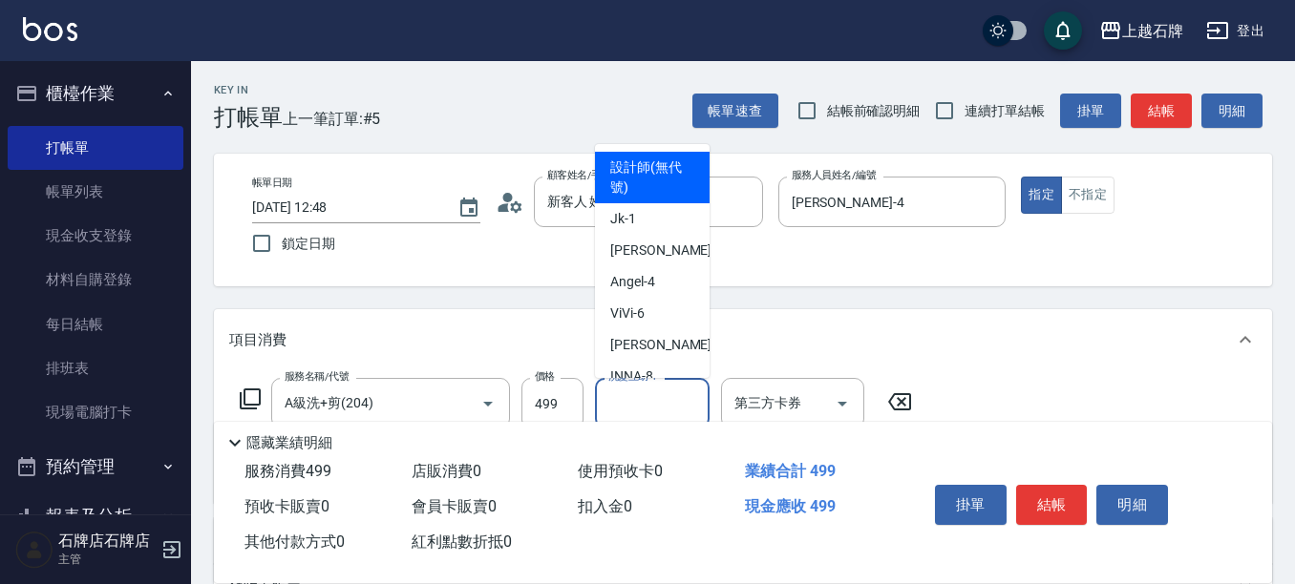
click at [666, 400] on input "洗髮互助-1" at bounding box center [652, 403] width 97 height 33
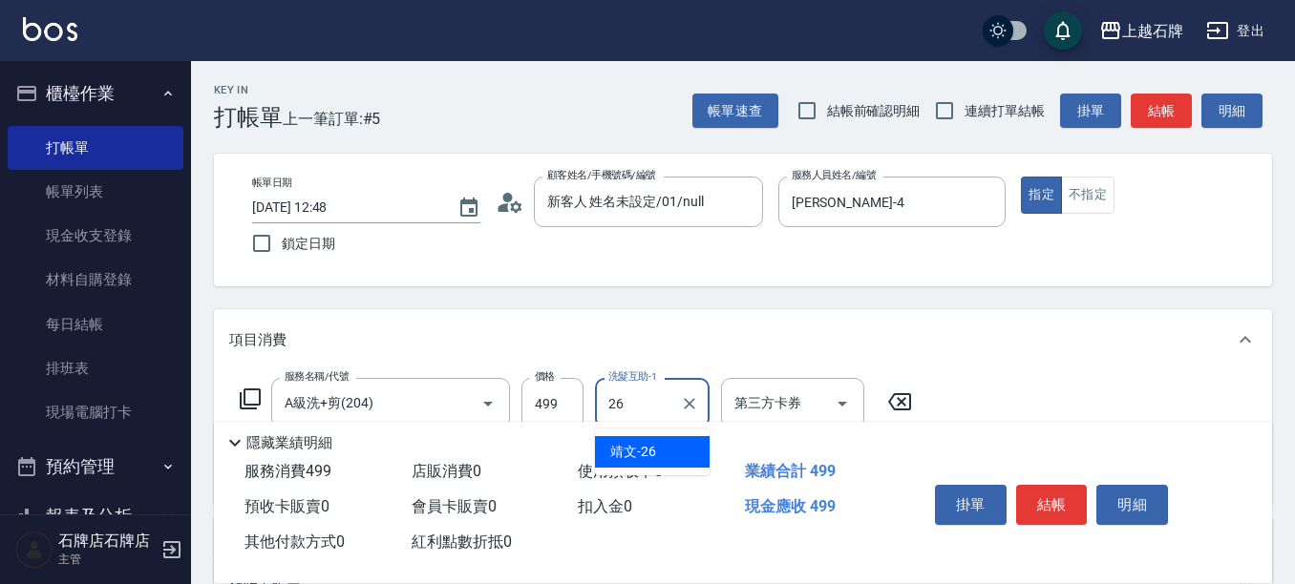
drag, startPoint x: 679, startPoint y: 456, endPoint x: 839, endPoint y: 351, distance: 191.2
click at [681, 455] on div "靖文 -26" at bounding box center [652, 452] width 115 height 32
type input "靖文-26"
click at [1089, 199] on button "不指定" at bounding box center [1087, 195] width 53 height 37
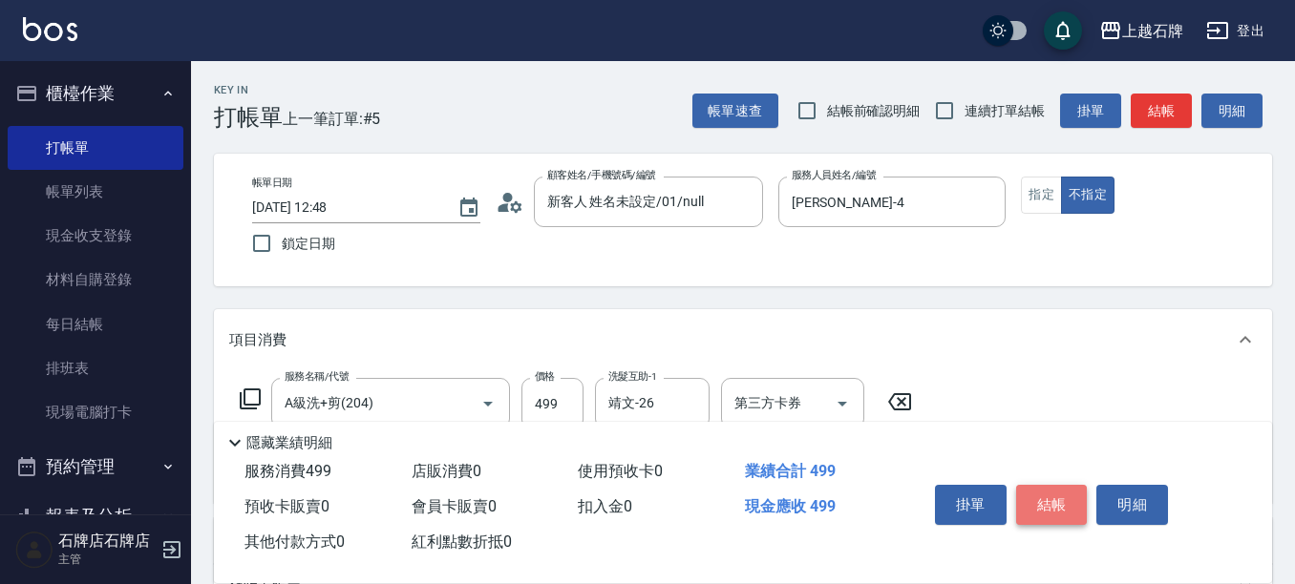
click at [1053, 485] on button "結帳" at bounding box center [1052, 505] width 72 height 40
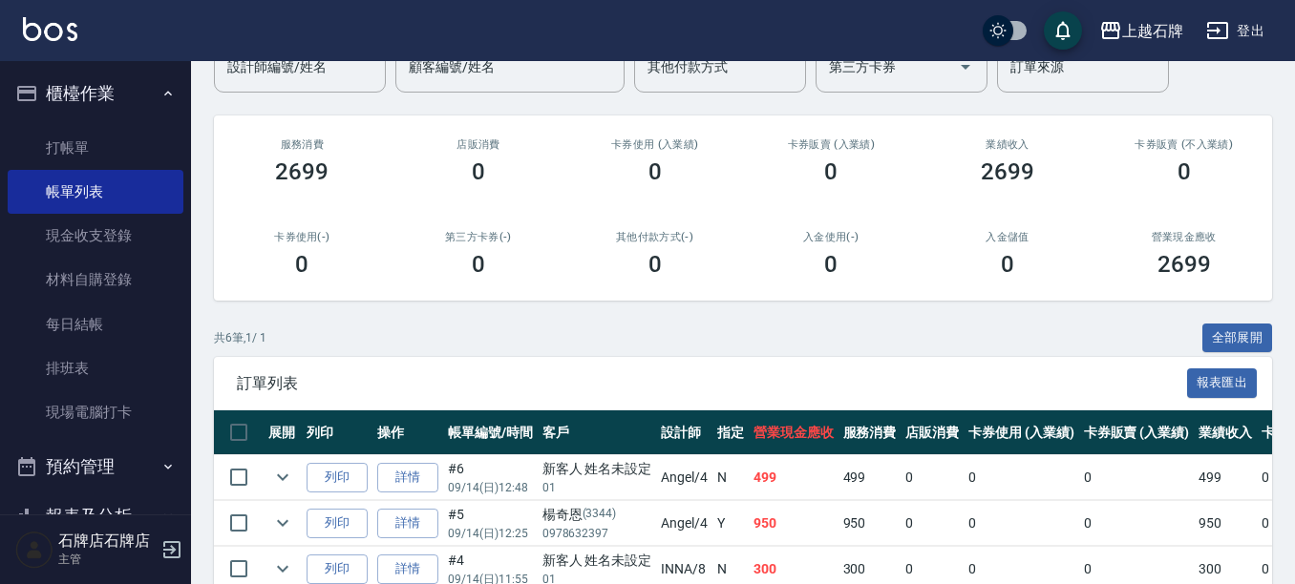
scroll to position [191, 0]
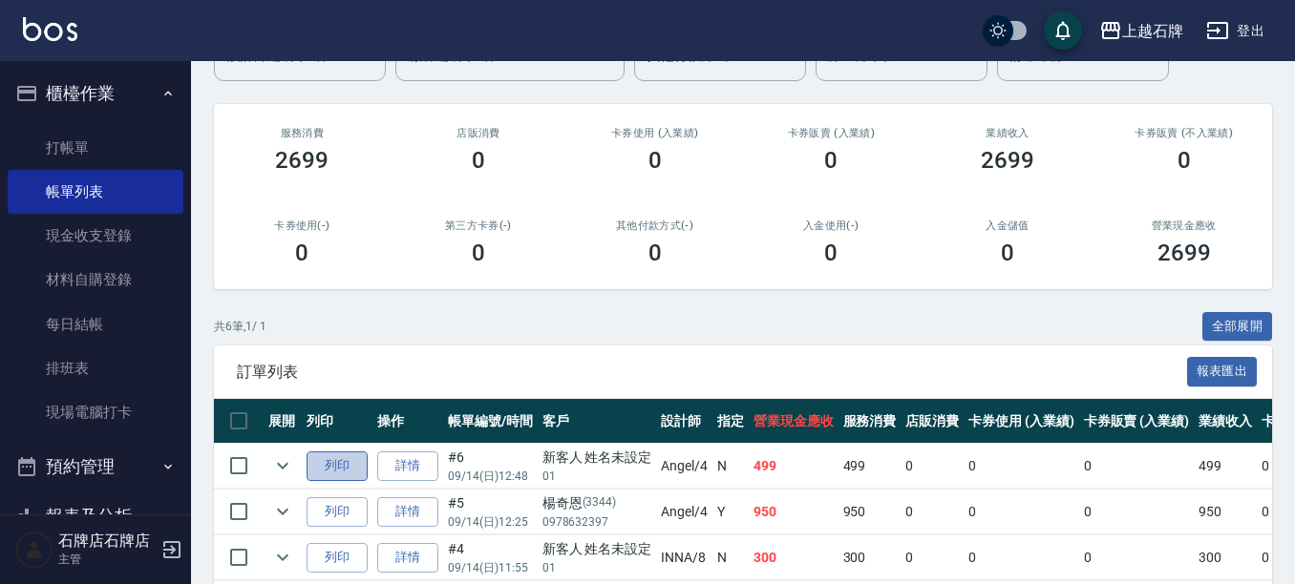
click at [354, 458] on button "列印" at bounding box center [337, 467] width 61 height 30
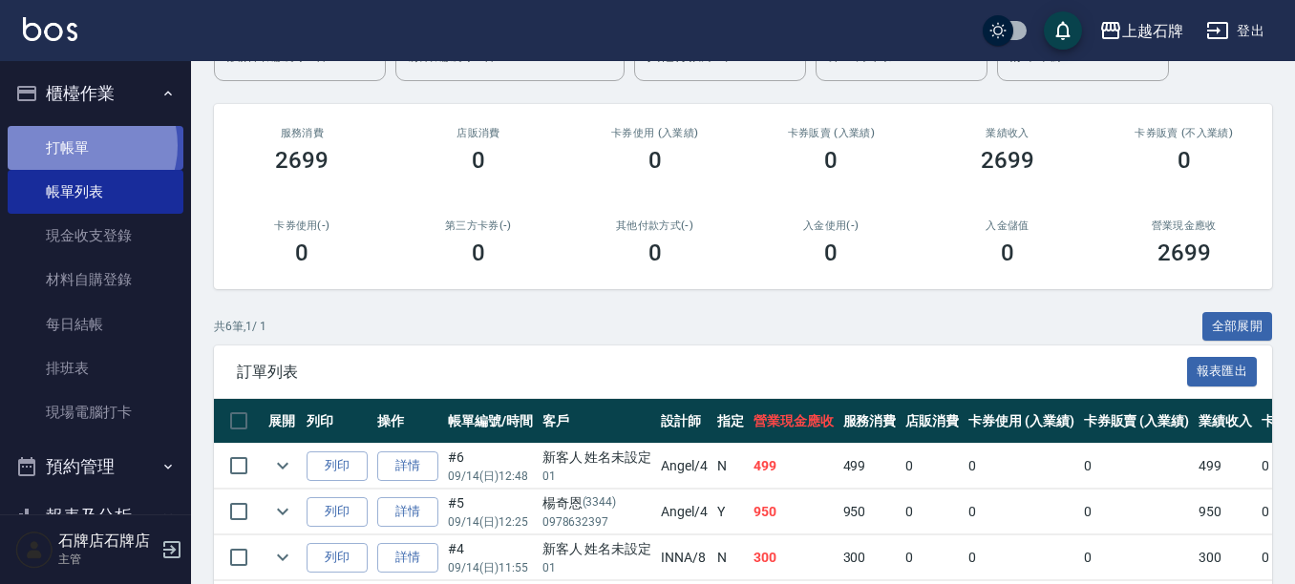
click at [83, 145] on link "打帳單" at bounding box center [96, 148] width 176 height 44
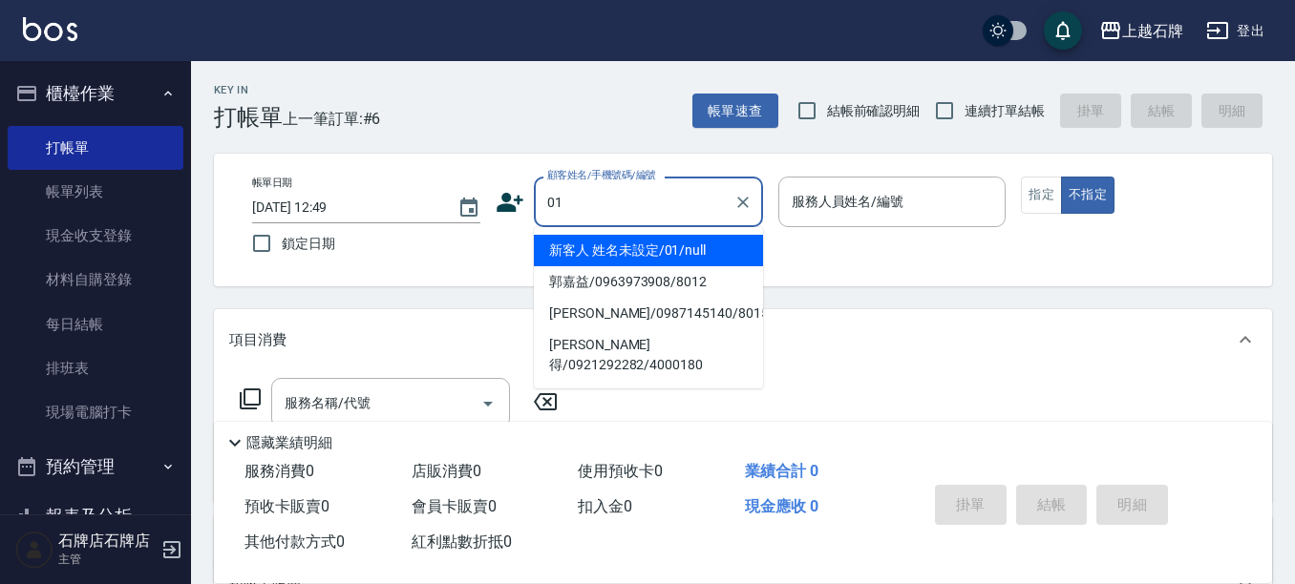
type input "新客人 姓名未設定/01/null"
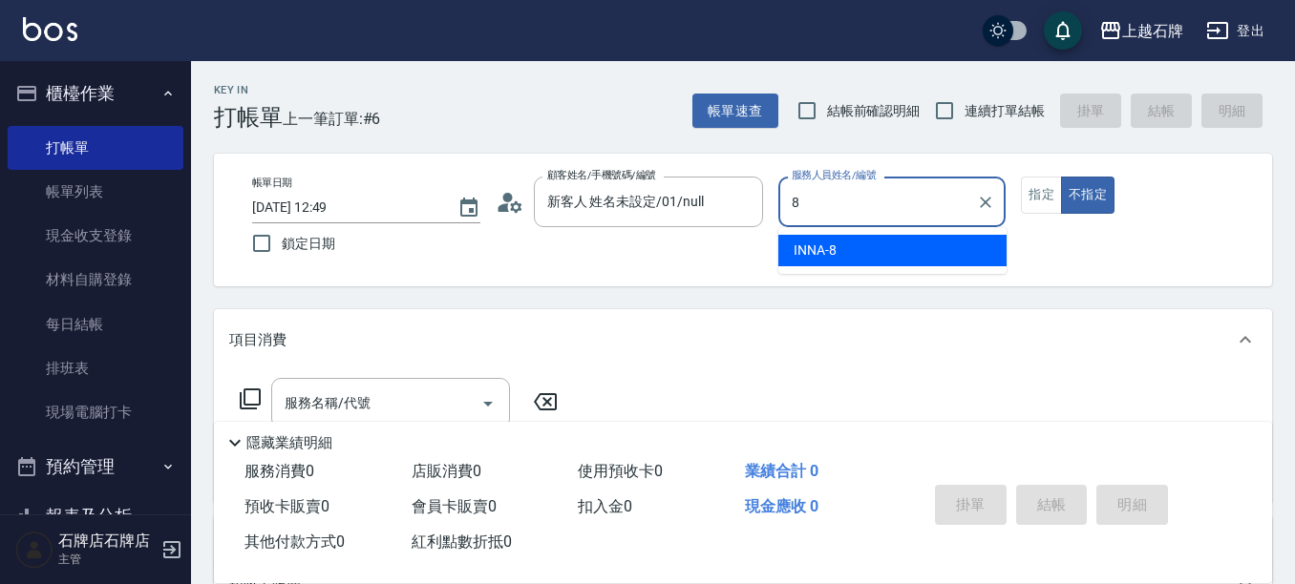
type input "INNA-8"
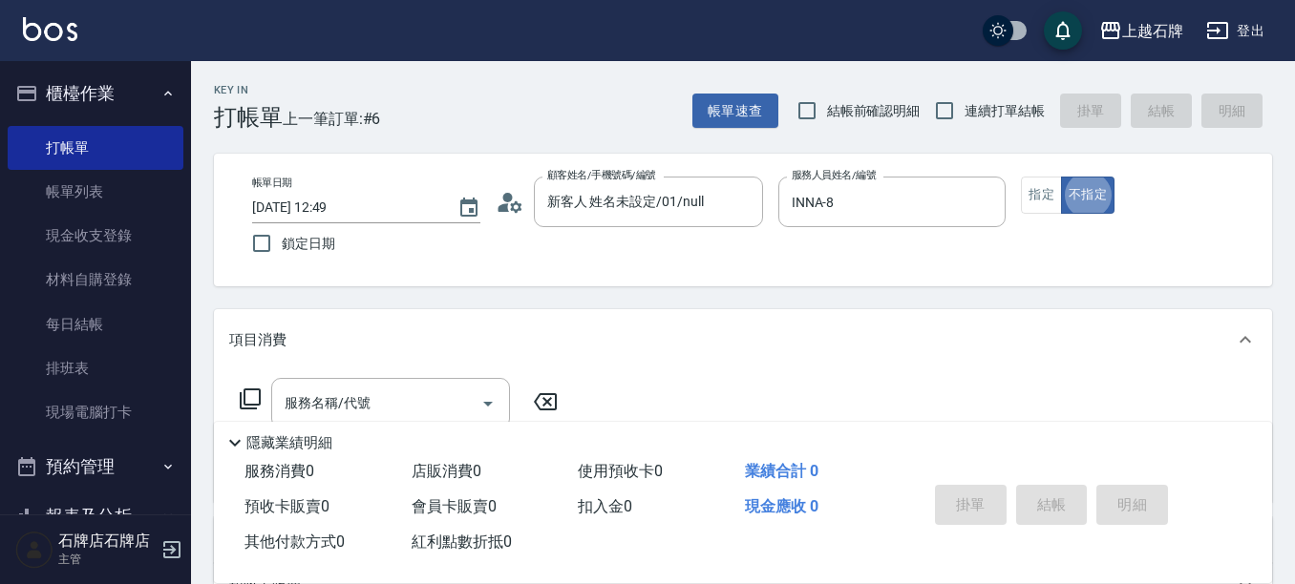
type button "false"
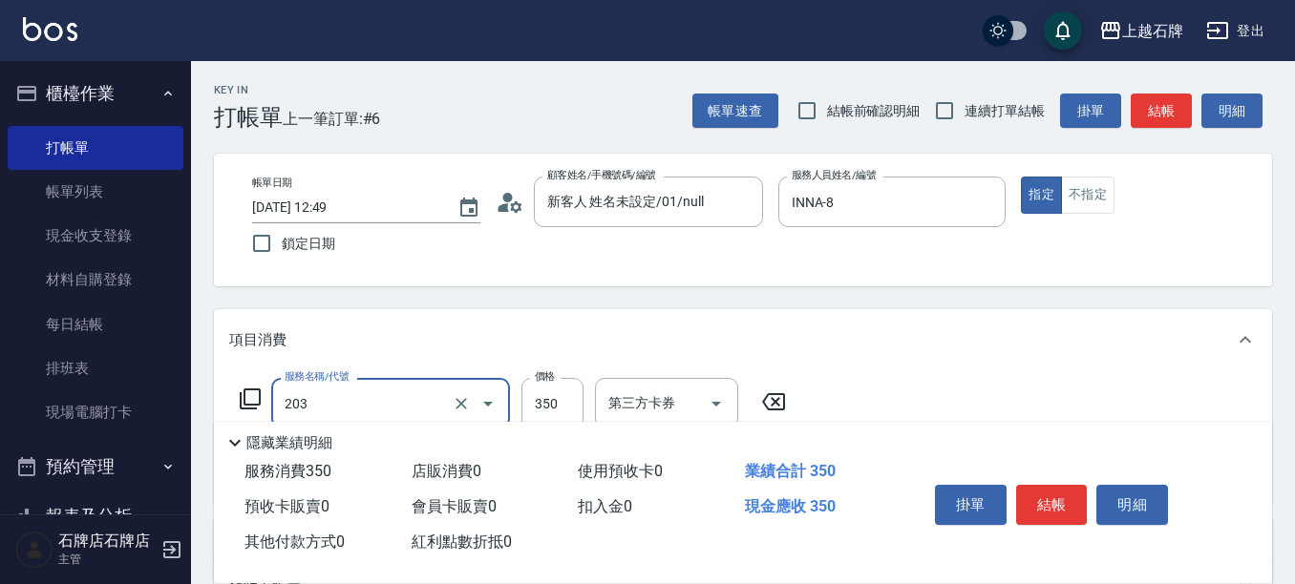
type input "B級洗+剪(203)"
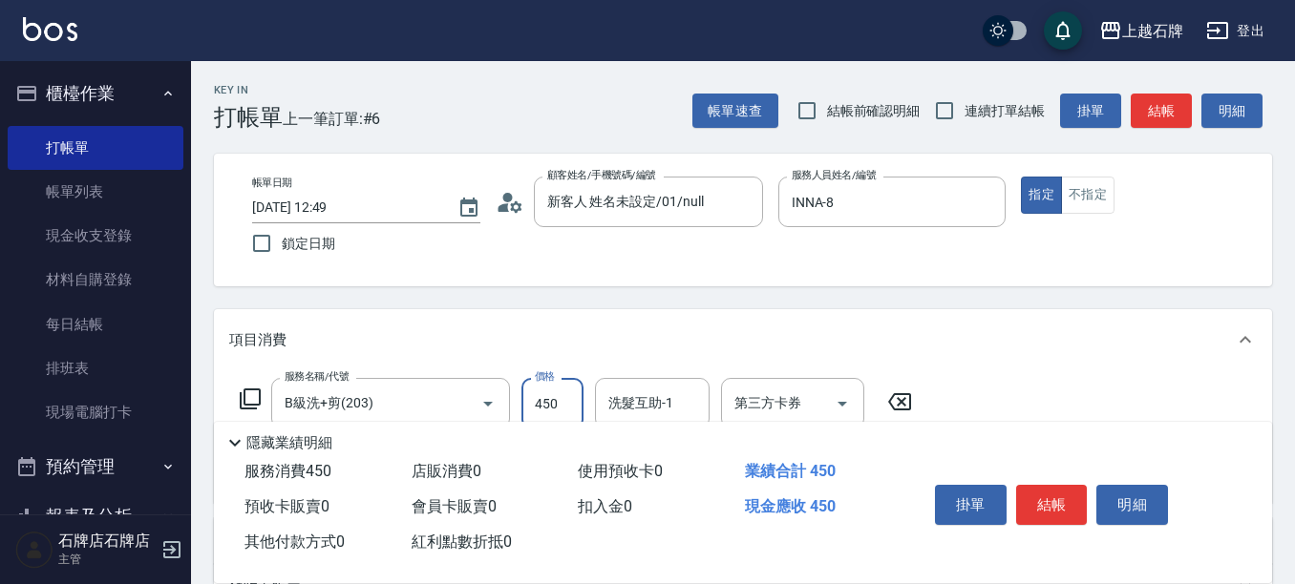
type input "450"
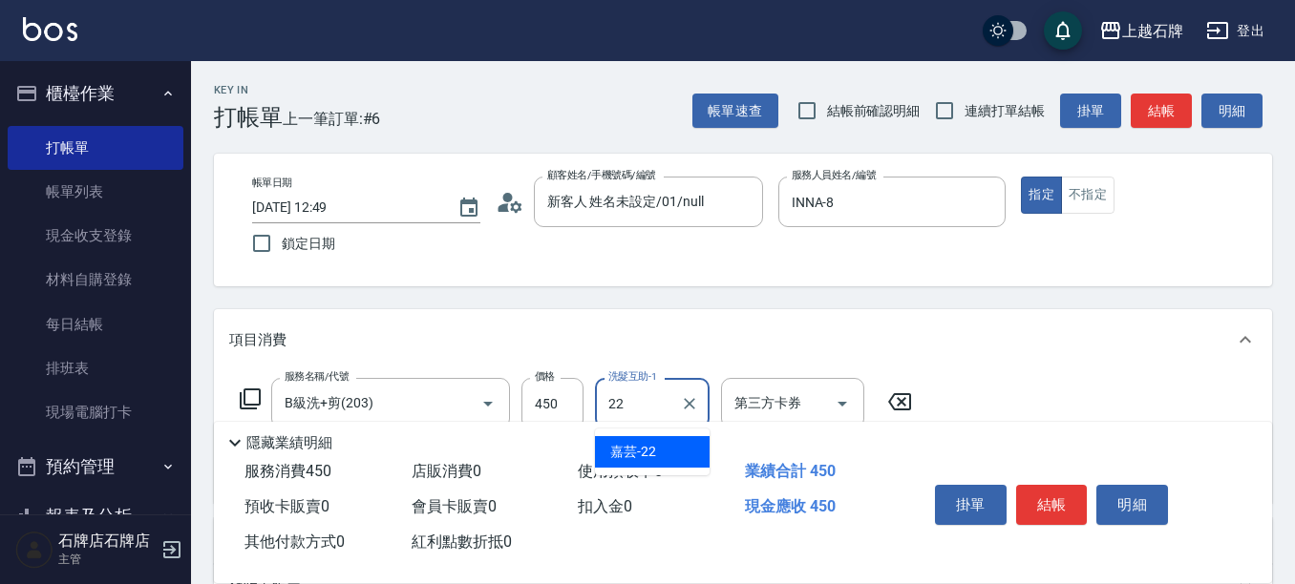
type input "嘉芸-22"
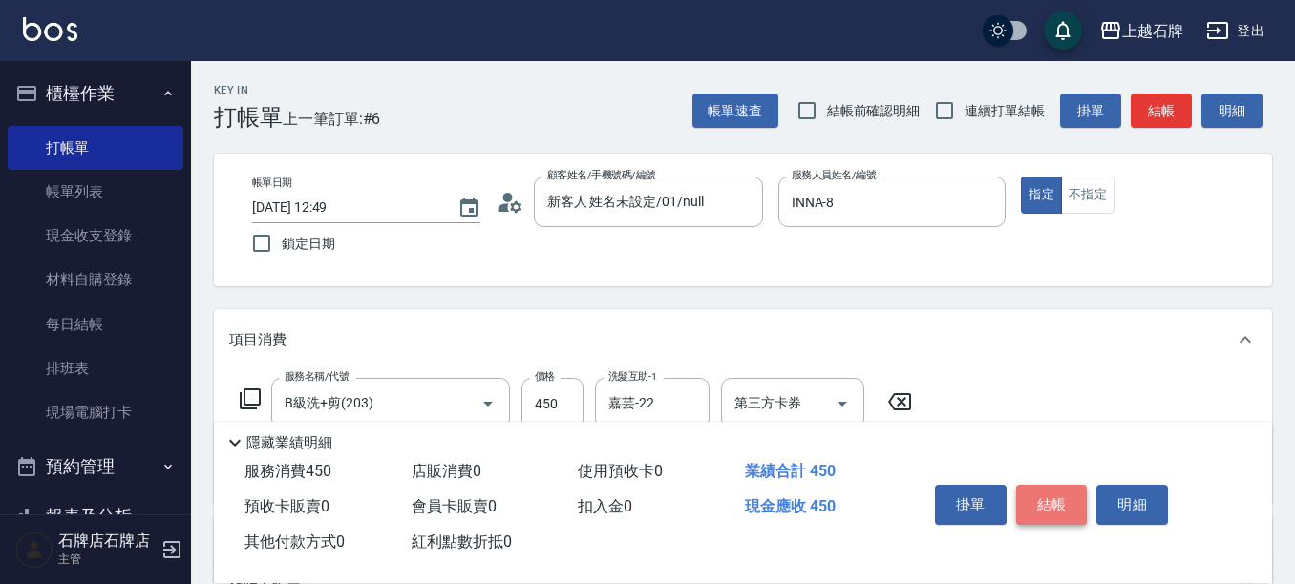
click at [1037, 501] on button "結帳" at bounding box center [1052, 505] width 72 height 40
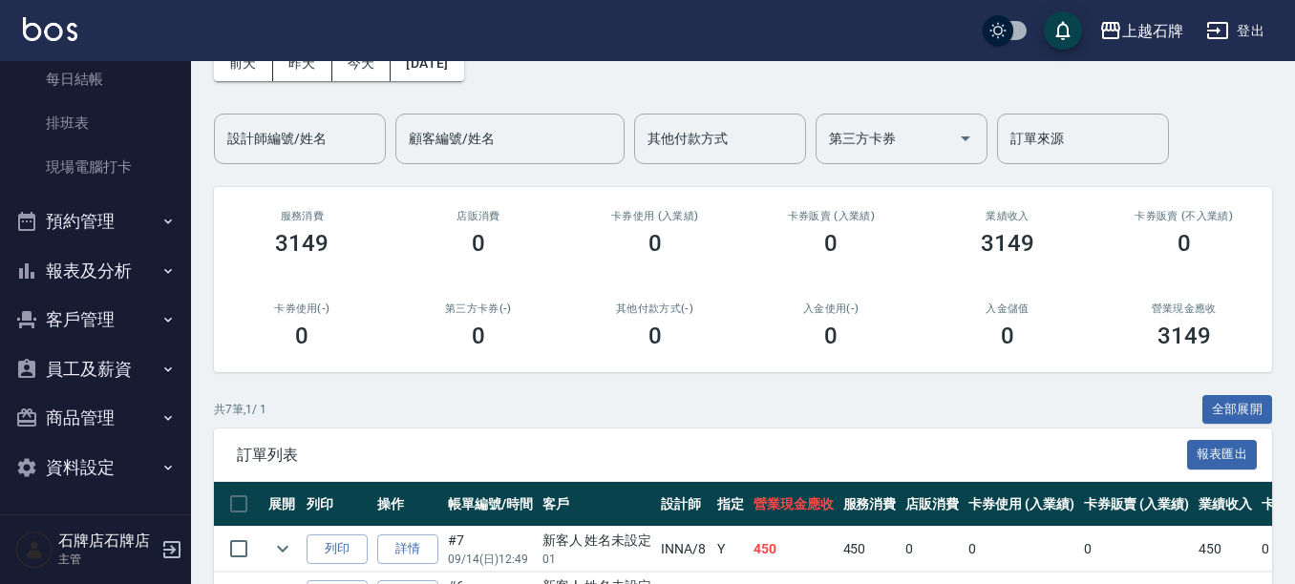
scroll to position [286, 0]
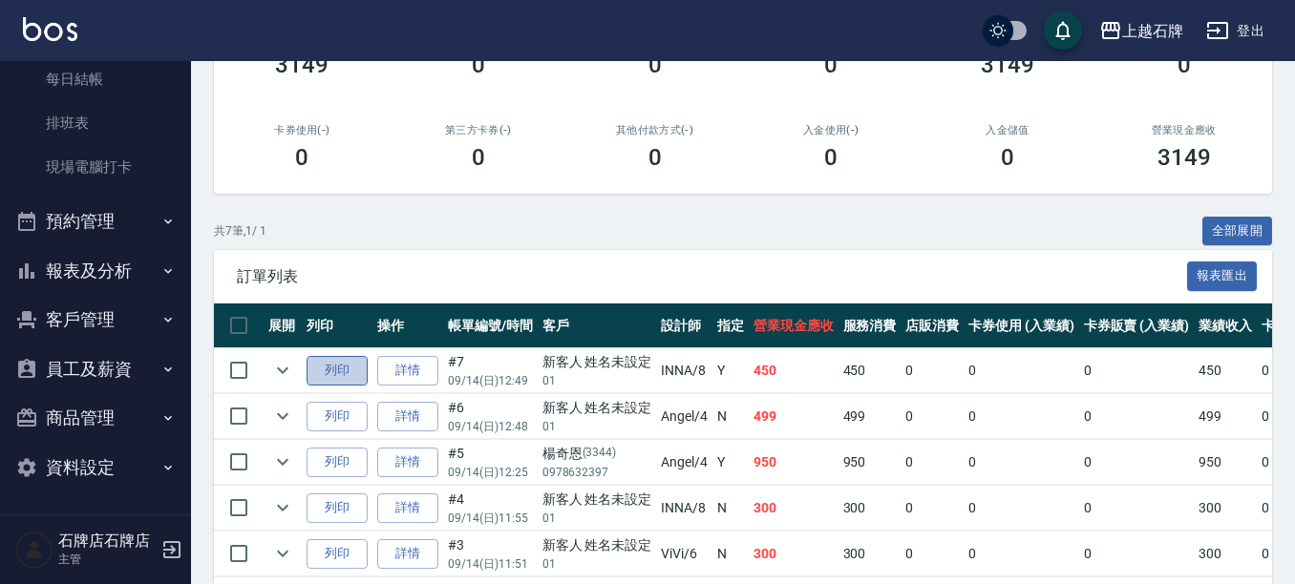
click at [346, 374] on button "列印" at bounding box center [337, 371] width 61 height 30
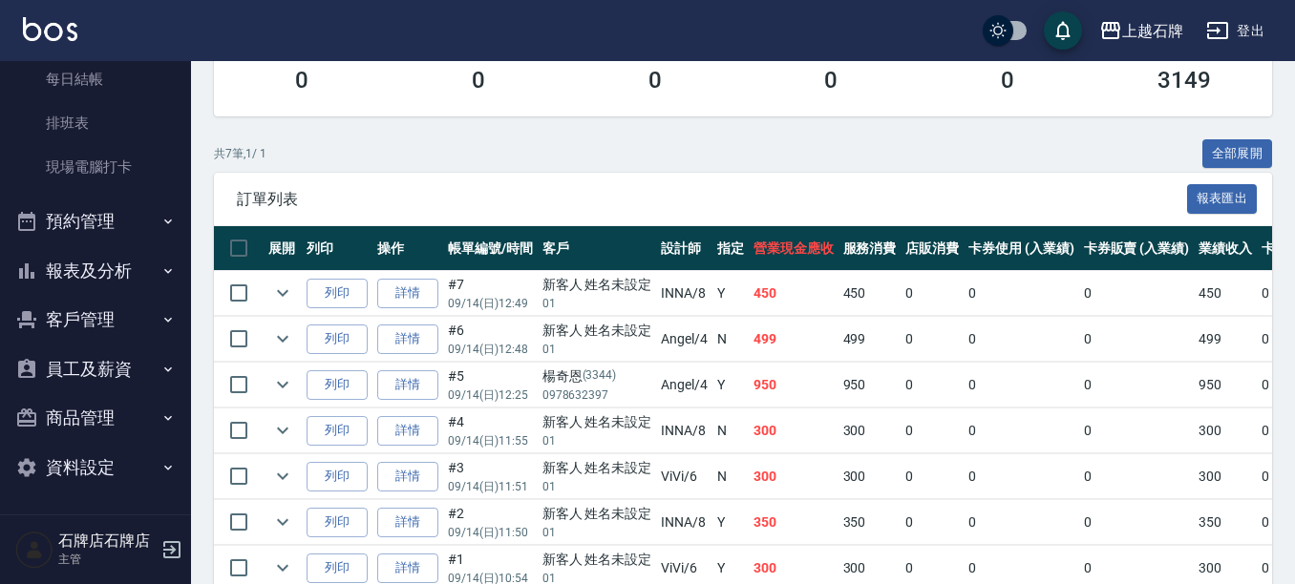
scroll to position [462, 0]
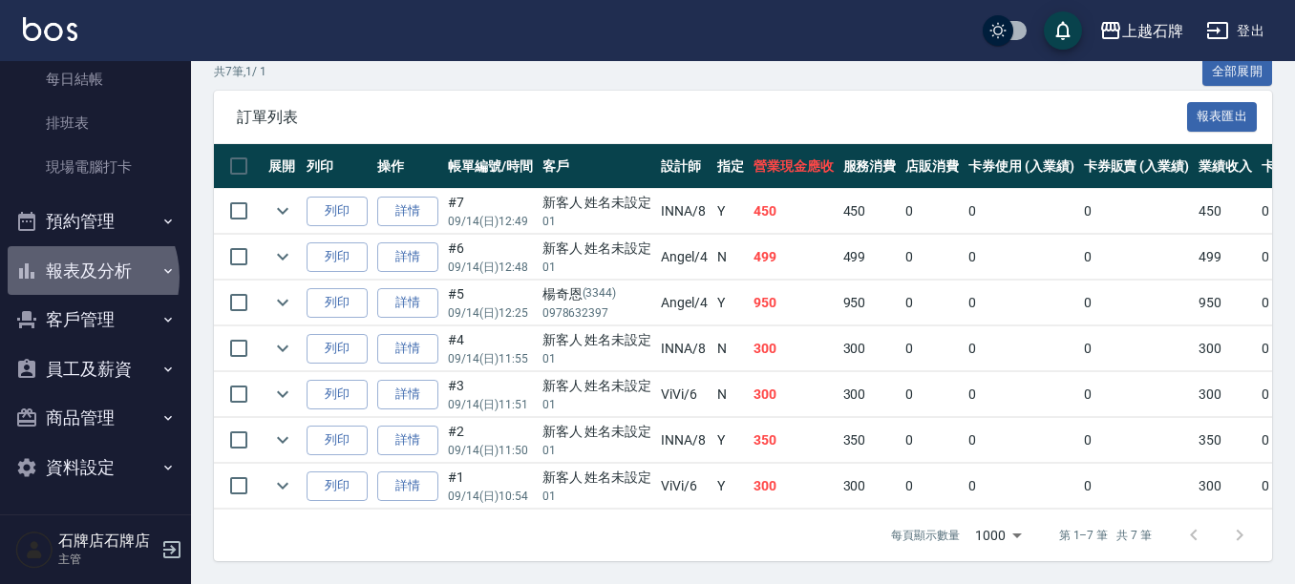
click at [76, 278] on button "報表及分析" at bounding box center [96, 271] width 176 height 50
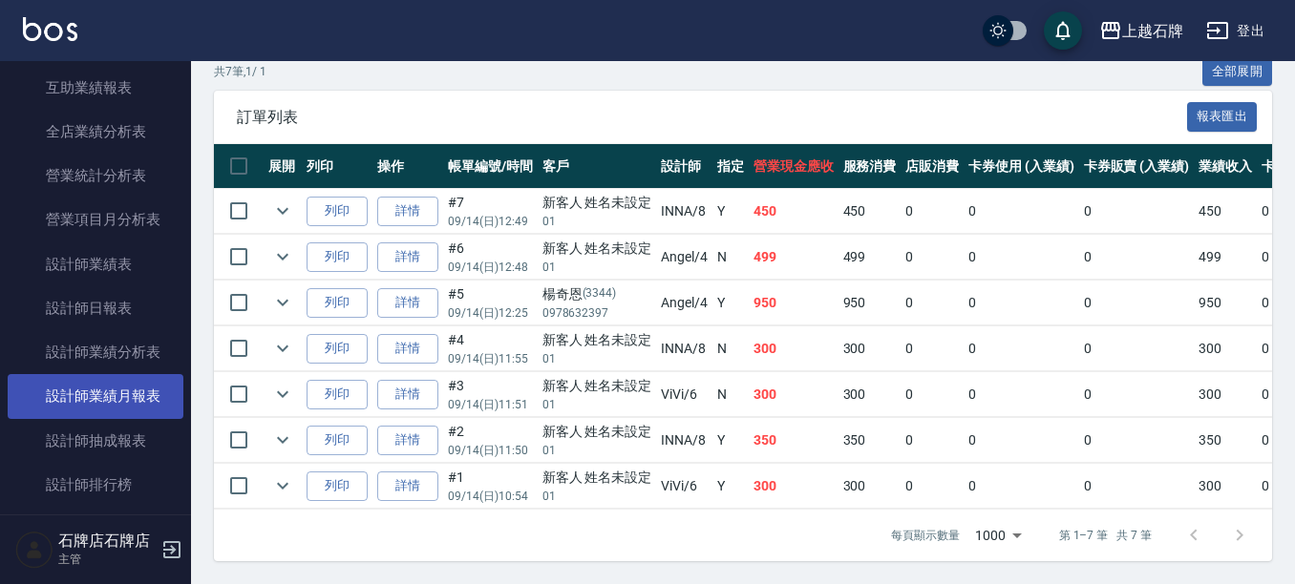
scroll to position [914, 0]
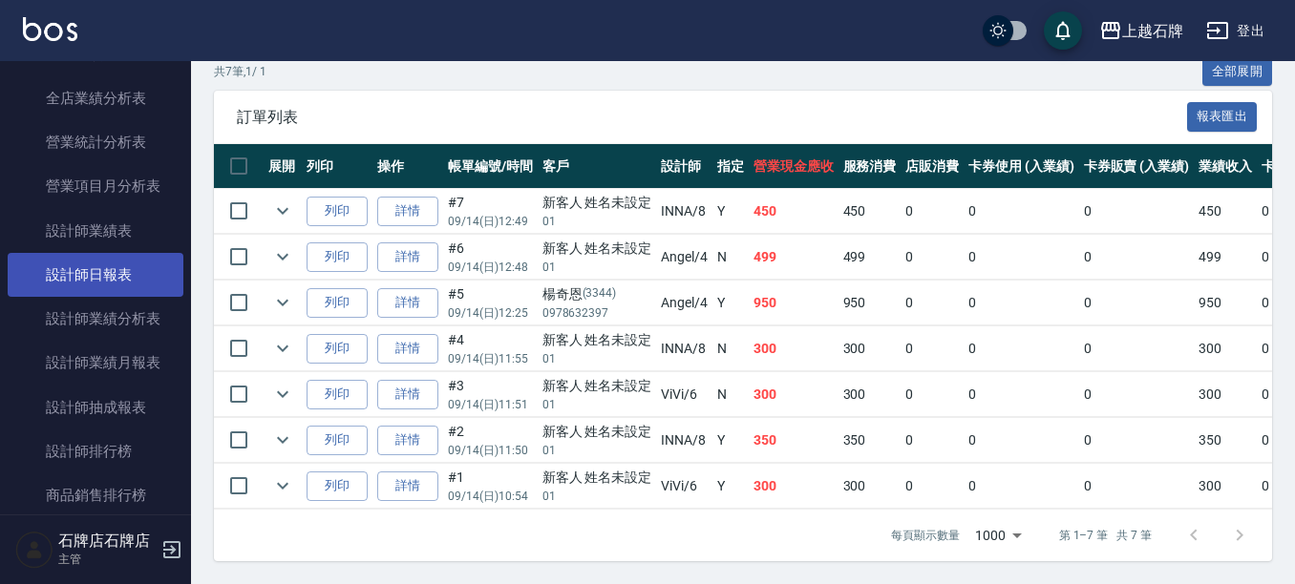
click at [88, 287] on link "設計師日報表" at bounding box center [96, 275] width 176 height 44
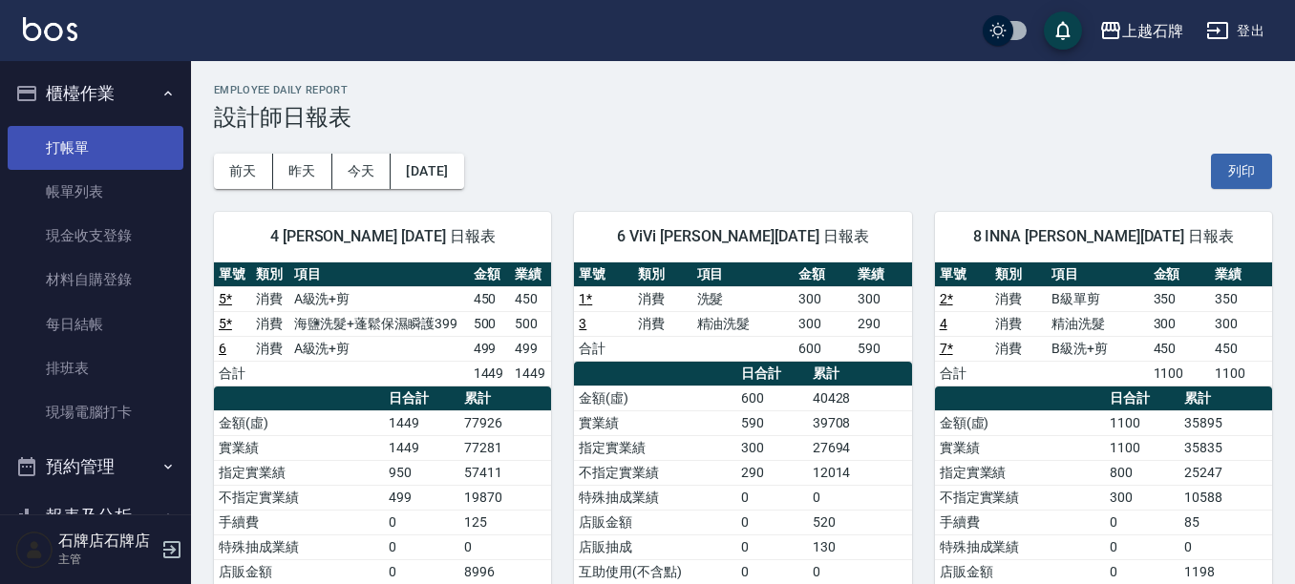
click at [69, 144] on link "打帳單" at bounding box center [96, 148] width 176 height 44
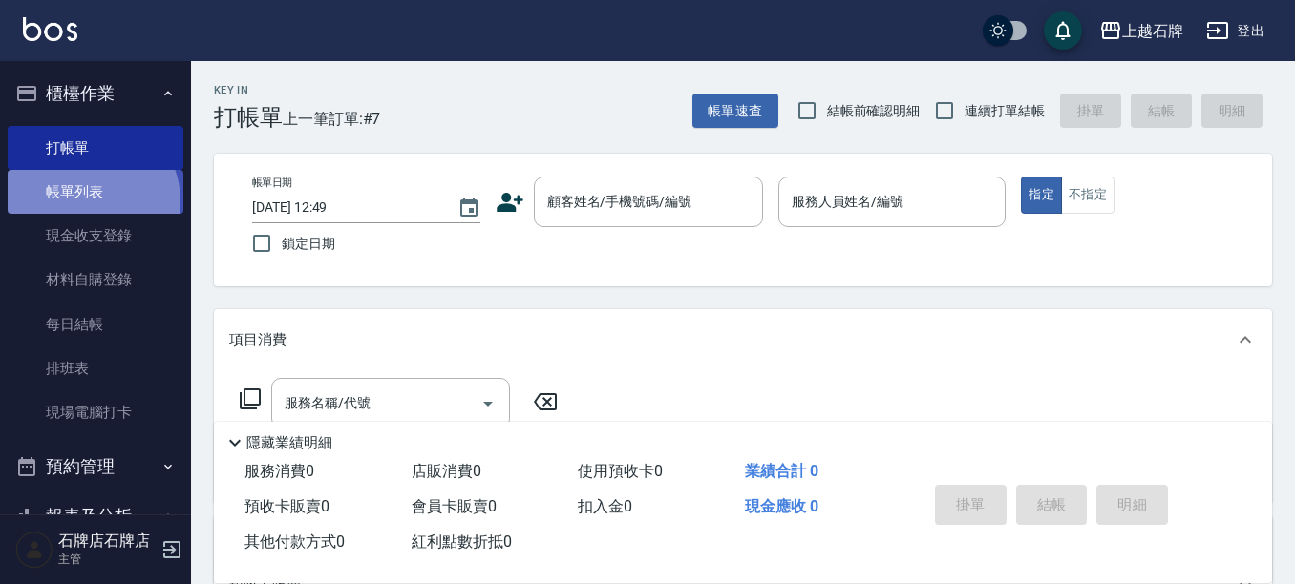
click at [90, 203] on link "帳單列表" at bounding box center [96, 192] width 176 height 44
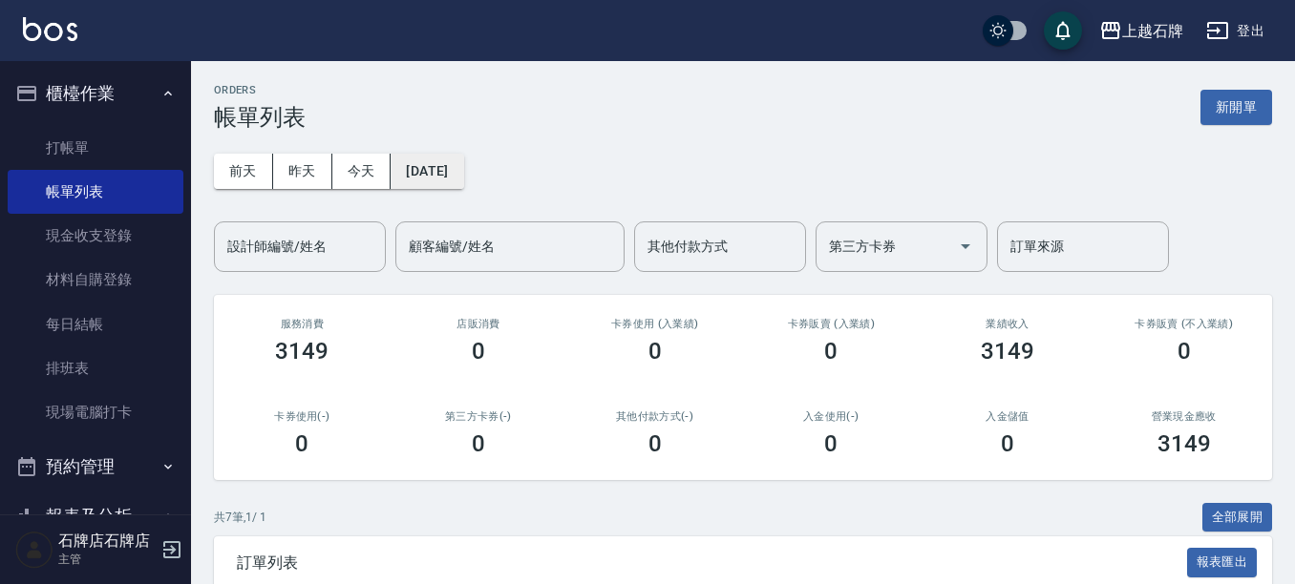
click at [411, 173] on button "[DATE]" at bounding box center [427, 171] width 73 height 35
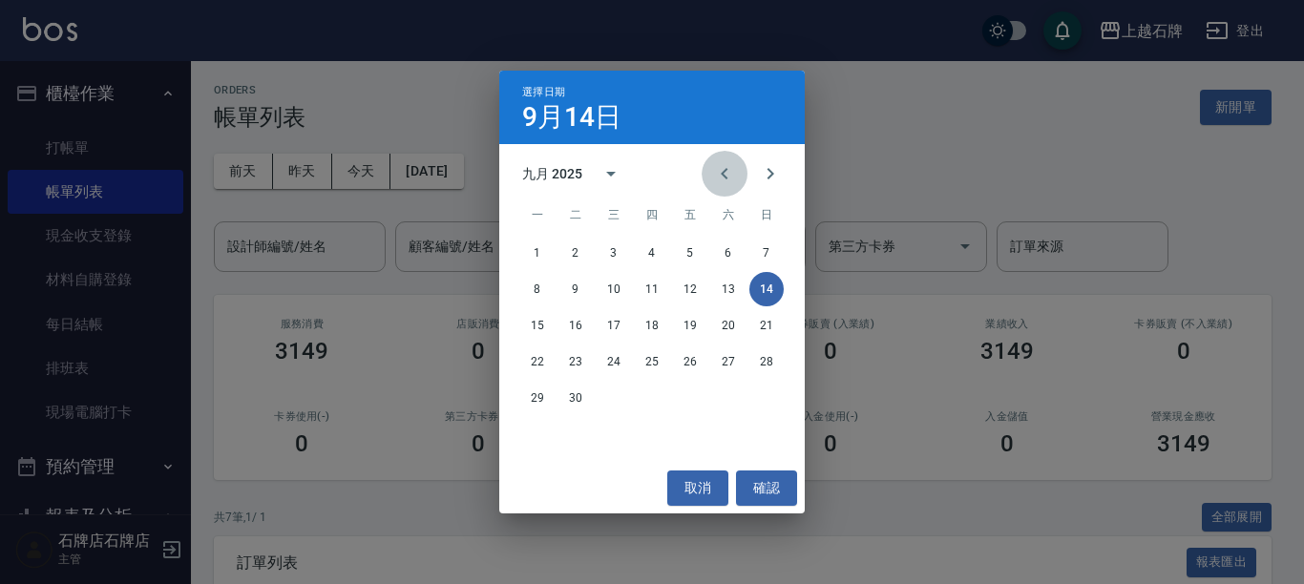
click at [724, 185] on icon "Previous month" at bounding box center [724, 173] width 23 height 23
click at [538, 329] on button "11" at bounding box center [537, 325] width 34 height 34
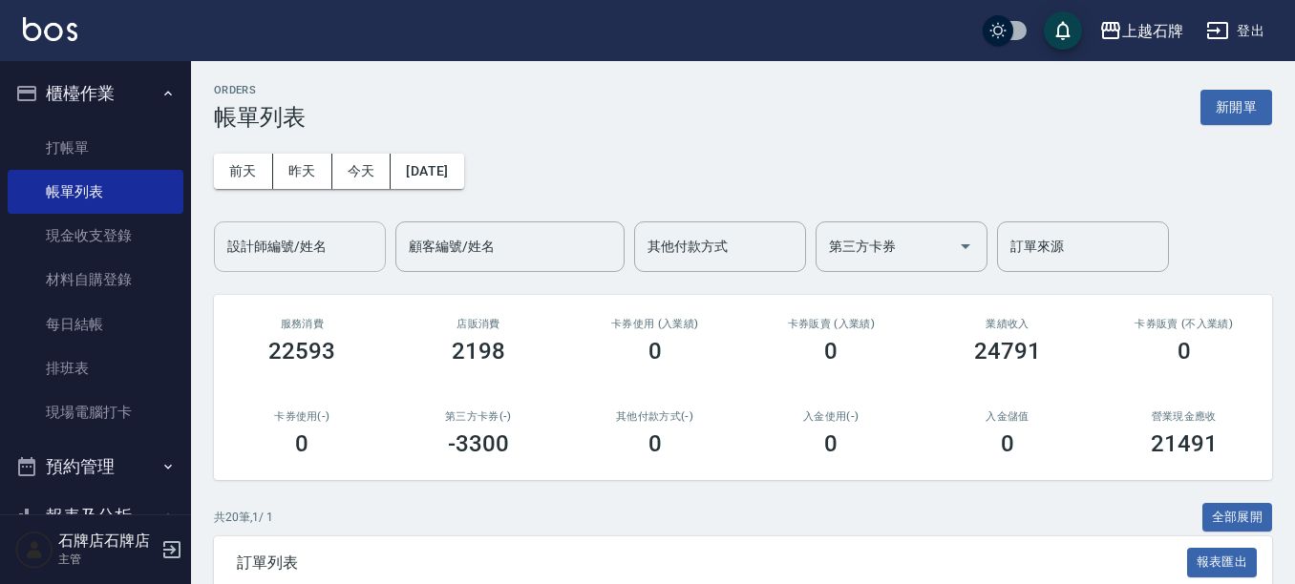
click at [313, 237] on div "設計師編號/姓名 設計師編號/姓名" at bounding box center [300, 247] width 172 height 51
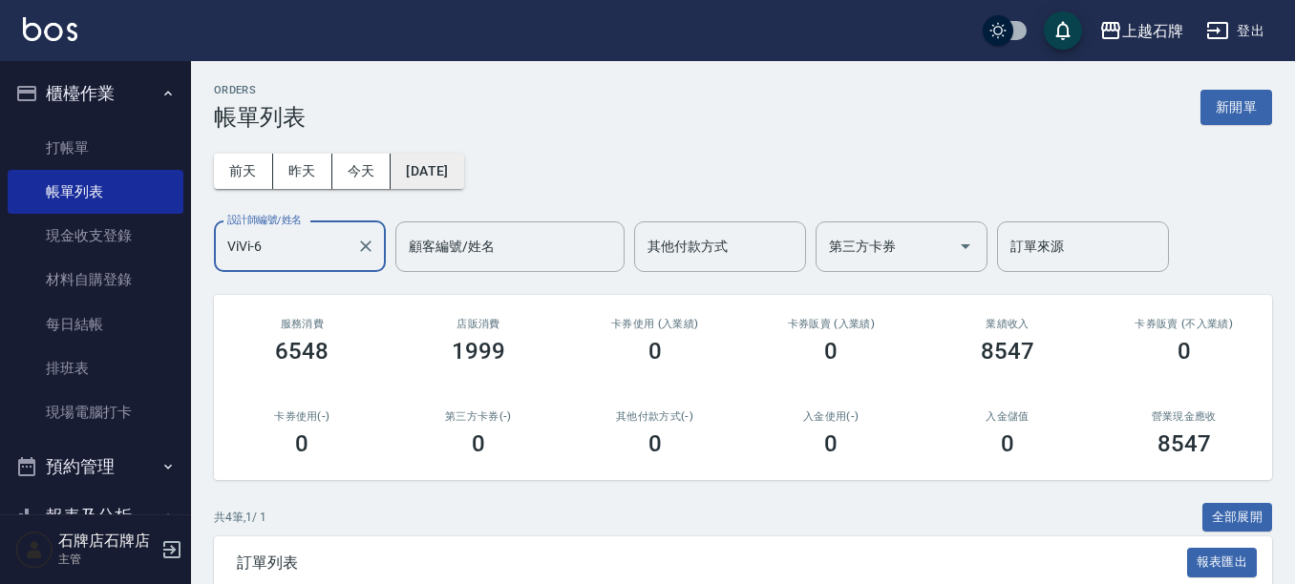
type input "ViVi-6"
click at [463, 178] on button "[DATE]" at bounding box center [427, 171] width 73 height 35
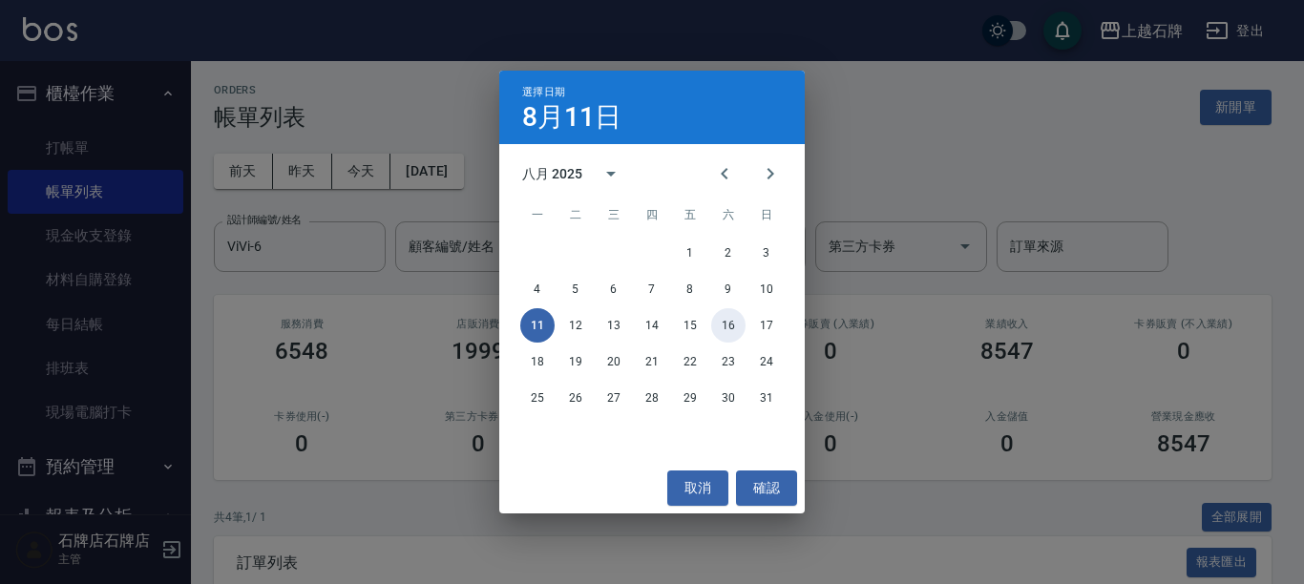
click at [736, 327] on button "16" at bounding box center [728, 325] width 34 height 34
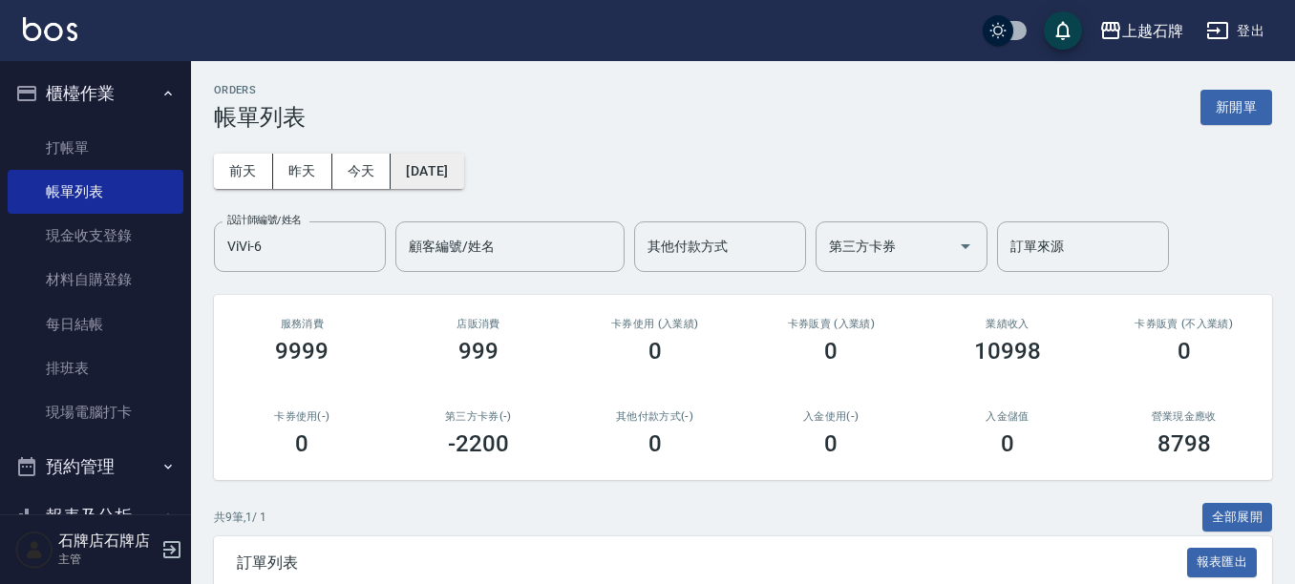
click at [416, 154] on button "2025/08/16" at bounding box center [427, 171] width 73 height 35
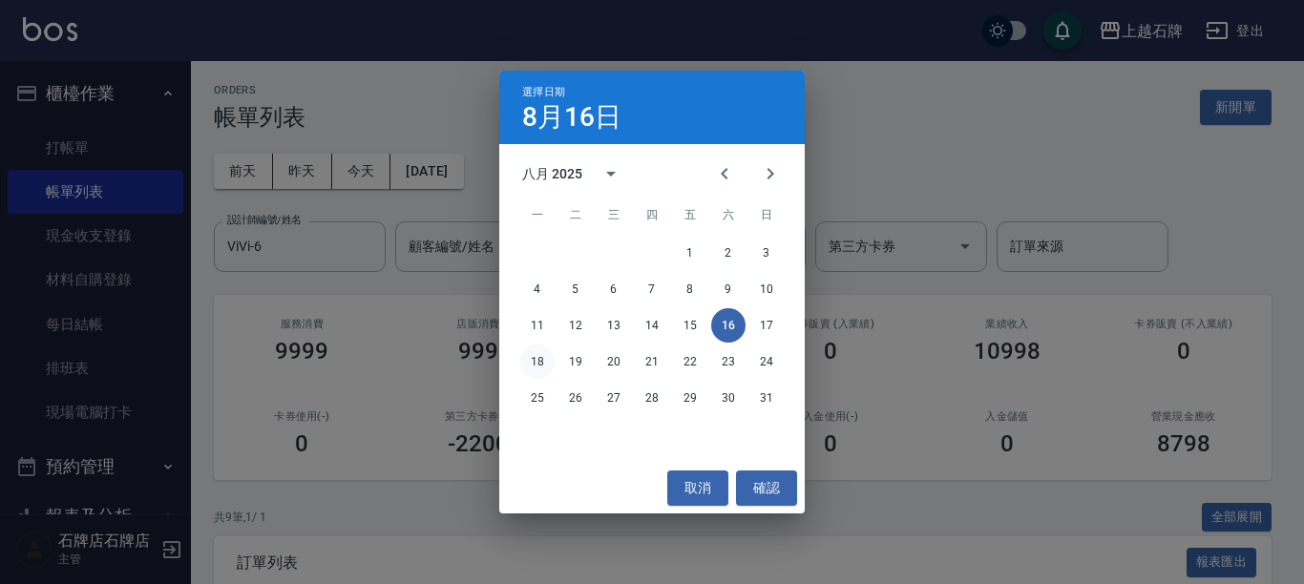
click at [528, 358] on button "18" at bounding box center [537, 362] width 34 height 34
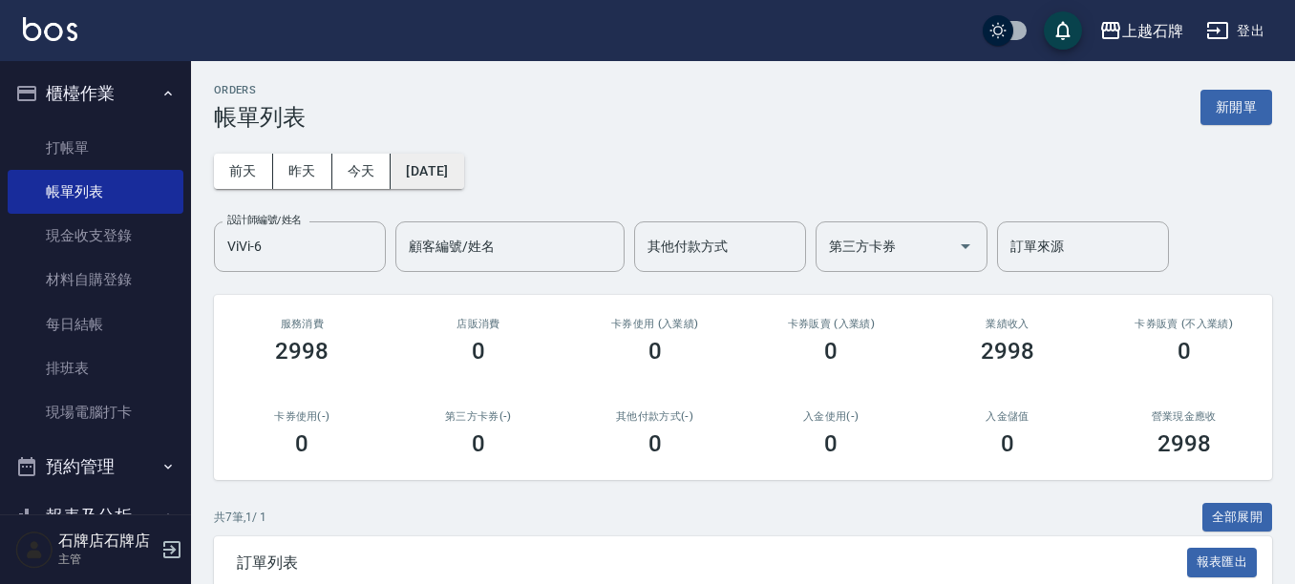
click at [463, 169] on button "2025/08/18" at bounding box center [427, 171] width 73 height 35
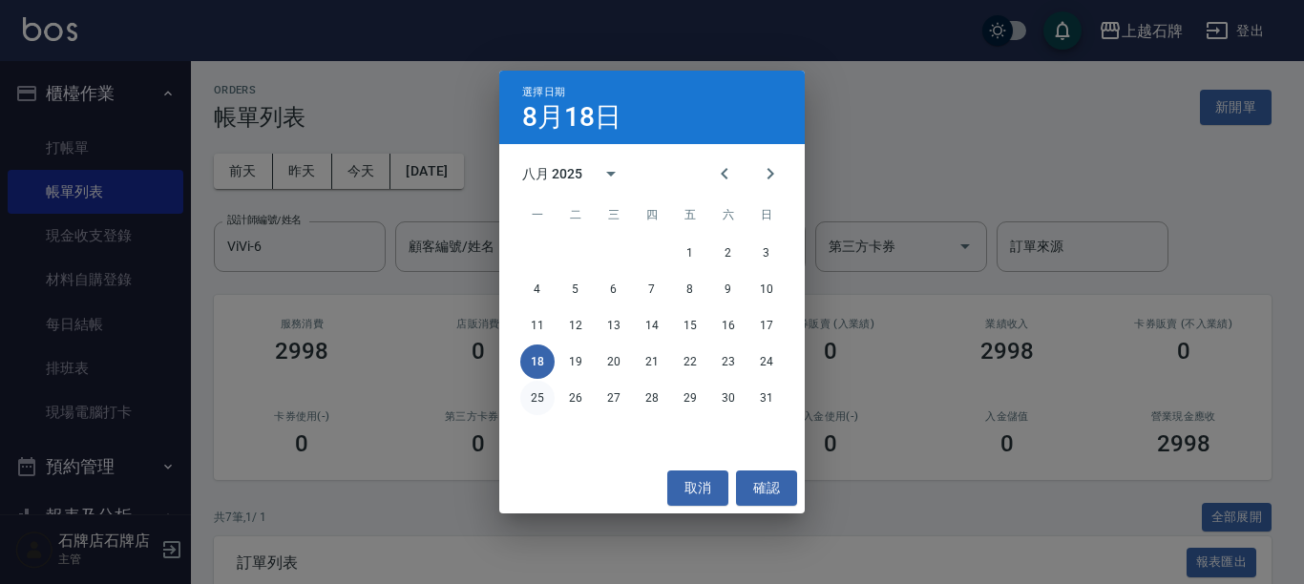
click at [540, 398] on button "25" at bounding box center [537, 398] width 34 height 34
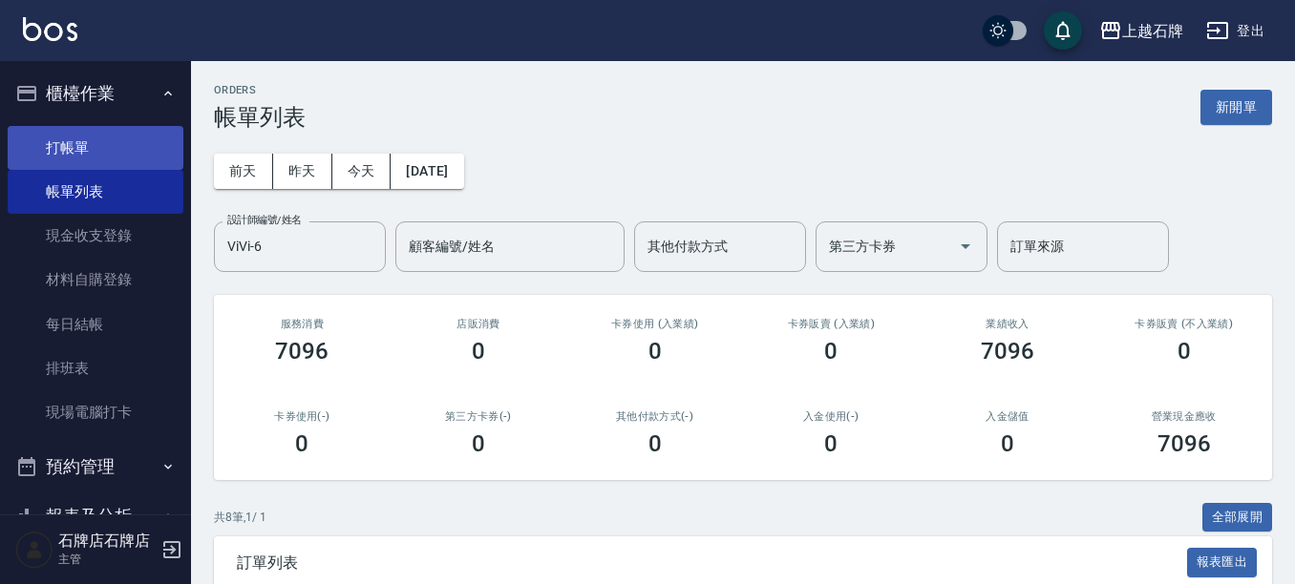
click at [121, 135] on link "打帳單" at bounding box center [96, 148] width 176 height 44
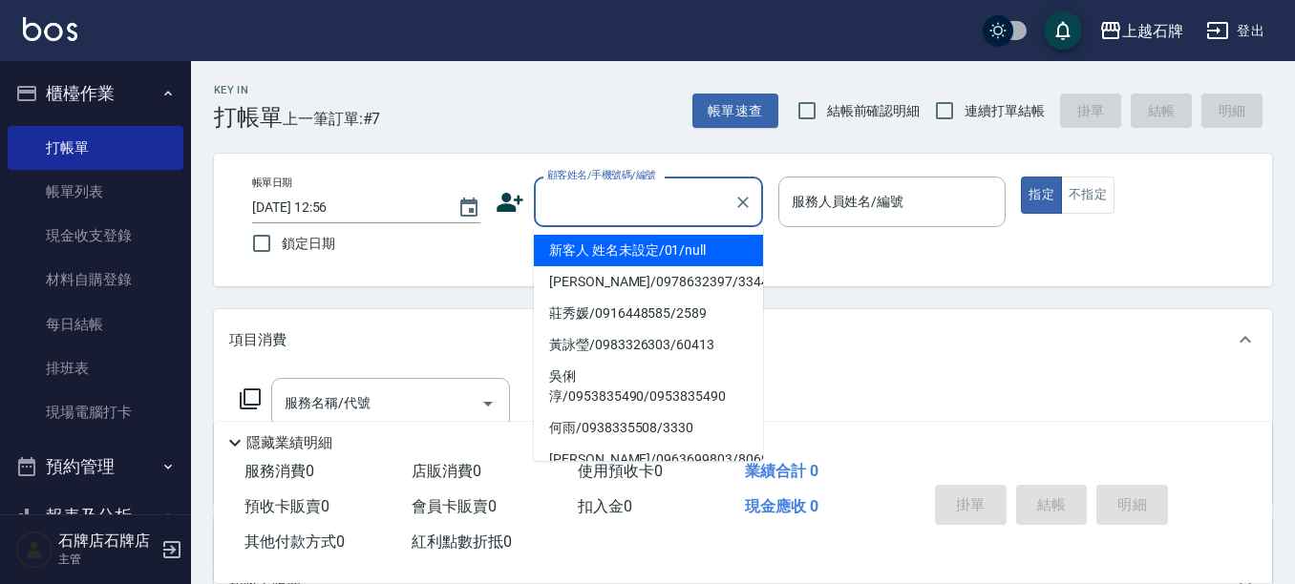
click at [661, 203] on input "顧客姓名/手機號碼/編號" at bounding box center [633, 201] width 183 height 33
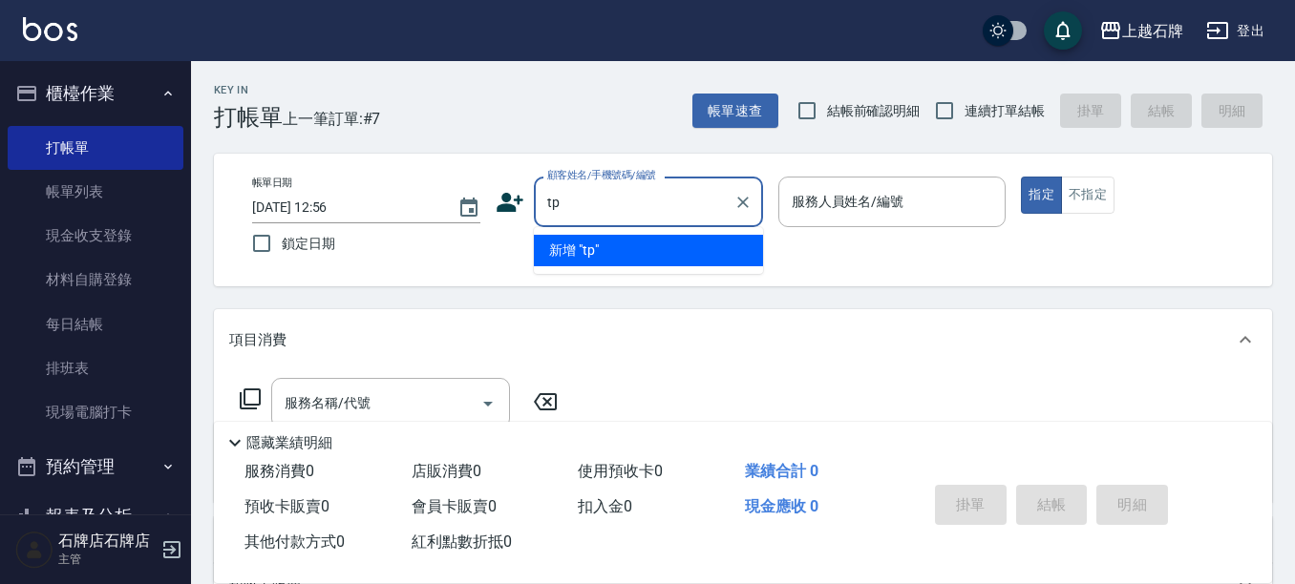
type input "tp6"
click at [741, 203] on icon "Clear" at bounding box center [742, 202] width 11 height 11
click at [656, 205] on input "顧客姓名/手機號碼/編號" at bounding box center [624, 201] width 164 height 33
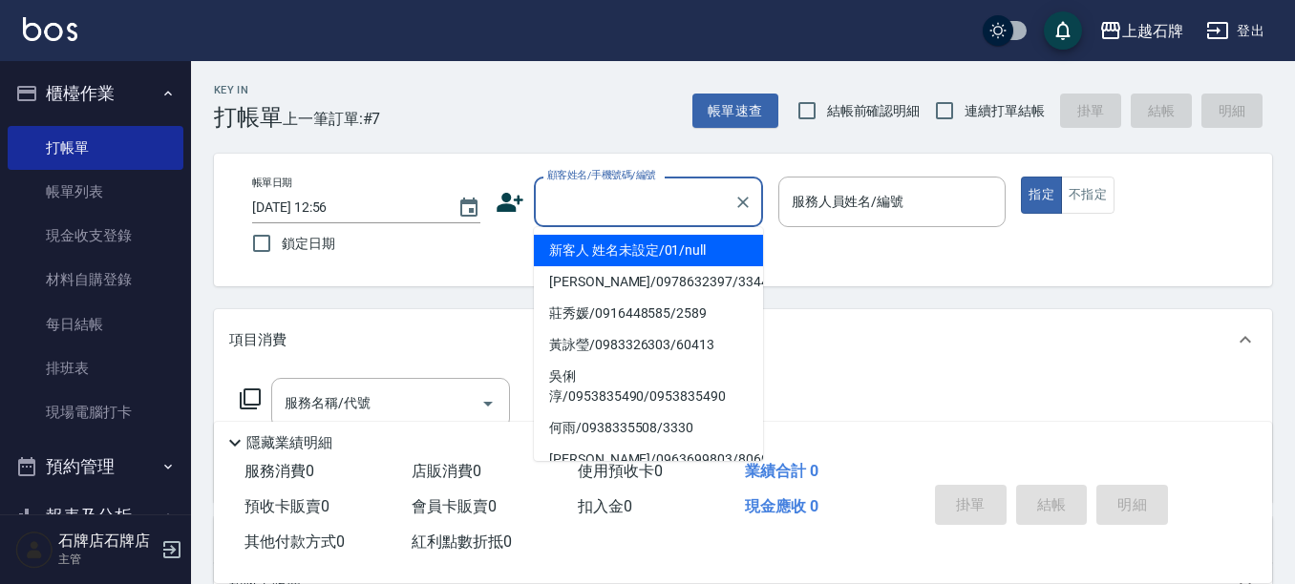
click at [645, 208] on input "顧客姓名/手機號碼/編號" at bounding box center [633, 201] width 183 height 33
click at [678, 240] on li "新客人 姓名未設定/01/null" at bounding box center [648, 251] width 229 height 32
type input "新客人 姓名未設定/01/null"
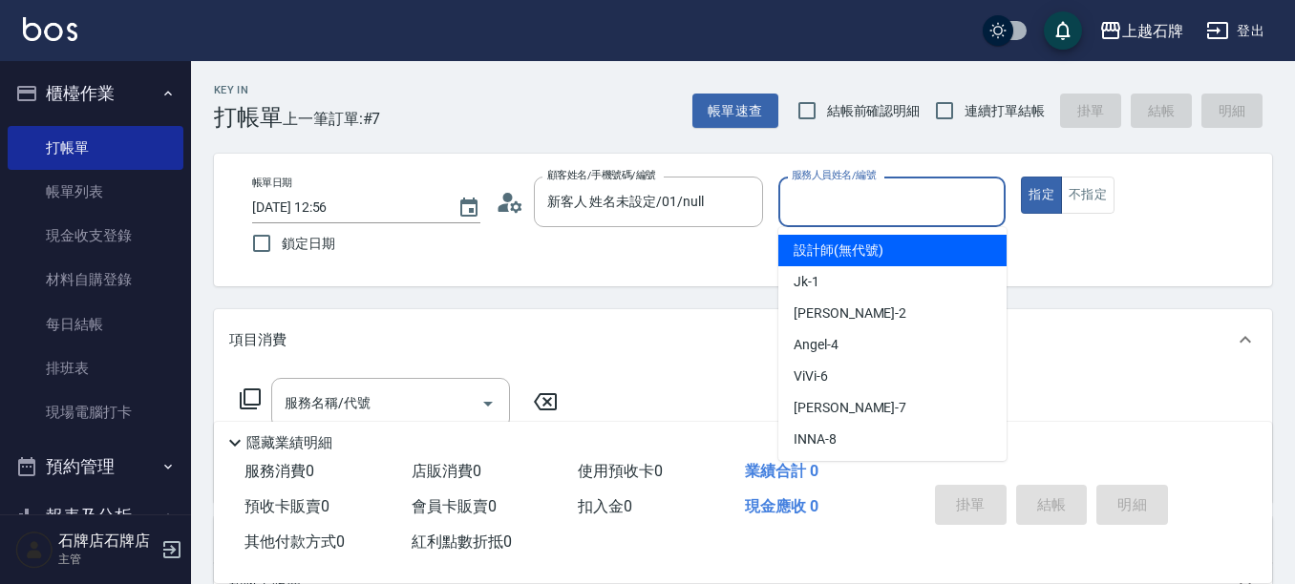
drag, startPoint x: 815, startPoint y: 193, endPoint x: 816, endPoint y: 255, distance: 62.1
click at [815, 197] on input "服務人員姓名/編號" at bounding box center [892, 201] width 211 height 33
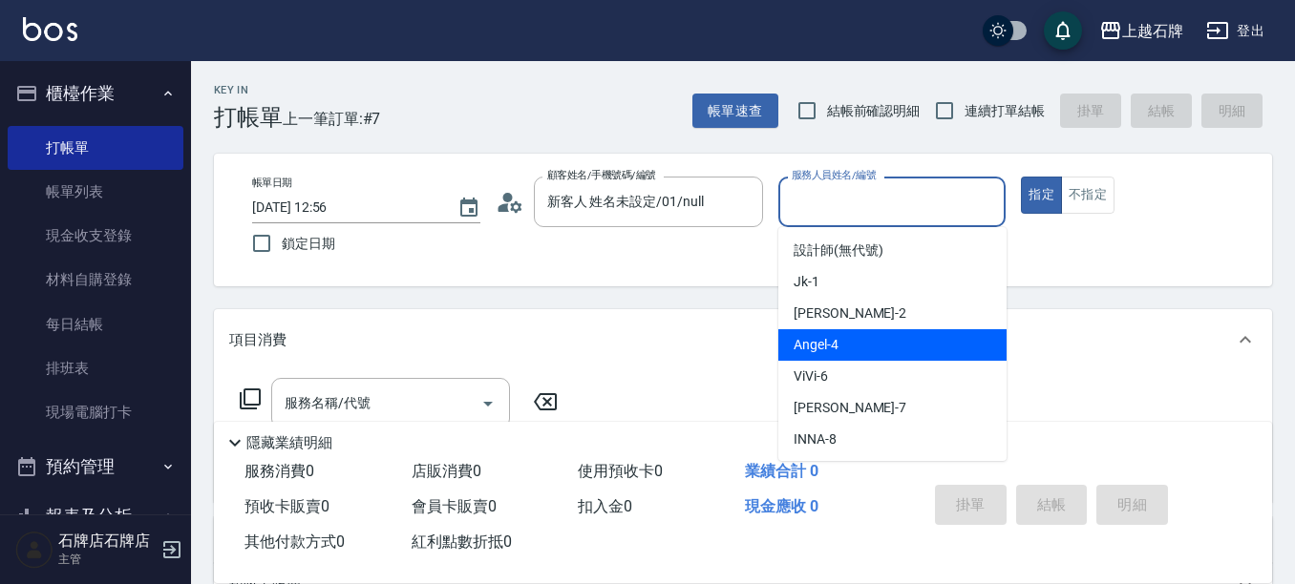
drag, startPoint x: 871, startPoint y: 332, endPoint x: 609, endPoint y: 371, distance: 264.6
click at [846, 345] on div "Angel -4" at bounding box center [892, 345] width 228 height 32
type input "Angel-4"
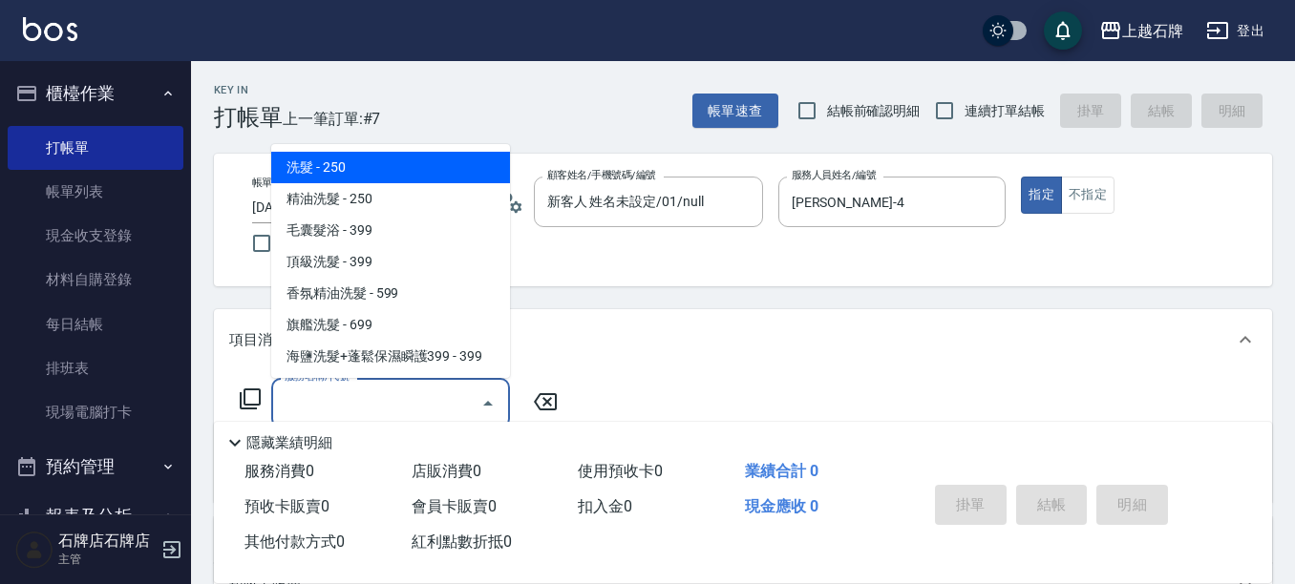
click at [429, 390] on input "服務名稱/代號" at bounding box center [376, 403] width 193 height 33
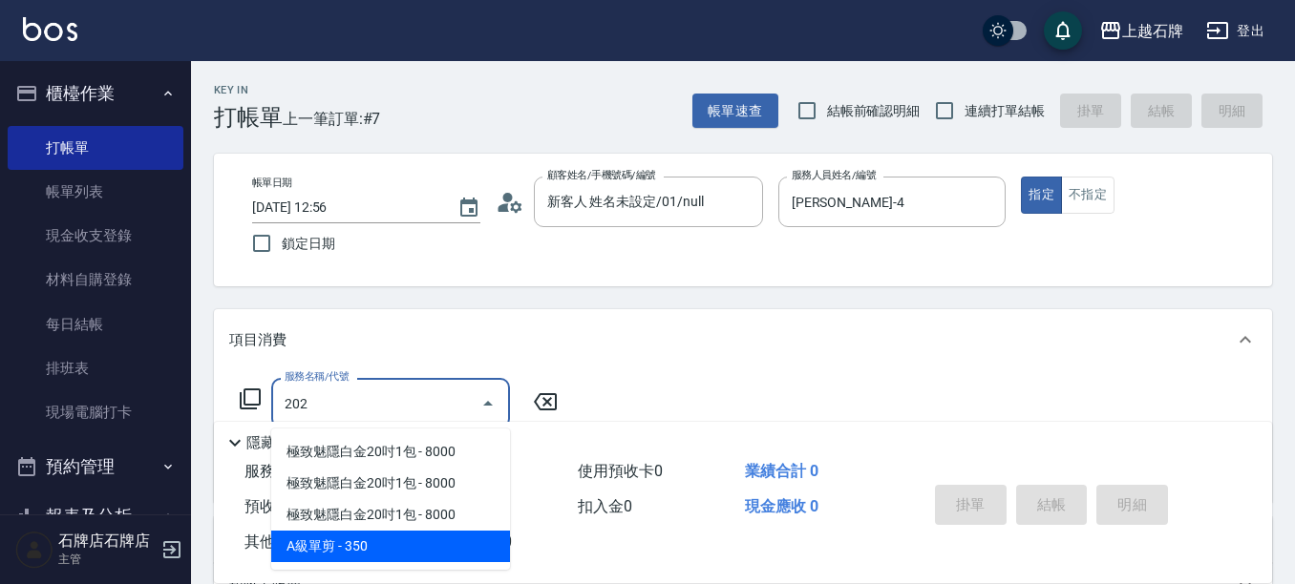
click at [441, 537] on span "A級單剪 - 350" at bounding box center [390, 547] width 239 height 32
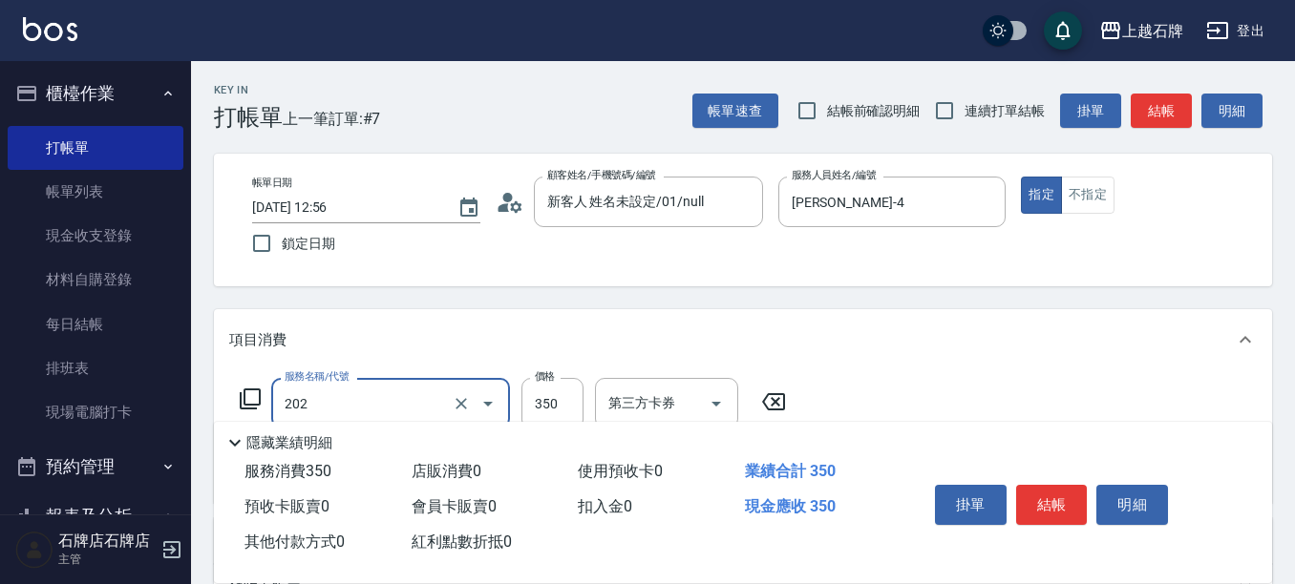
type input "A級單剪(202)"
click at [583, 400] on div "服務名稱/代號 A級單剪(202) 服務名稱/代號 價格 350 價格 第三方卡券 第三方卡券" at bounding box center [513, 404] width 568 height 52
click at [546, 413] on input "350" at bounding box center [552, 404] width 62 height 52
type input "300"
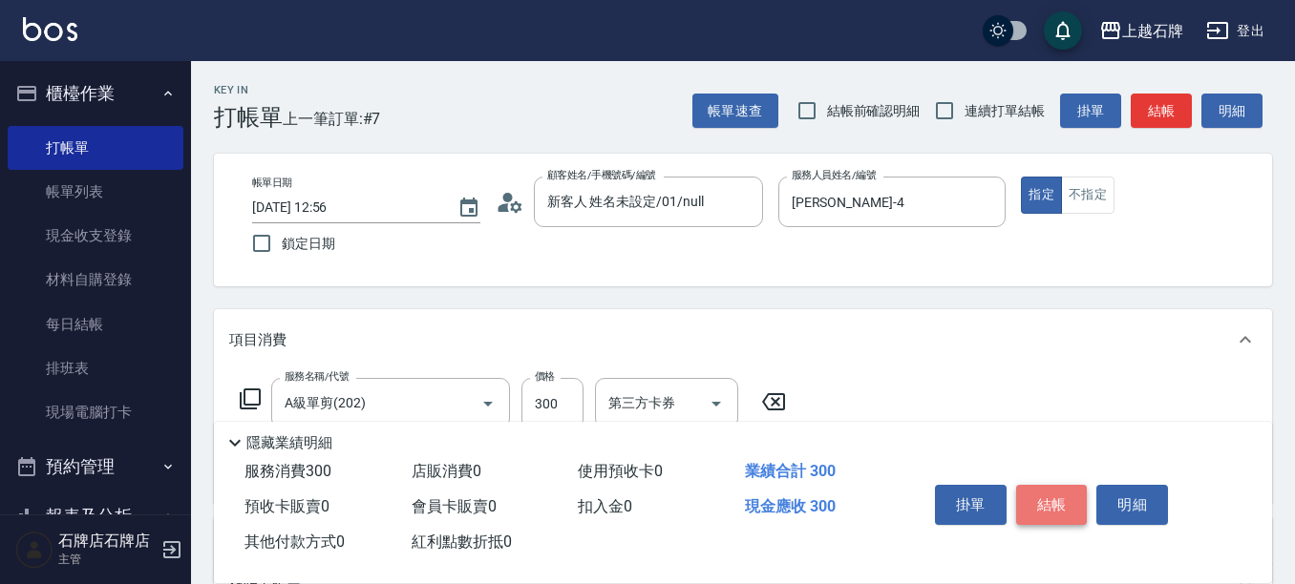
click at [1062, 485] on button "結帳" at bounding box center [1052, 505] width 72 height 40
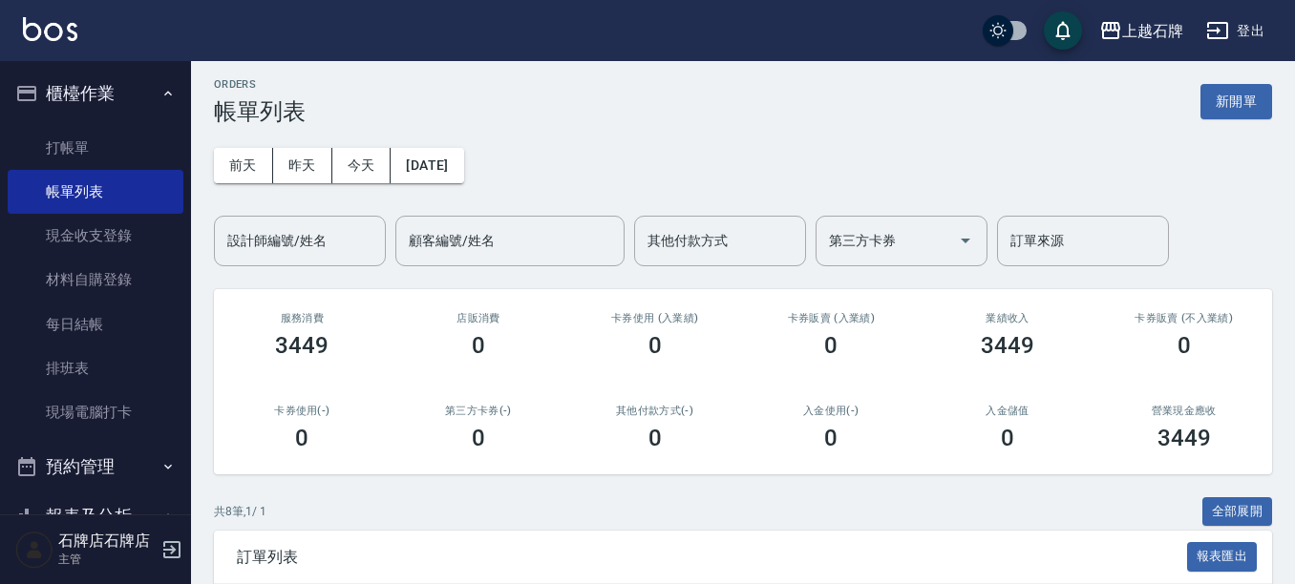
scroll to position [286, 0]
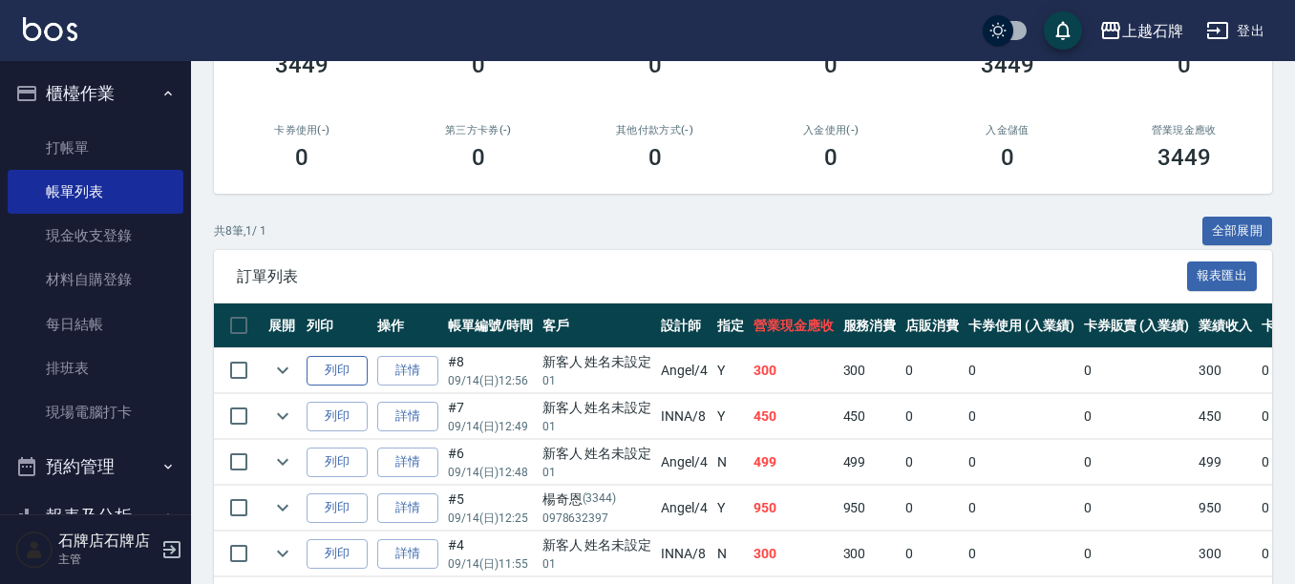
click at [326, 369] on button "列印" at bounding box center [337, 371] width 61 height 30
click at [164, 139] on link "打帳單" at bounding box center [96, 148] width 176 height 44
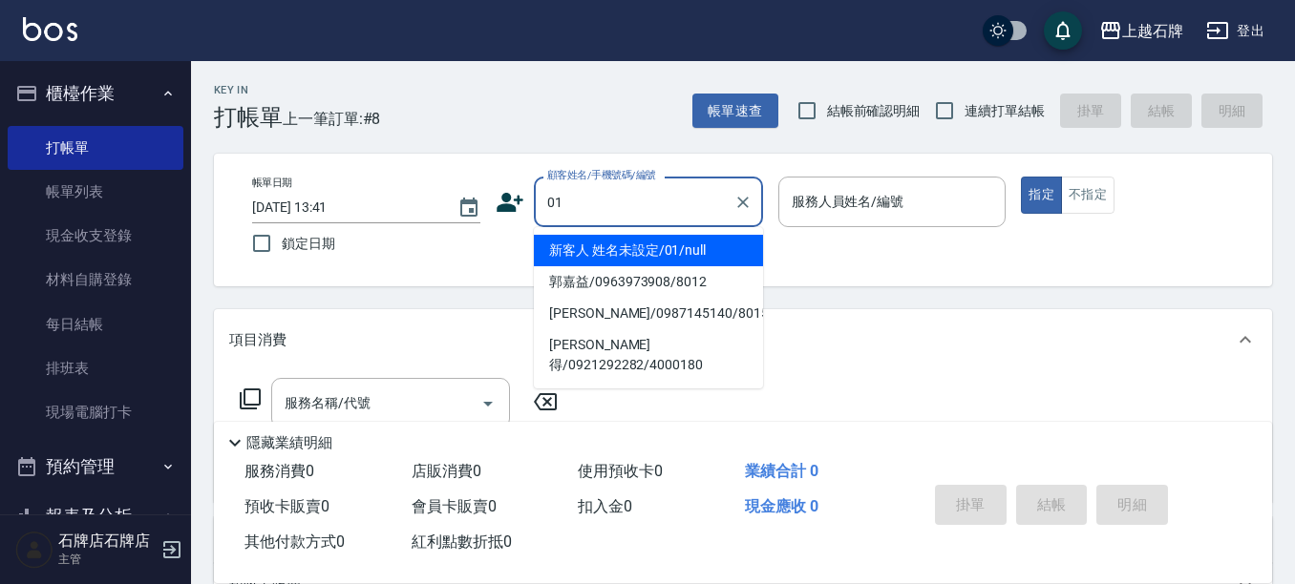
type input "01"
type input "."
type input "新客人 姓名未設定/01/null"
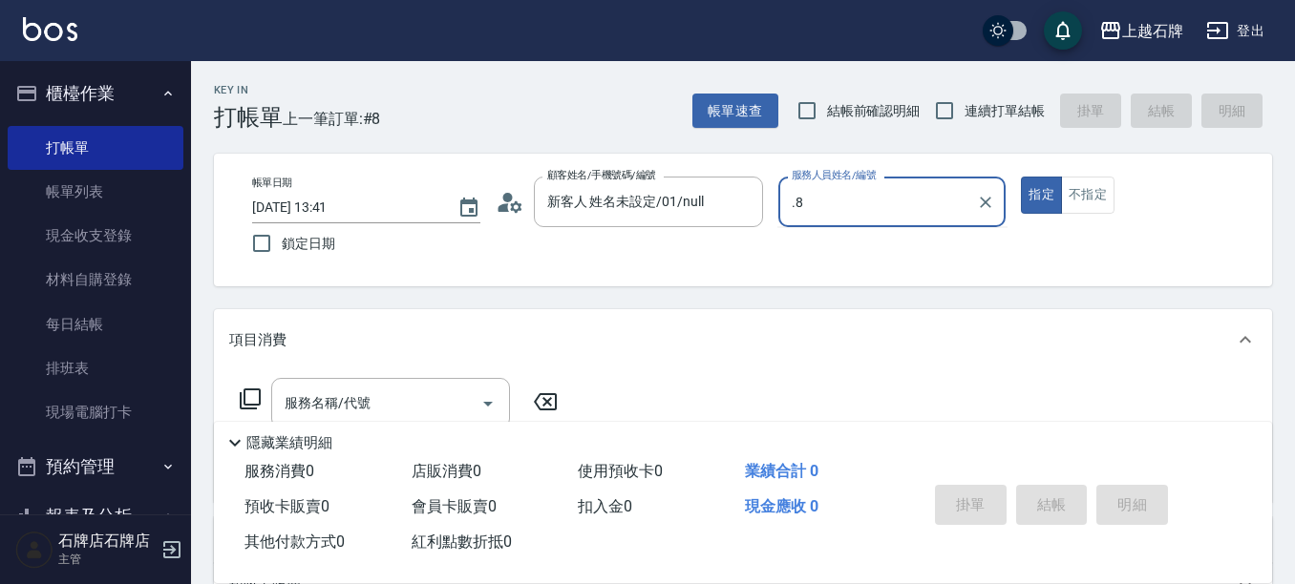
type input ".8"
click at [1021, 177] on button "指定" at bounding box center [1041, 195] width 41 height 37
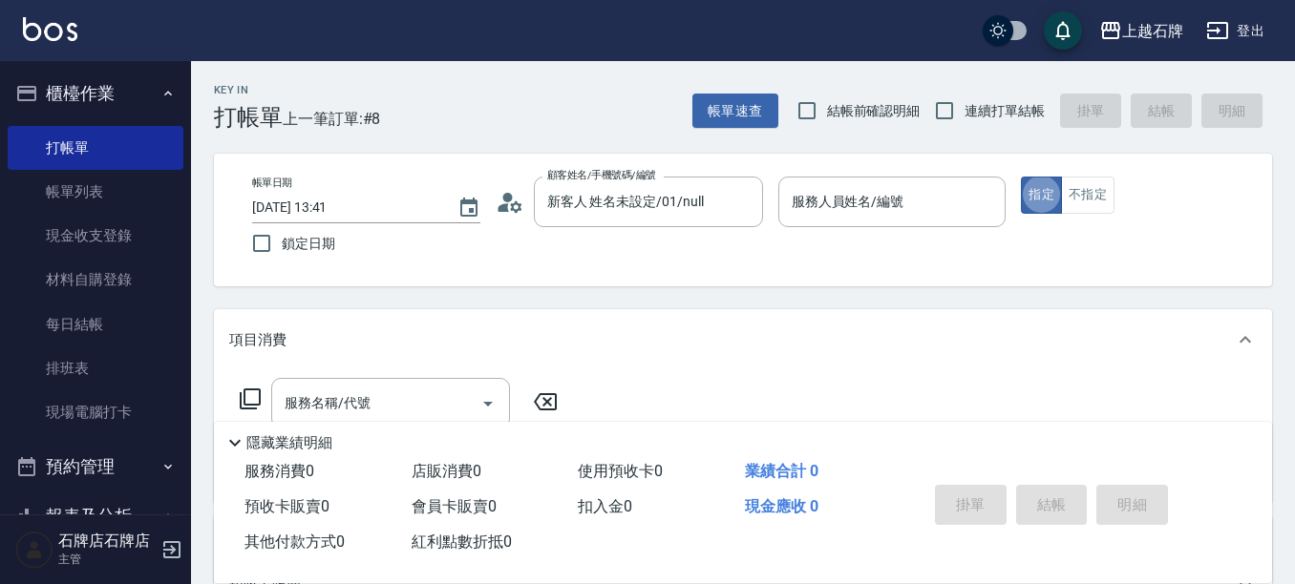
type button "true"
click at [909, 200] on input "服務人員姓名/編號" at bounding box center [892, 201] width 211 height 33
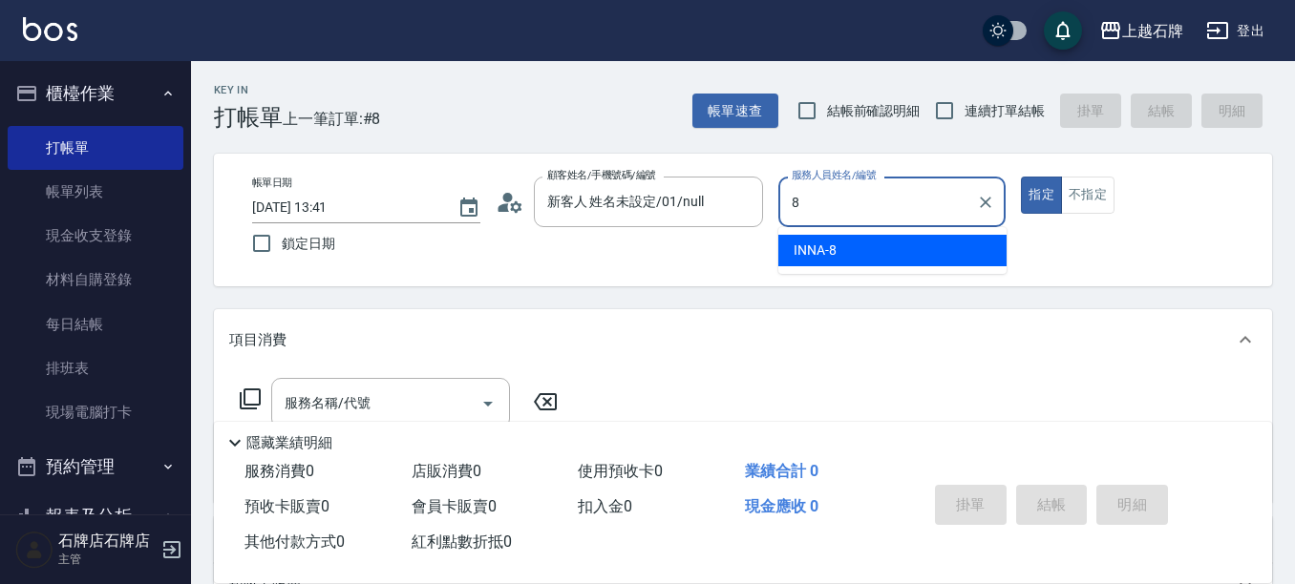
type input "INNA-8"
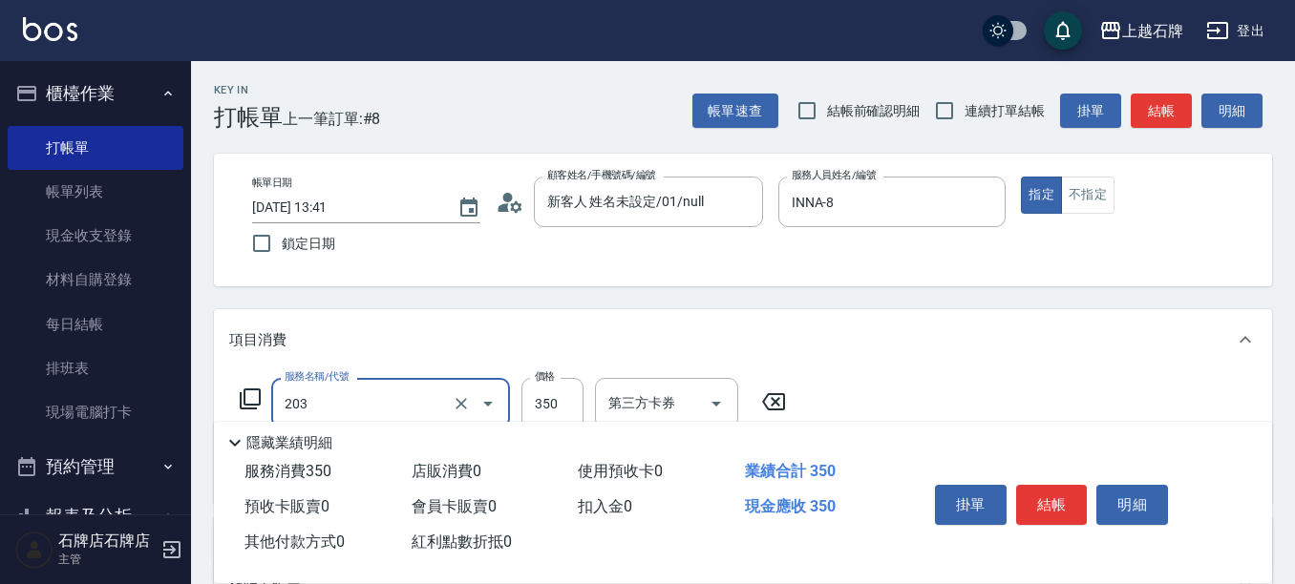
type input "B級洗+剪(203)"
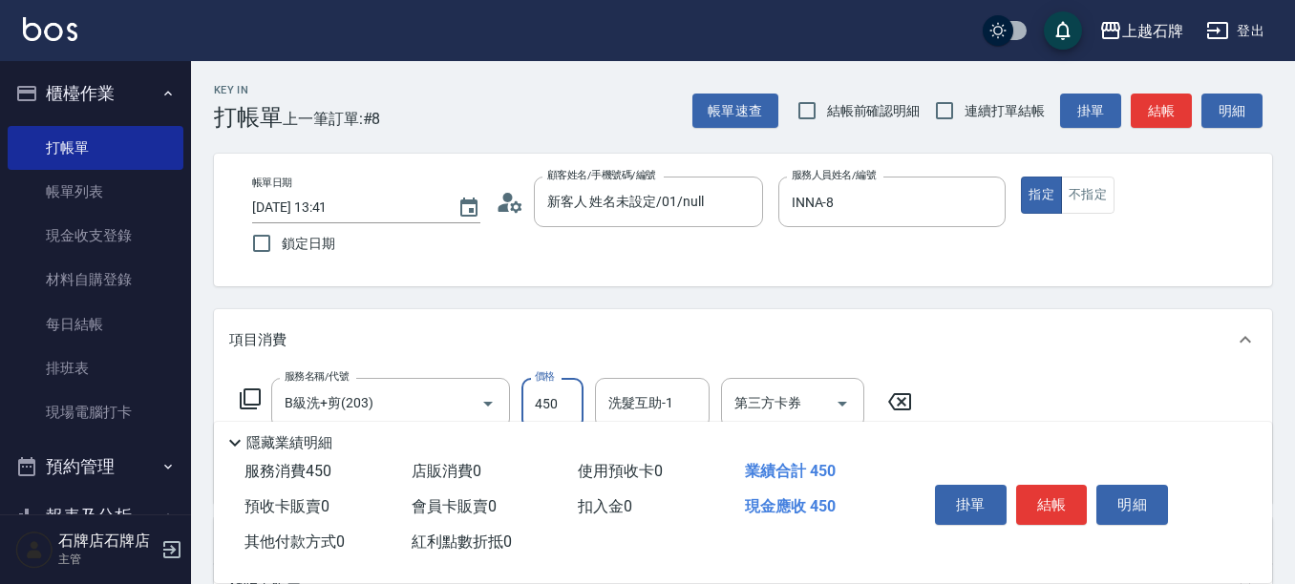
type input "450"
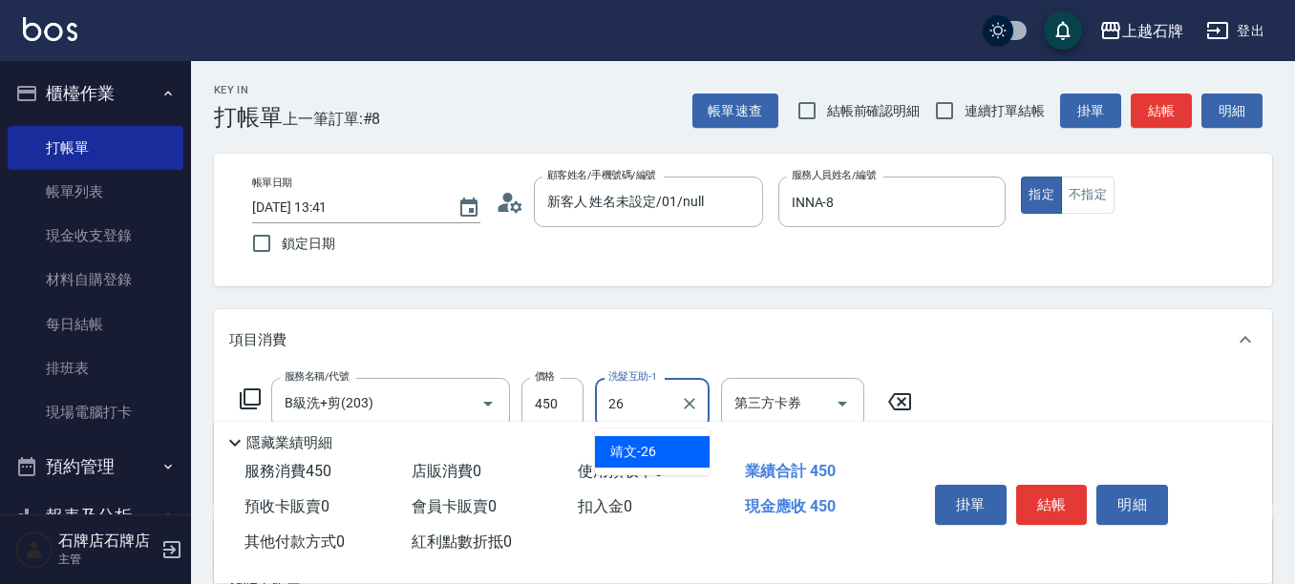
type input "靖文-26"
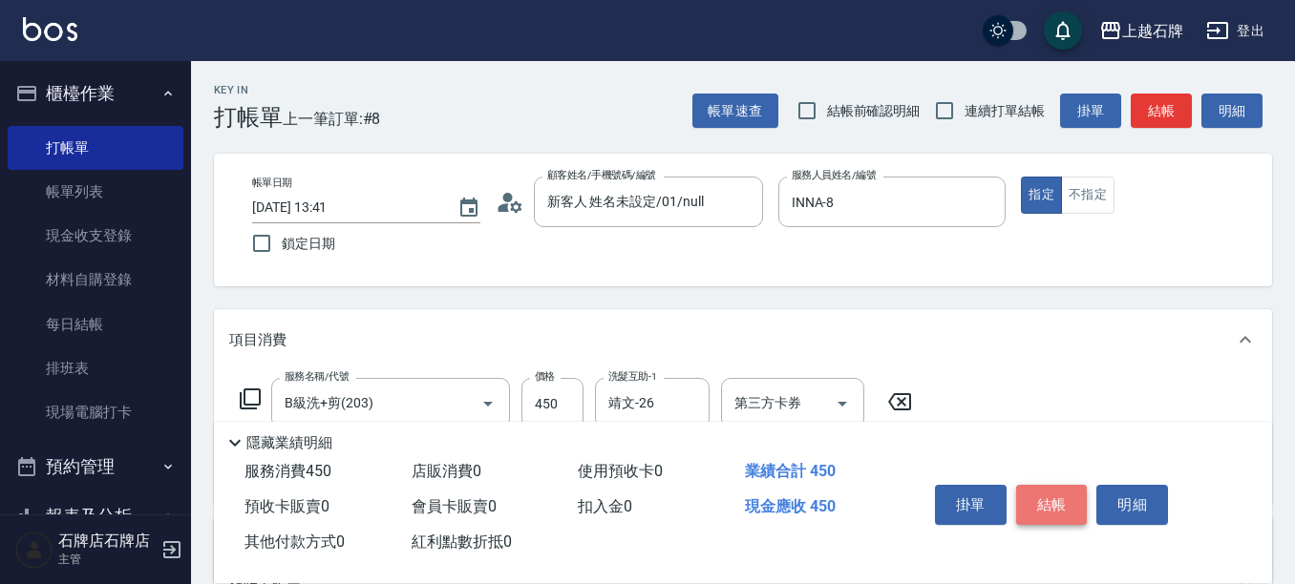
click at [1059, 501] on button "結帳" at bounding box center [1052, 505] width 72 height 40
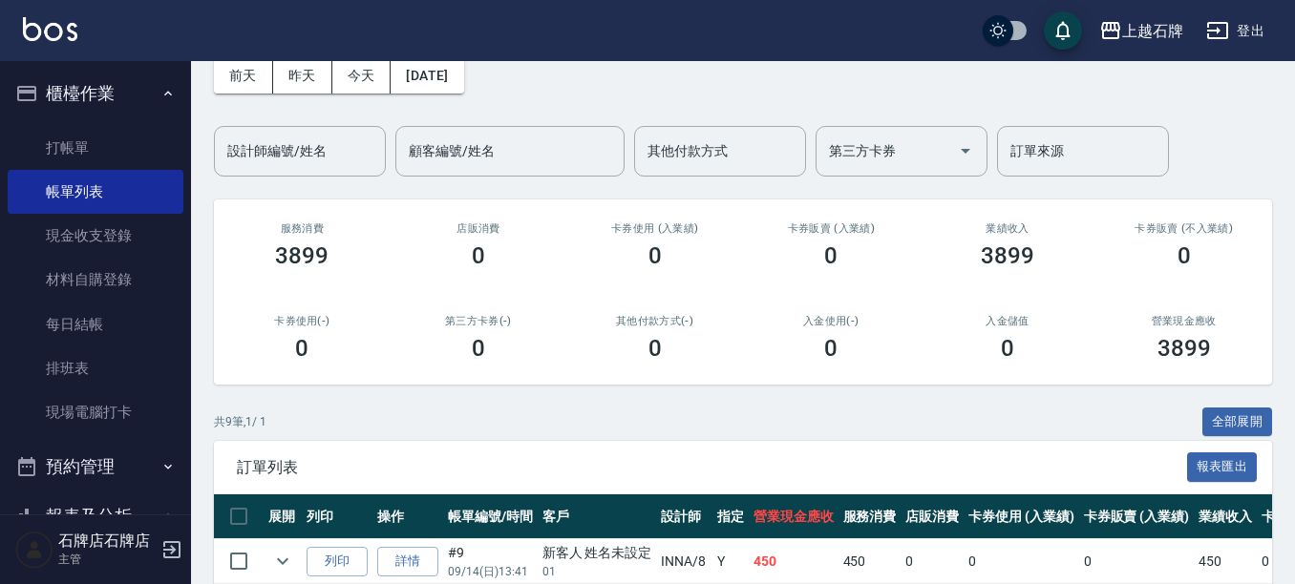
scroll to position [382, 0]
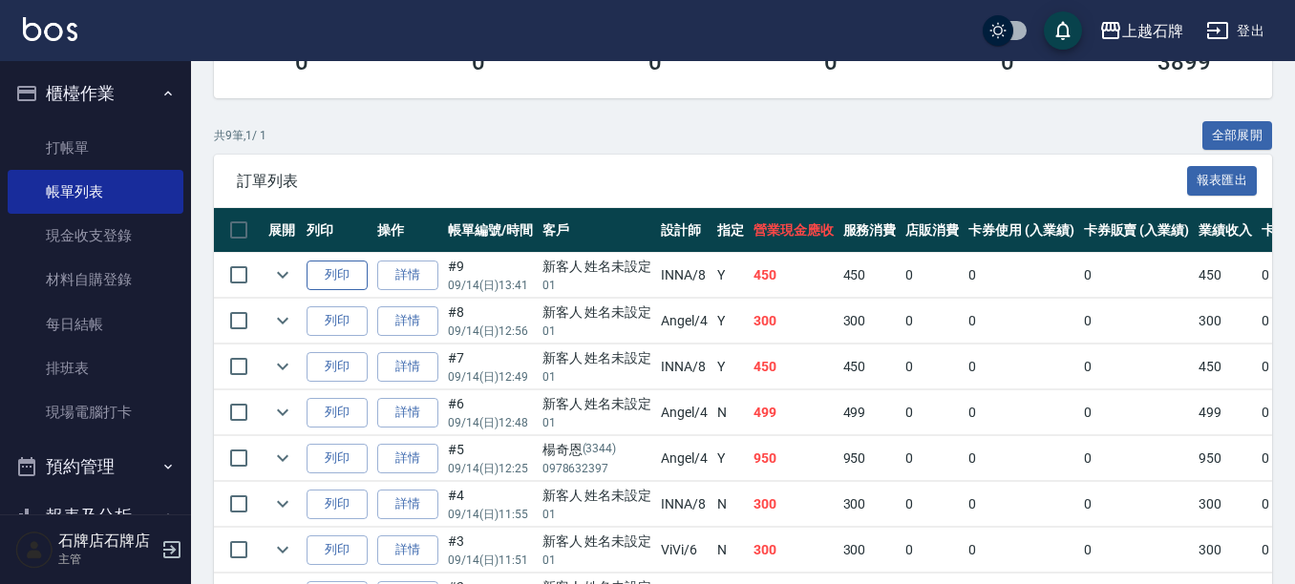
click at [350, 288] on button "列印" at bounding box center [337, 276] width 61 height 30
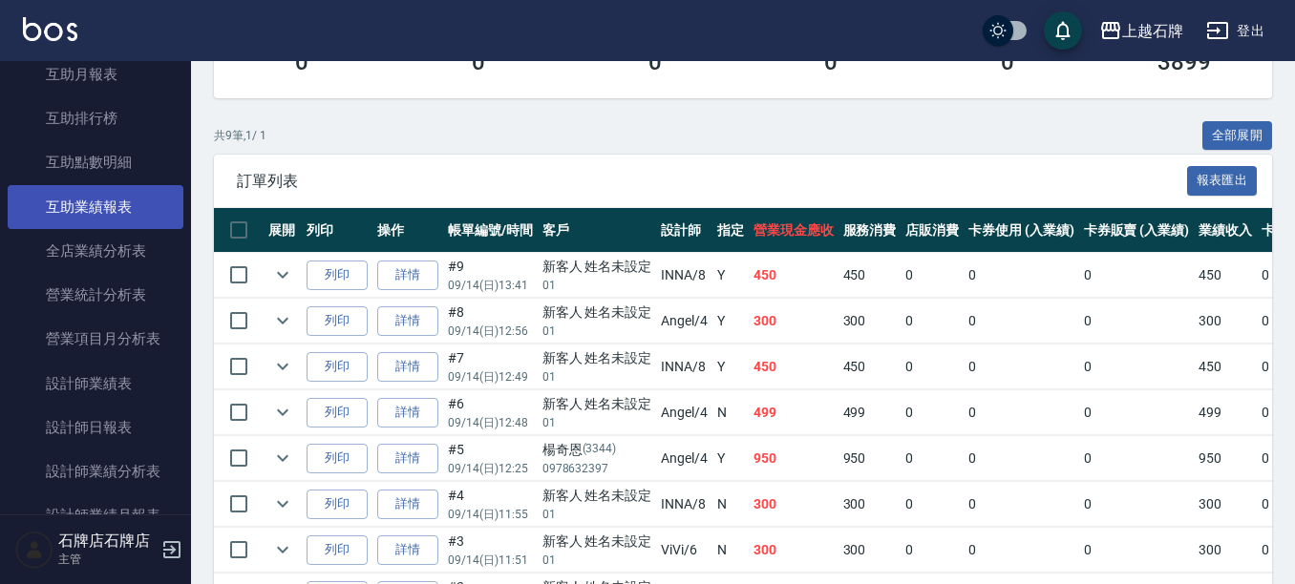
scroll to position [764, 0]
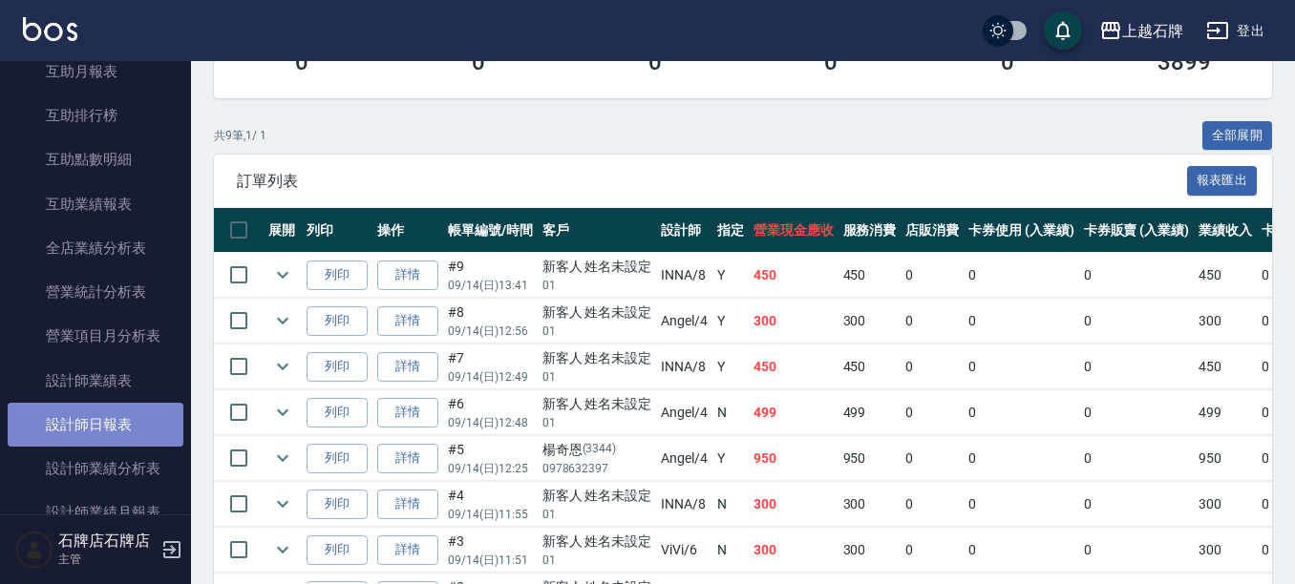
click at [106, 436] on link "設計師日報表" at bounding box center [96, 425] width 176 height 44
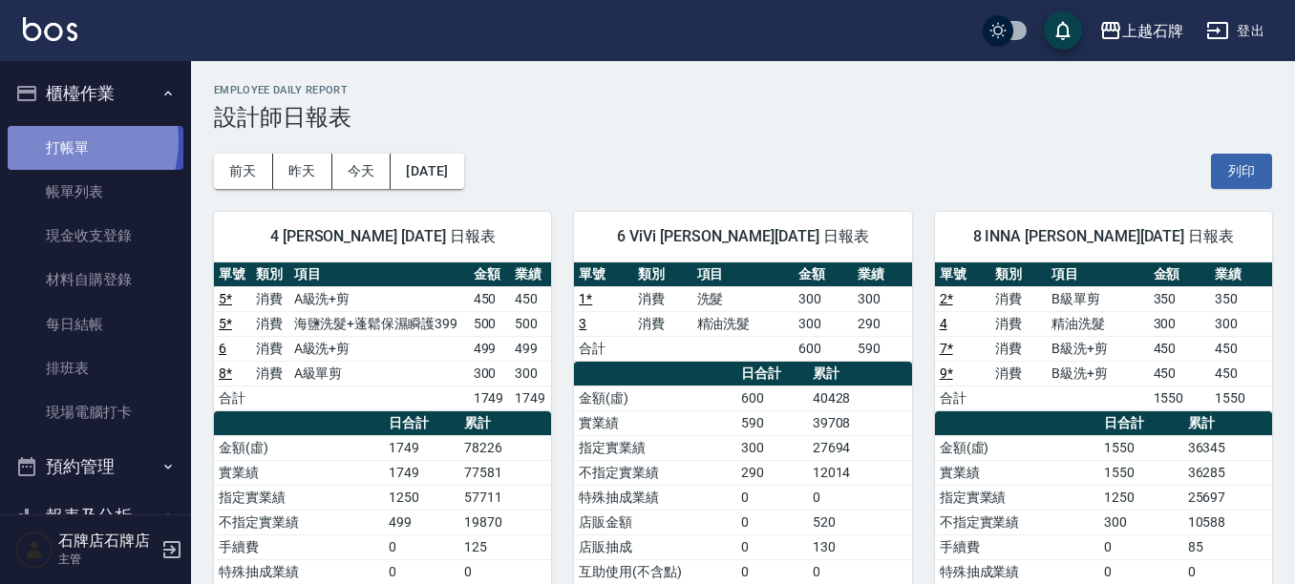
click at [57, 140] on link "打帳單" at bounding box center [96, 148] width 176 height 44
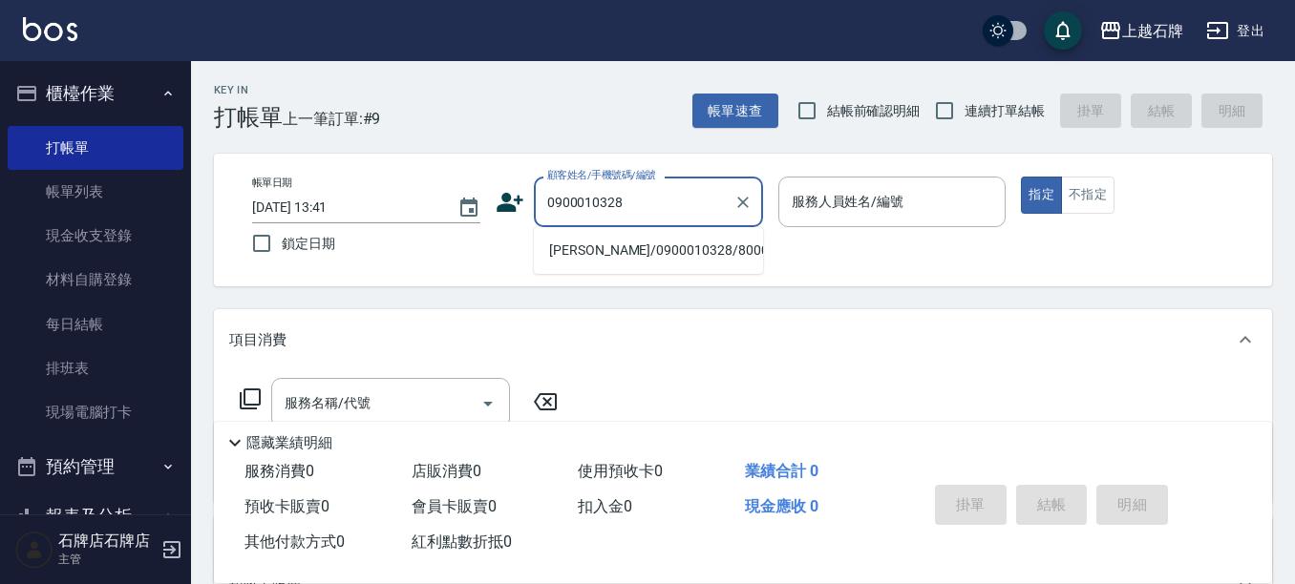
click at [626, 245] on li "詹俊傑/0900010328/800052" at bounding box center [648, 251] width 229 height 32
type input "詹俊傑/0900010328/800052"
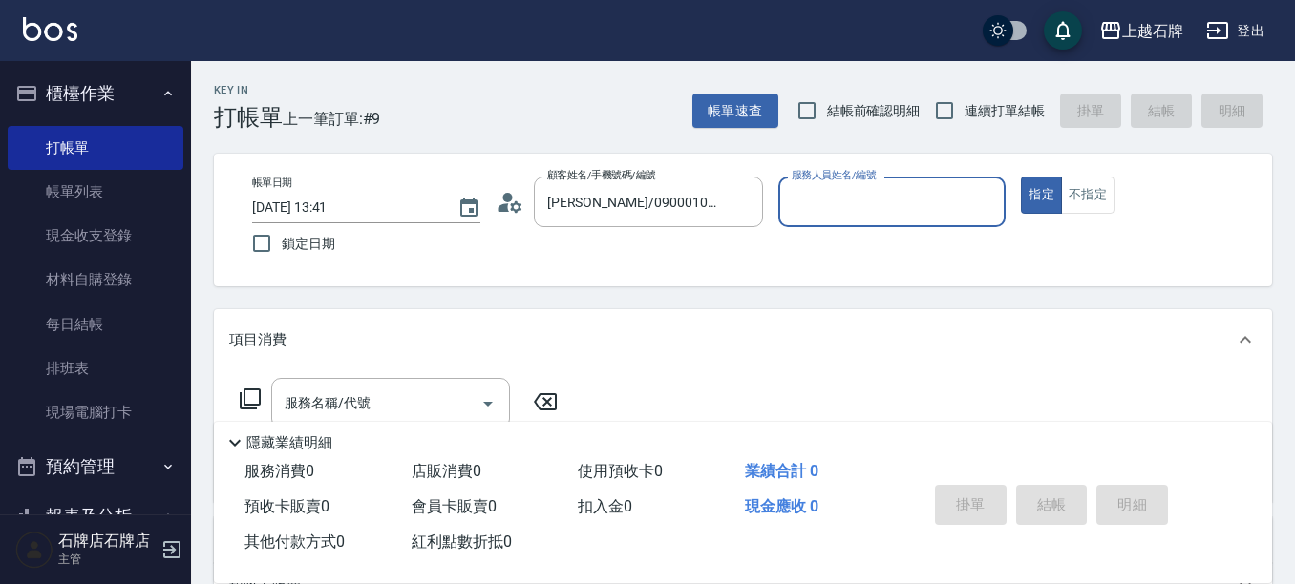
type input "INNA-8"
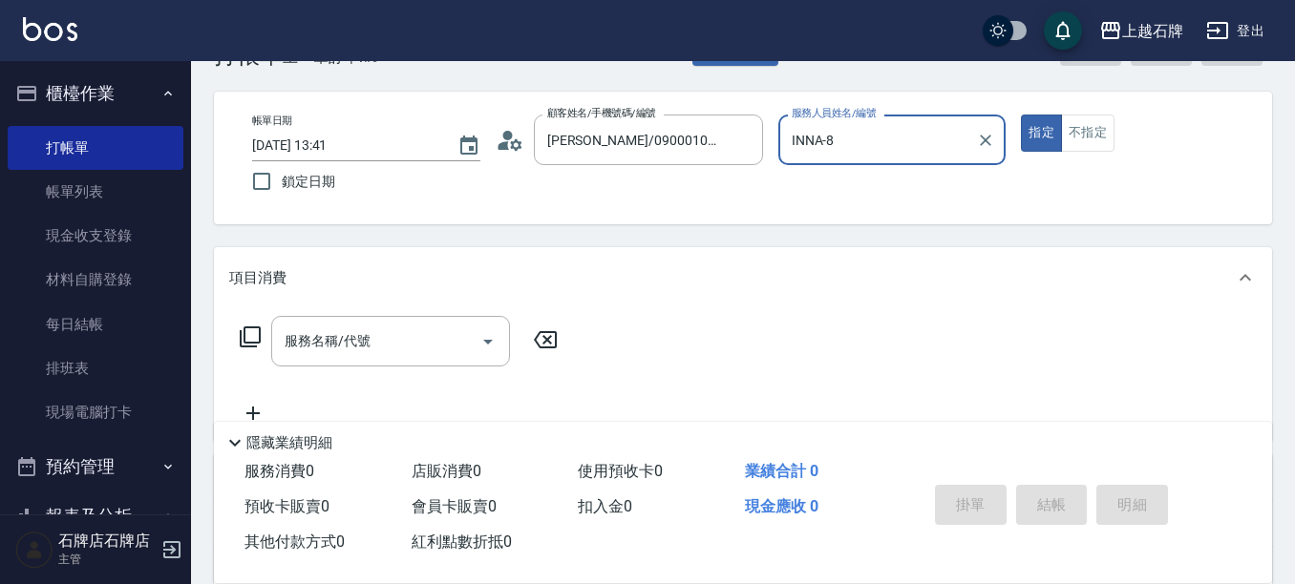
scroll to position [95, 0]
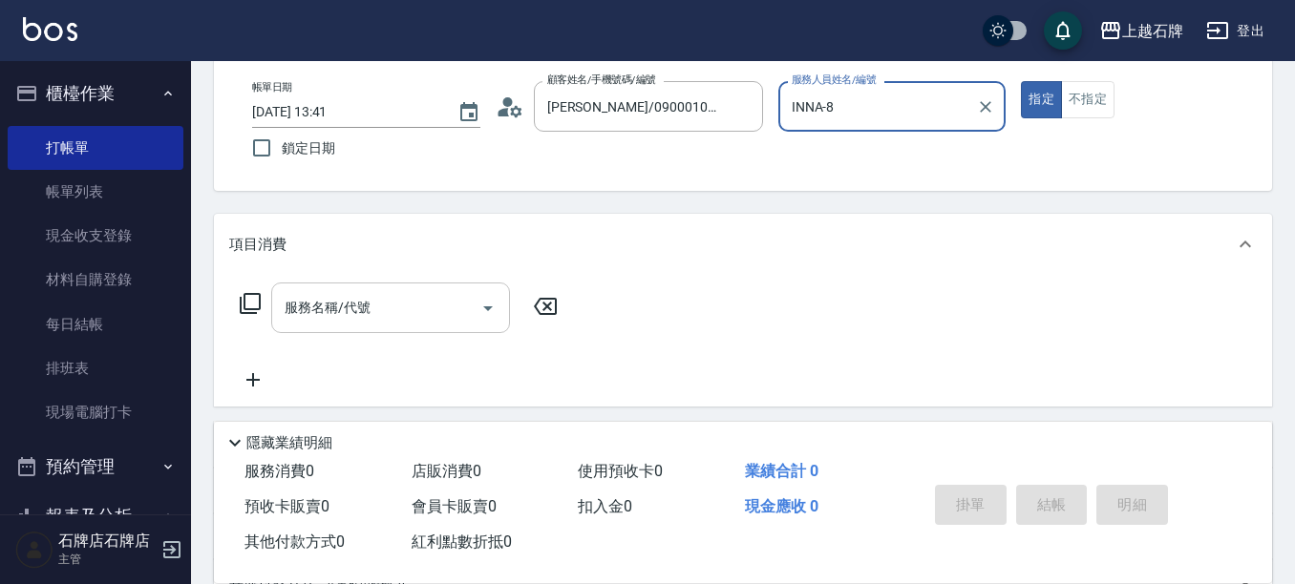
click at [429, 307] on input "服務名稱/代號" at bounding box center [376, 307] width 193 height 33
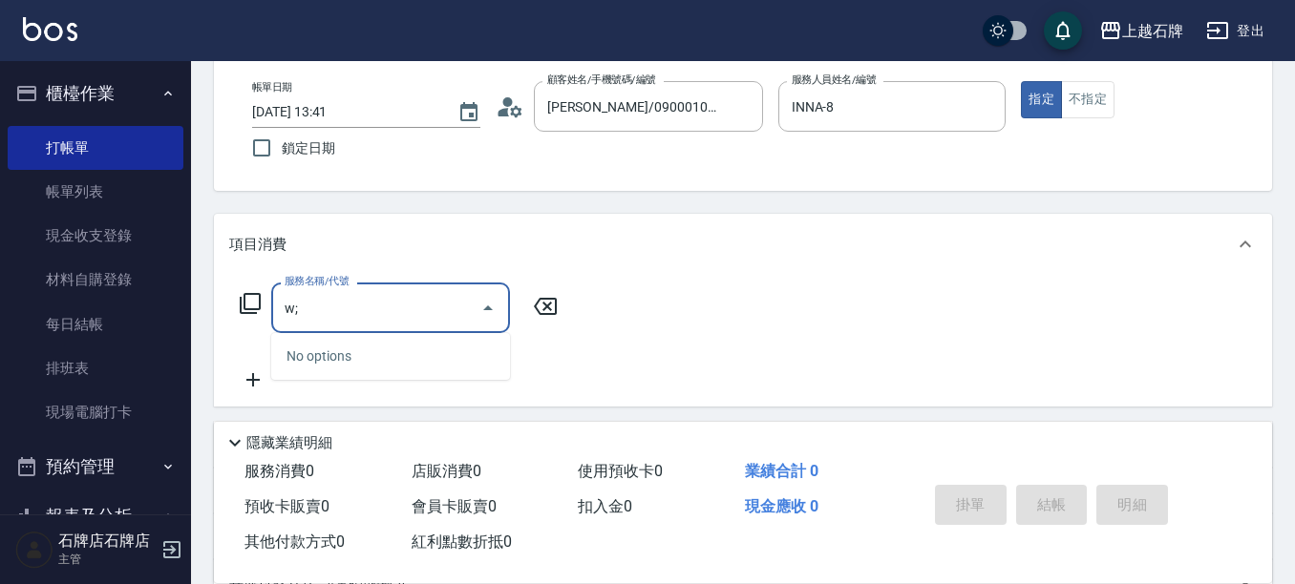
type input "w"
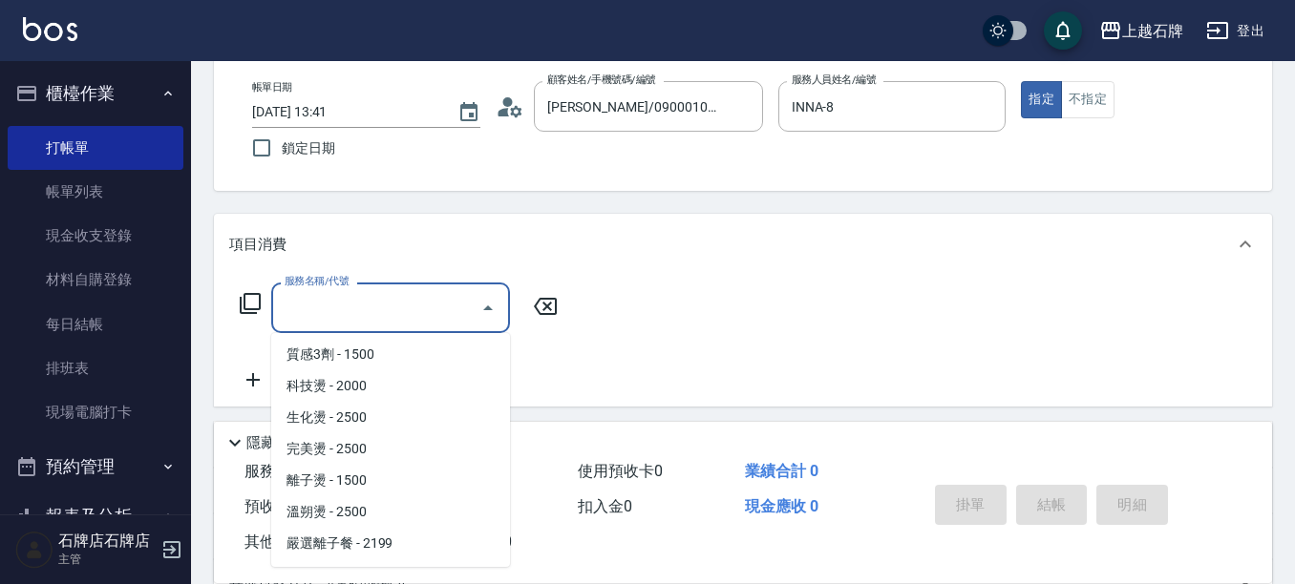
scroll to position [859, 0]
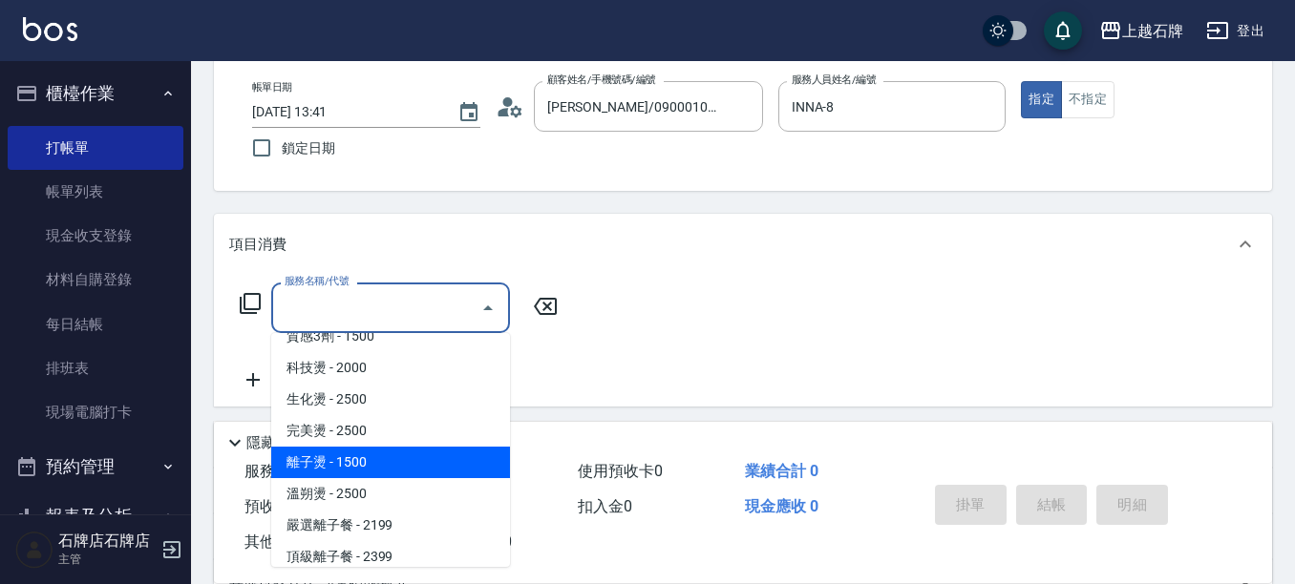
drag, startPoint x: 382, startPoint y: 467, endPoint x: 379, endPoint y: 450, distance: 17.4
click at [384, 467] on span "離子燙 - 1500" at bounding box center [390, 463] width 239 height 32
type input "離子燙(306)"
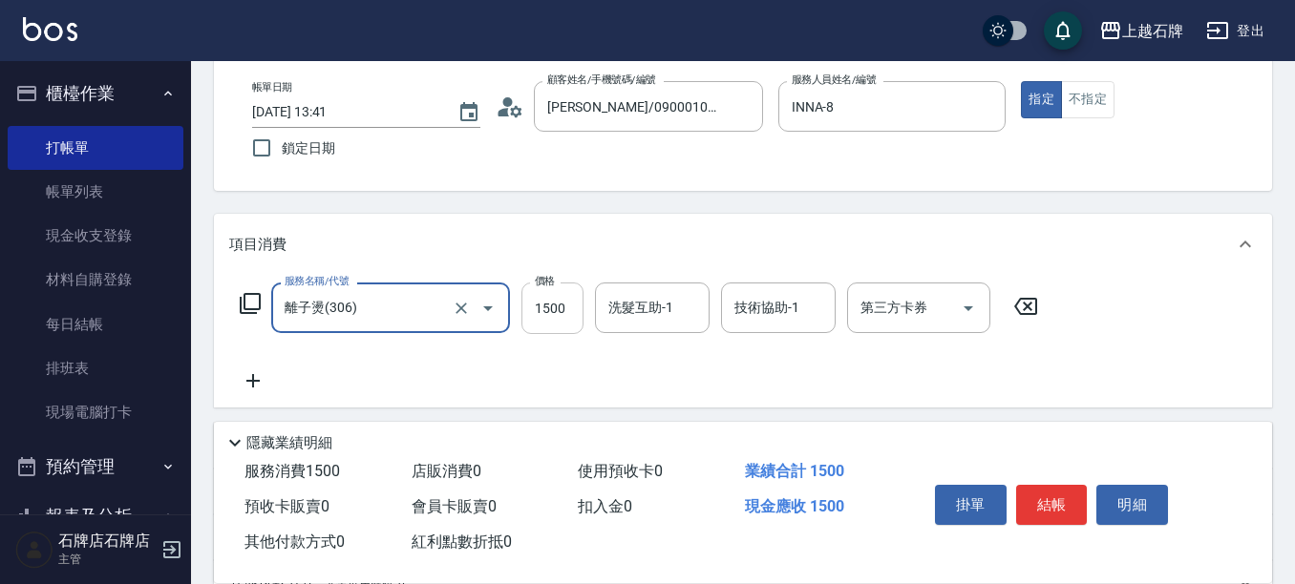
click at [560, 321] on input "1500" at bounding box center [552, 309] width 62 height 52
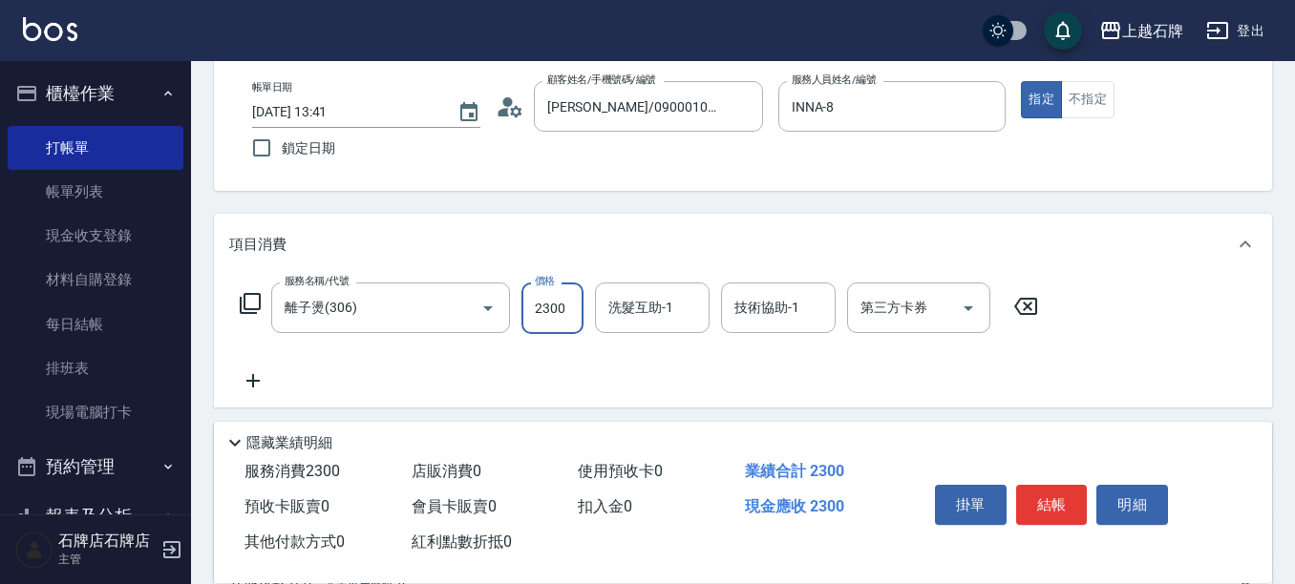
type input "2300"
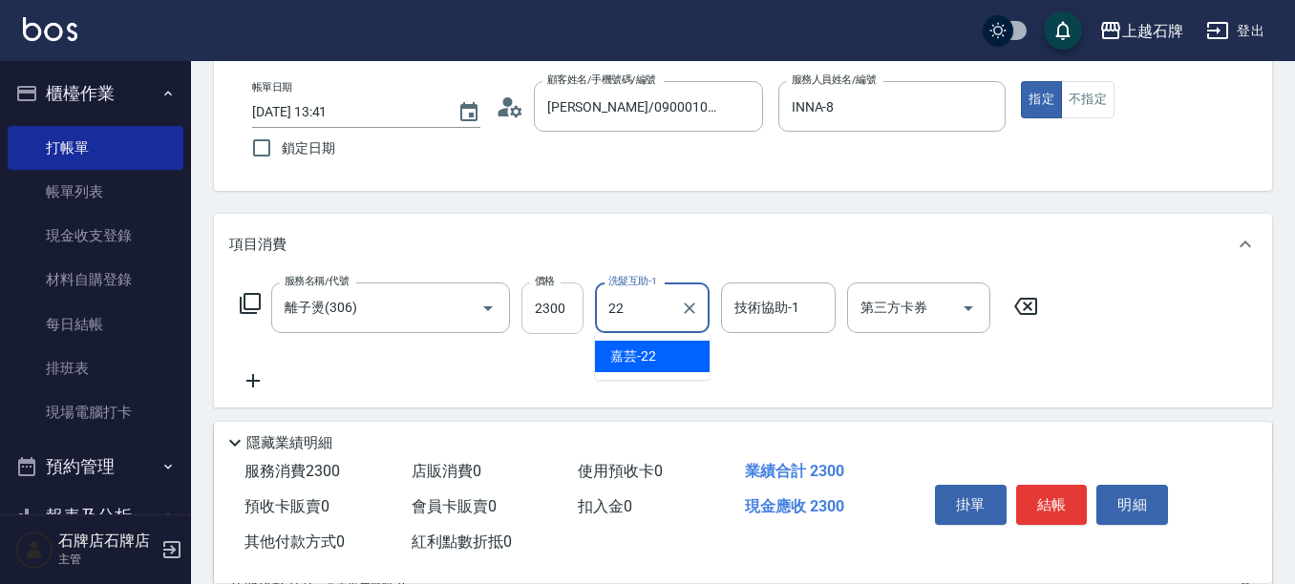
type input "嘉芸-22"
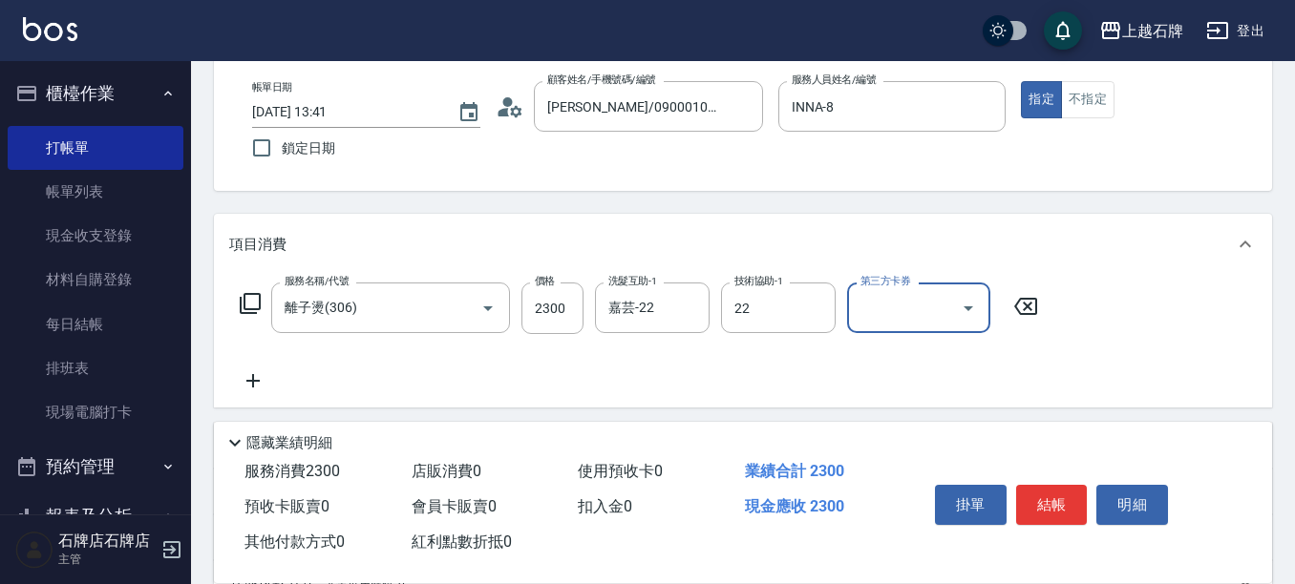
type input "嘉芸-22"
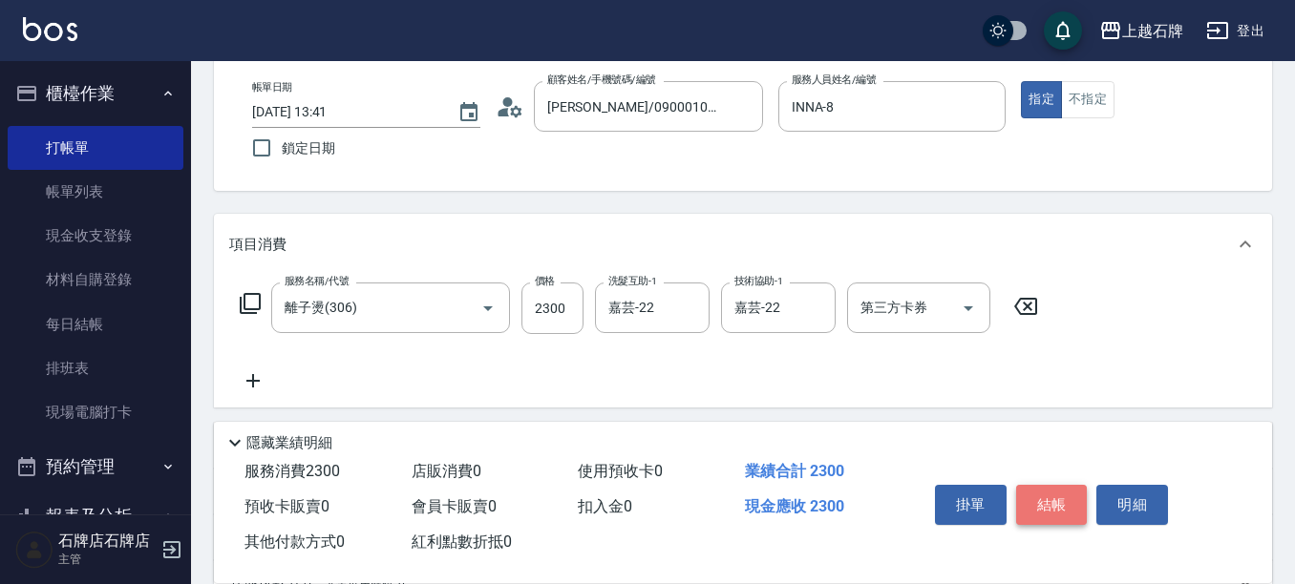
click at [1058, 491] on button "結帳" at bounding box center [1052, 505] width 72 height 40
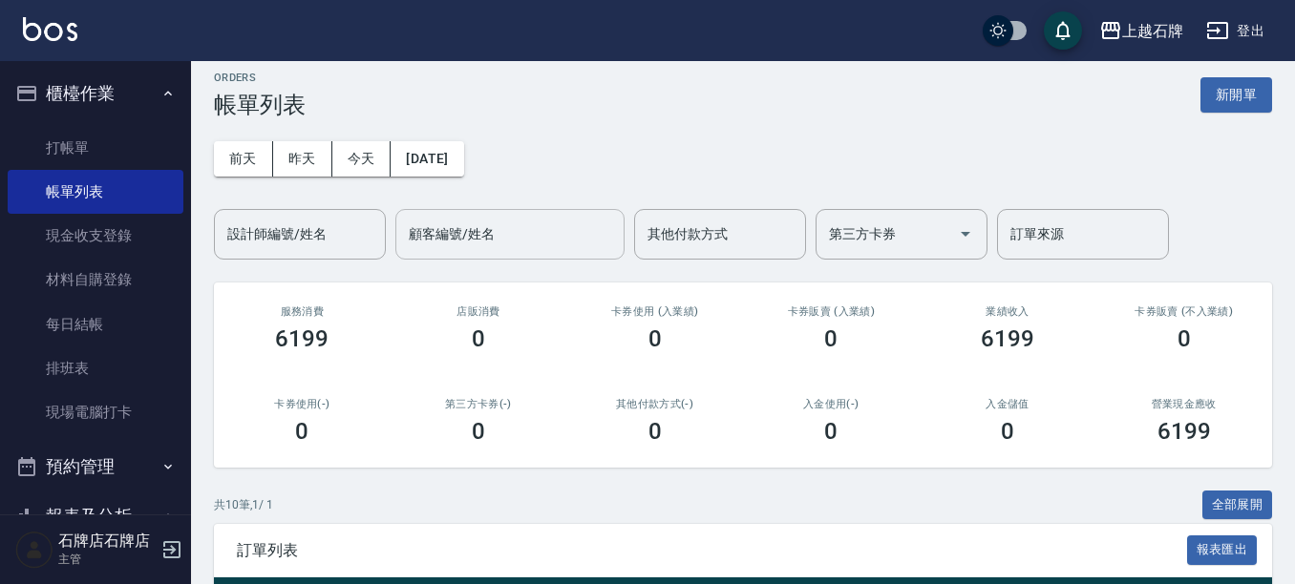
scroll to position [191, 0]
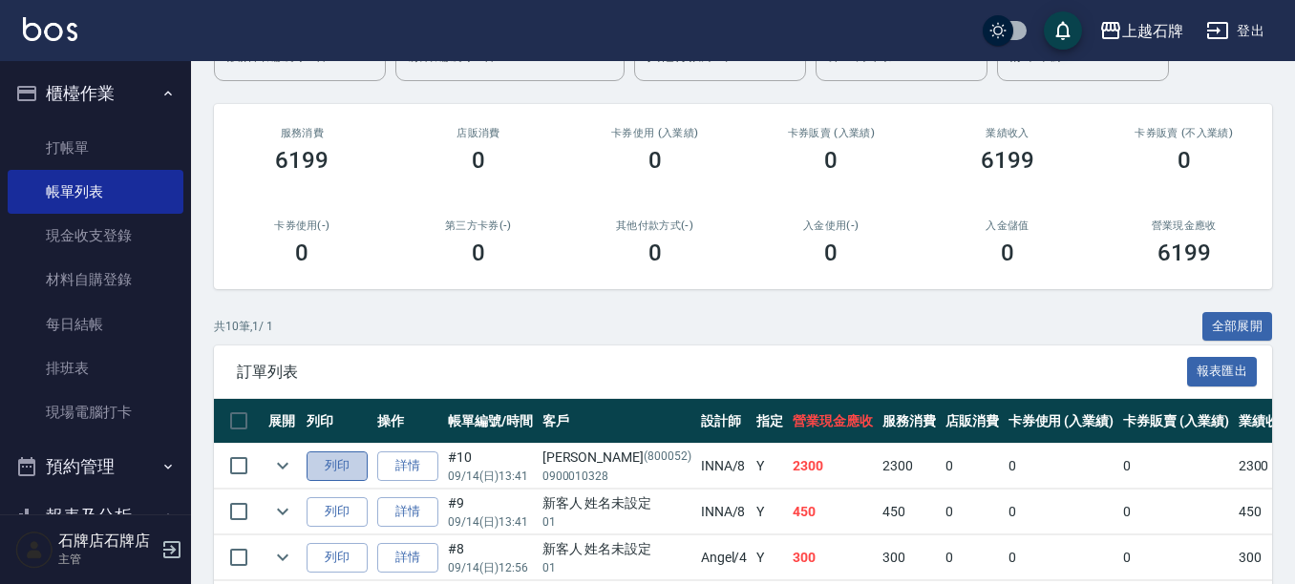
click at [345, 458] on button "列印" at bounding box center [337, 467] width 61 height 30
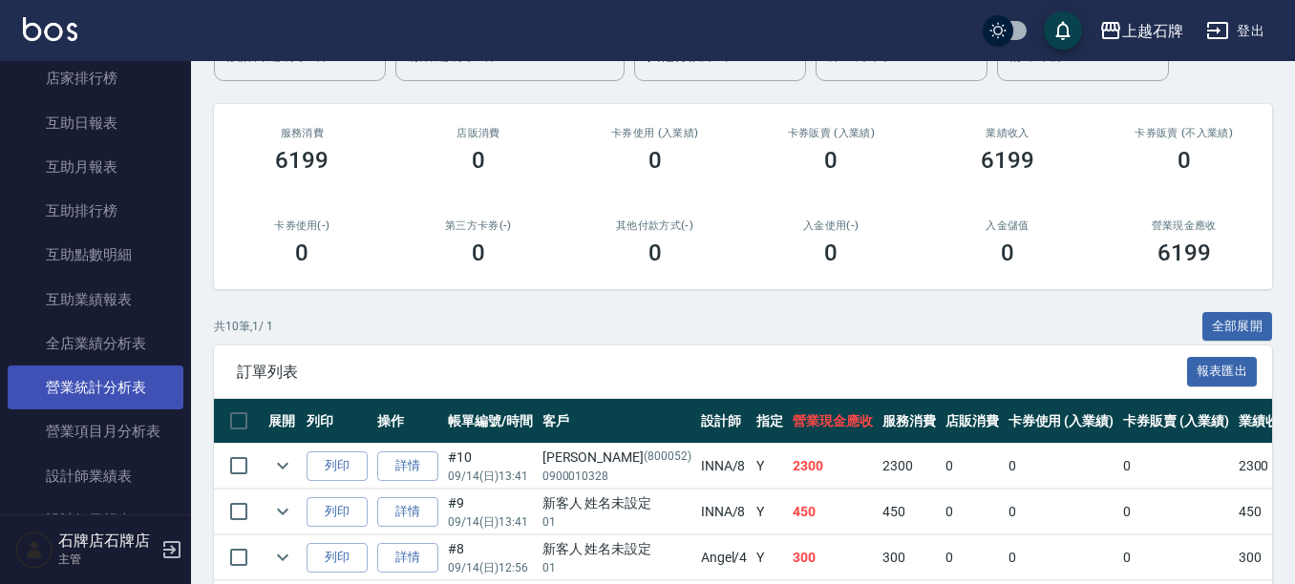
scroll to position [764, 0]
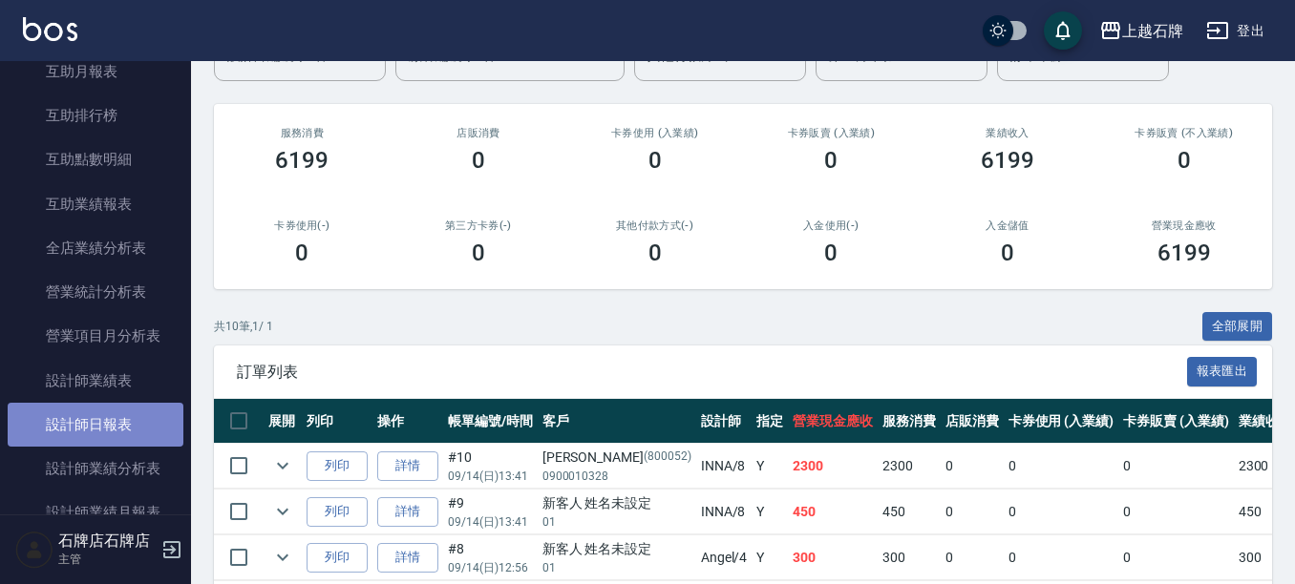
click at [109, 409] on link "設計師日報表" at bounding box center [96, 425] width 176 height 44
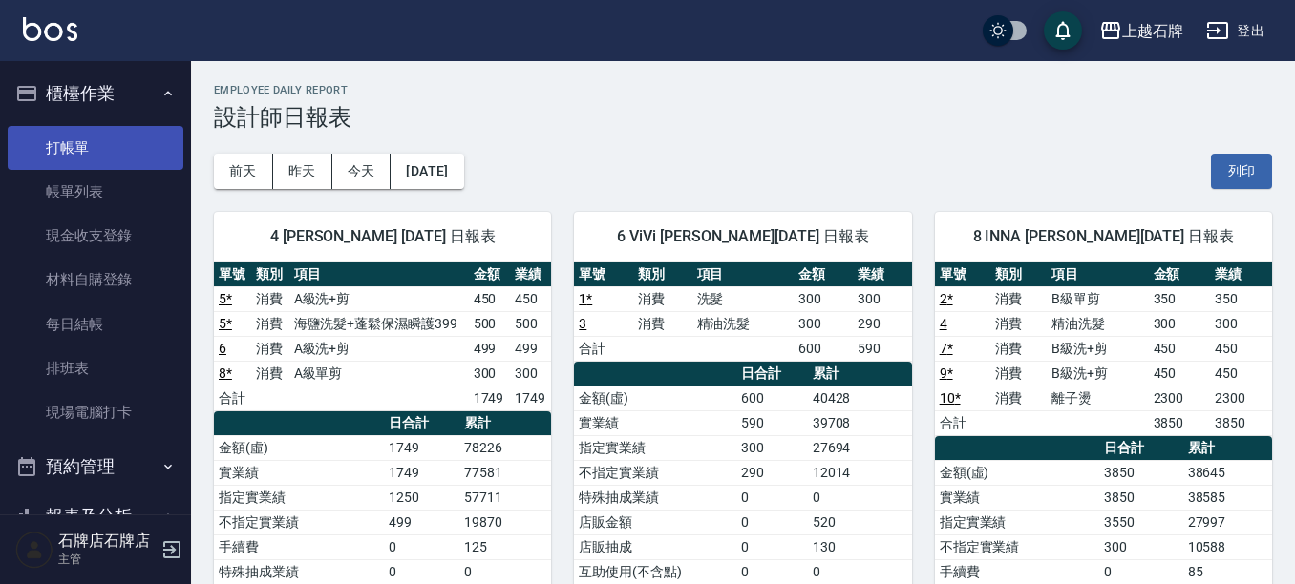
click at [87, 154] on link "打帳單" at bounding box center [96, 148] width 176 height 44
